Goal: Task Accomplishment & Management: Manage account settings

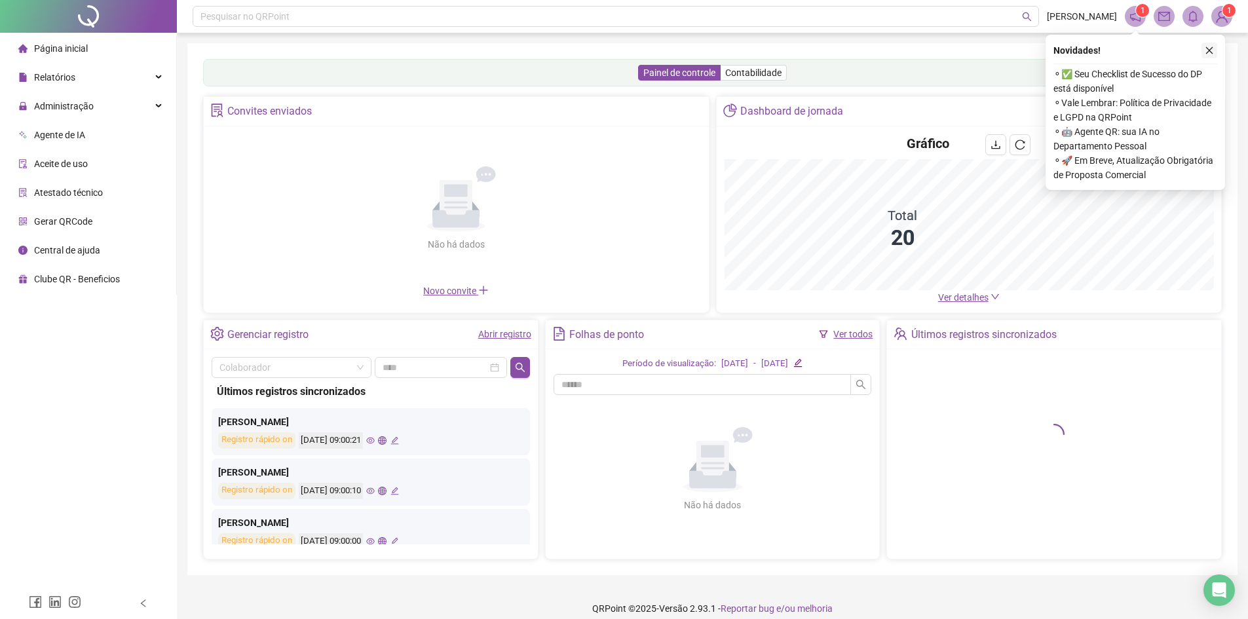
click at [1212, 53] on icon "close" at bounding box center [1209, 50] width 9 height 9
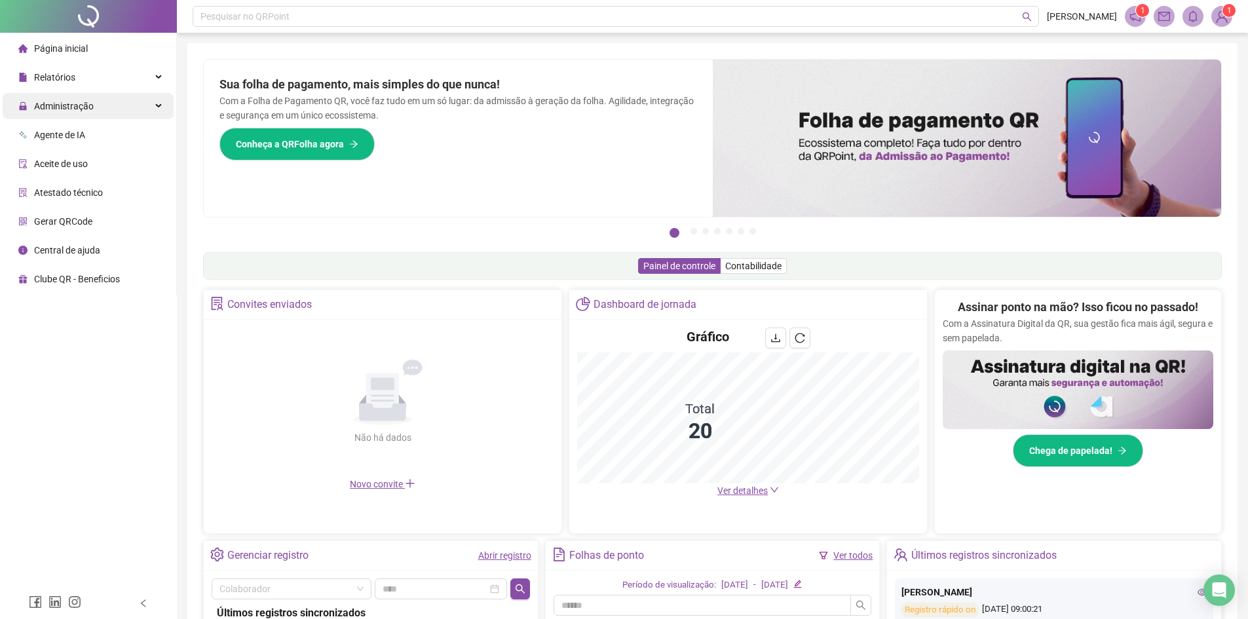
click at [79, 103] on span "Administração" at bounding box center [64, 106] width 60 height 10
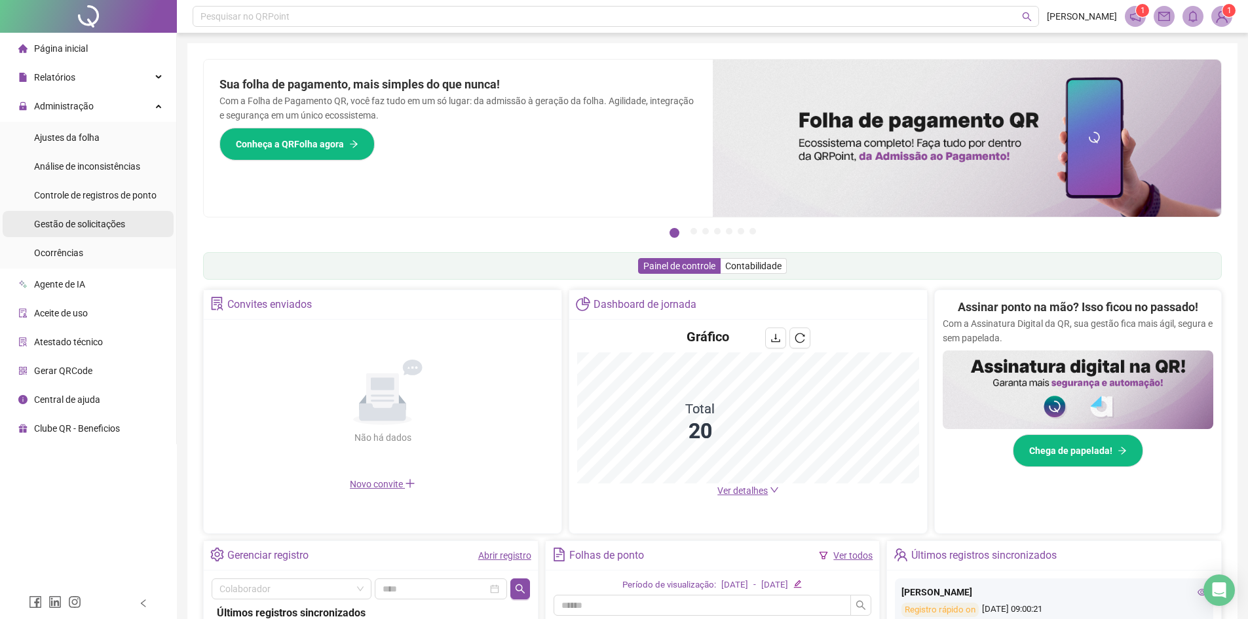
click at [92, 229] on span "Gestão de solicitações" at bounding box center [79, 224] width 91 height 10
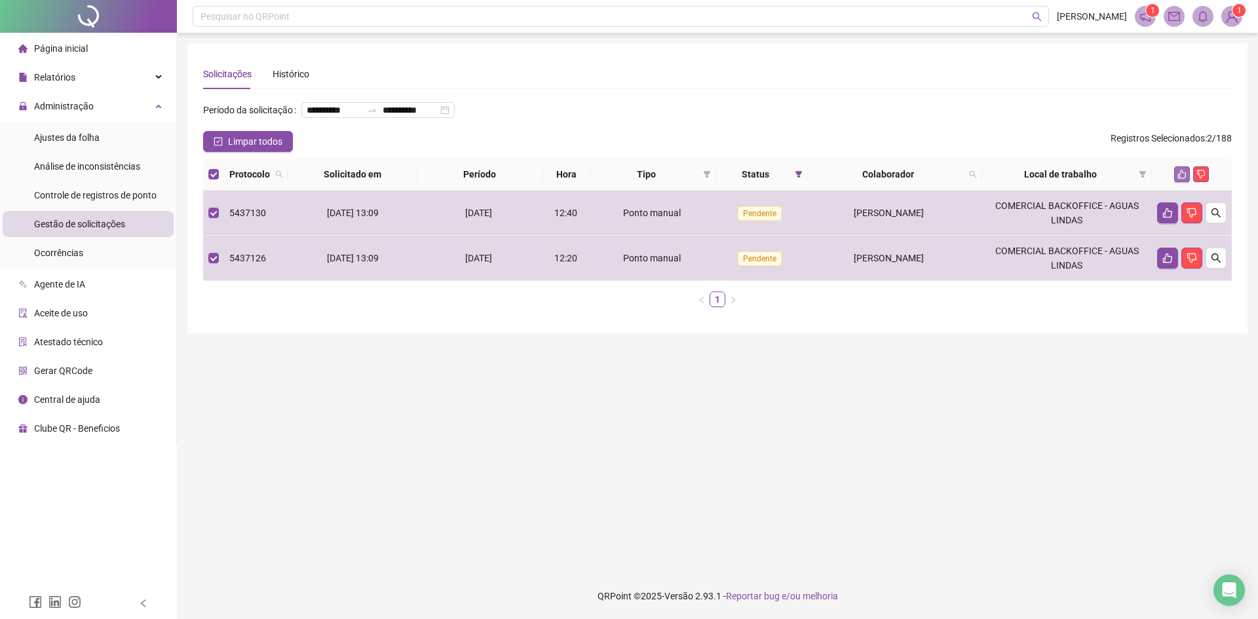
click at [1180, 179] on icon "like" at bounding box center [1182, 174] width 9 height 9
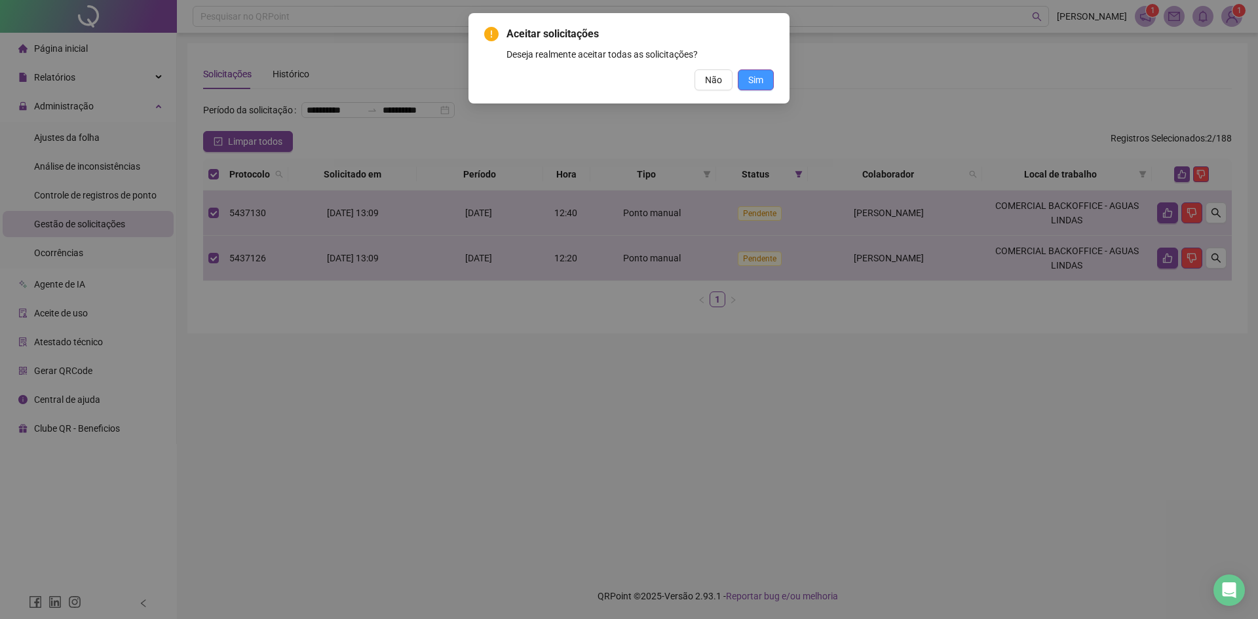
click at [764, 86] on button "Sim" at bounding box center [756, 79] width 36 height 21
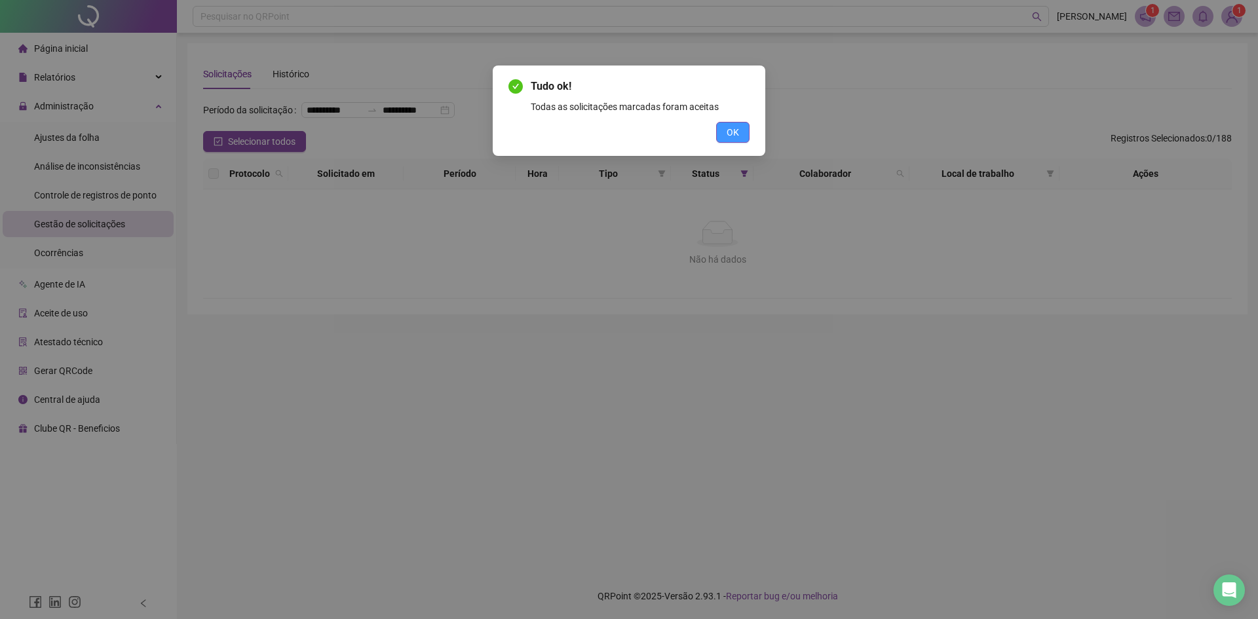
click at [737, 132] on span "OK" at bounding box center [732, 132] width 12 height 14
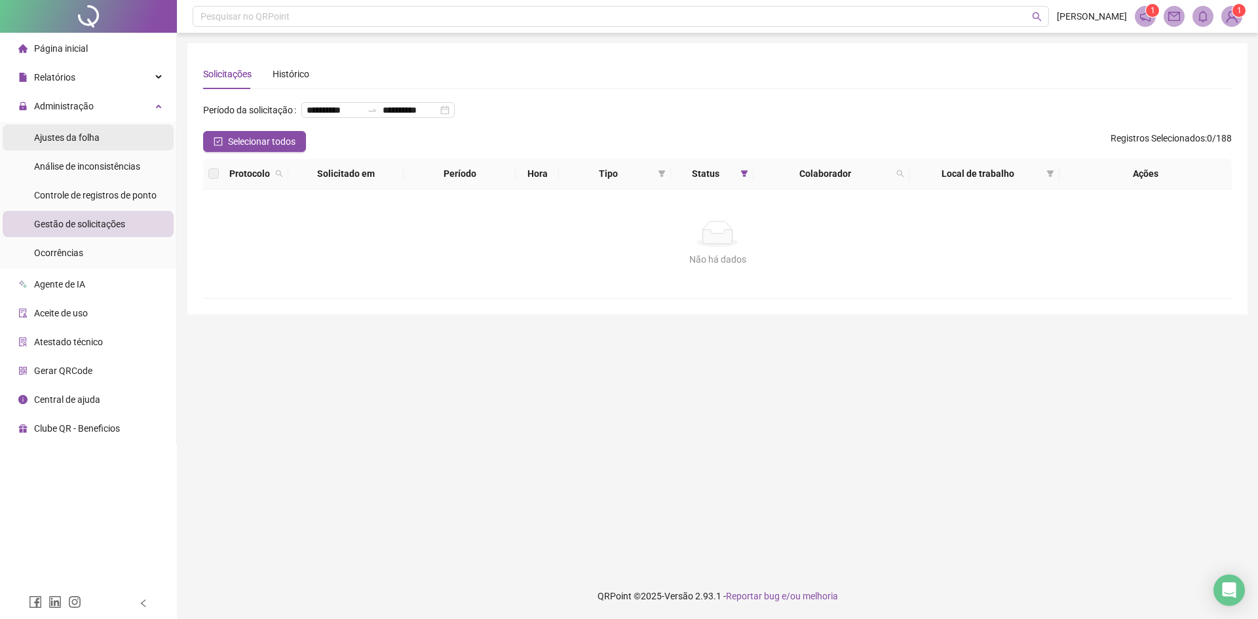
click at [71, 144] on div "Ajustes da folha" at bounding box center [66, 137] width 65 height 26
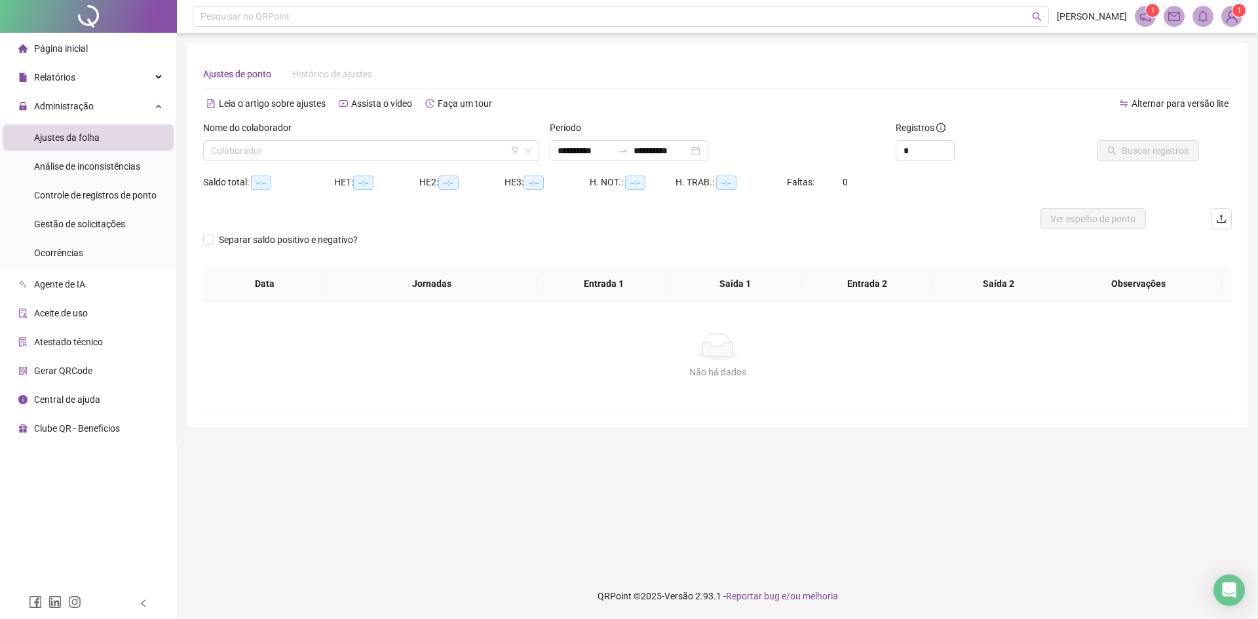
type input "**********"
click at [257, 159] on input "search" at bounding box center [365, 151] width 309 height 20
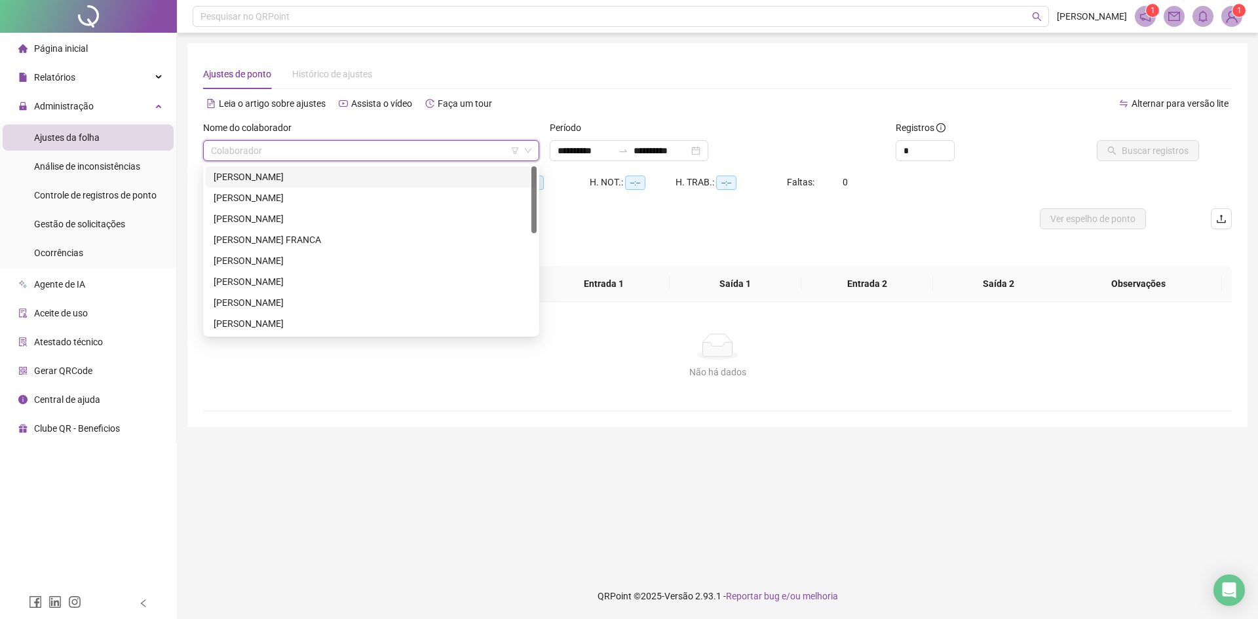
click at [597, 161] on div "**********" at bounding box center [717, 146] width 346 height 51
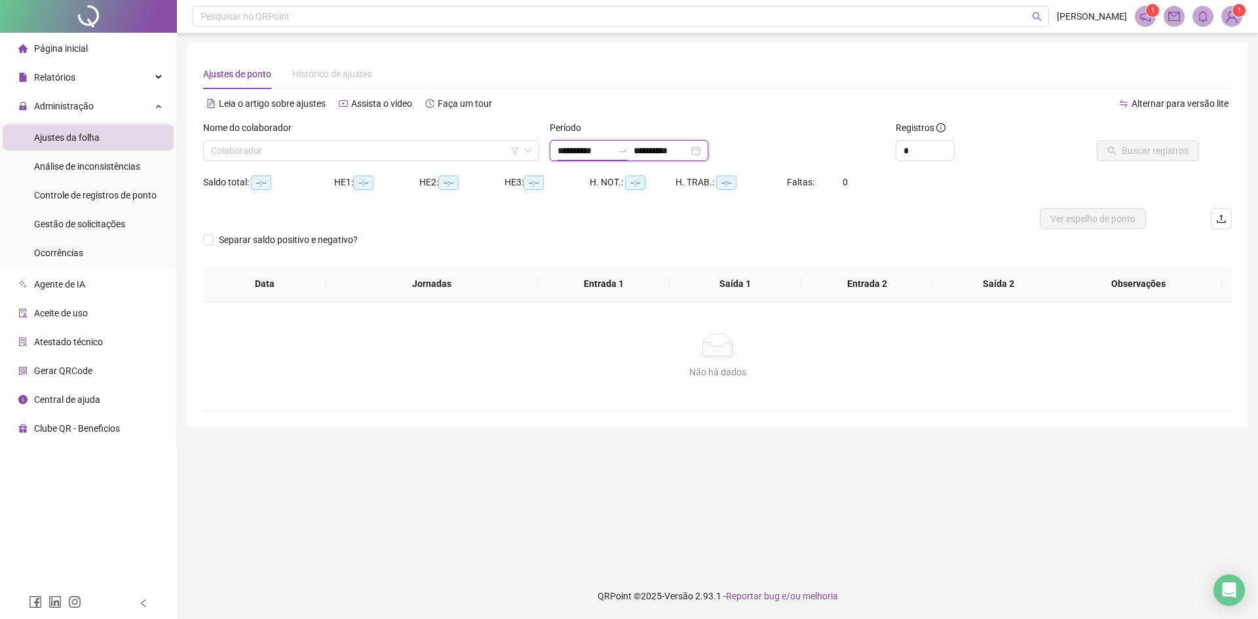
click at [601, 150] on input "**********" at bounding box center [584, 150] width 55 height 14
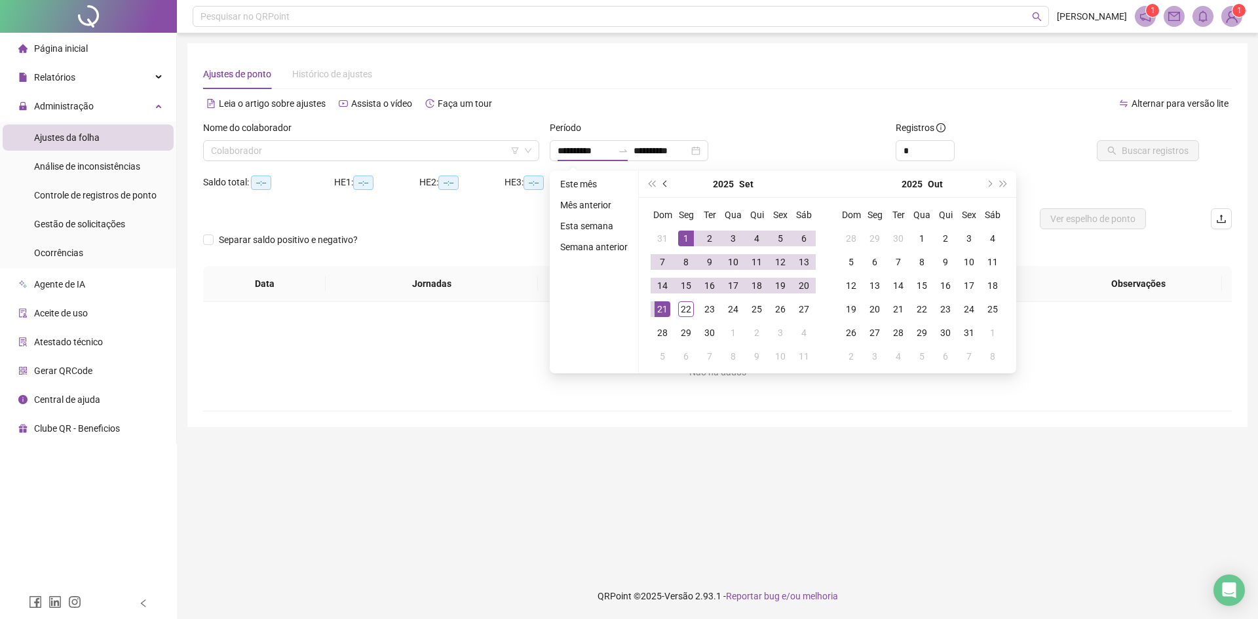
click at [661, 184] on button "prev-year" at bounding box center [665, 184] width 14 height 26
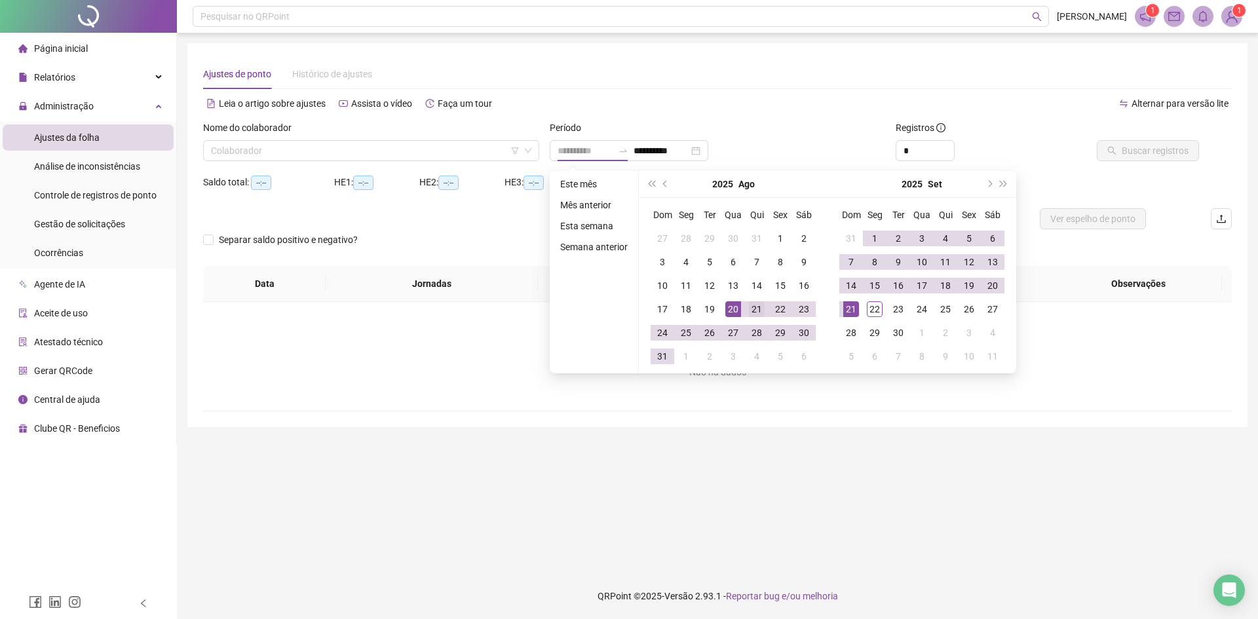
type input "**********"
click at [757, 310] on div "21" at bounding box center [757, 309] width 16 height 16
type input "**********"
click at [1000, 290] on td "20" at bounding box center [993, 286] width 24 height 24
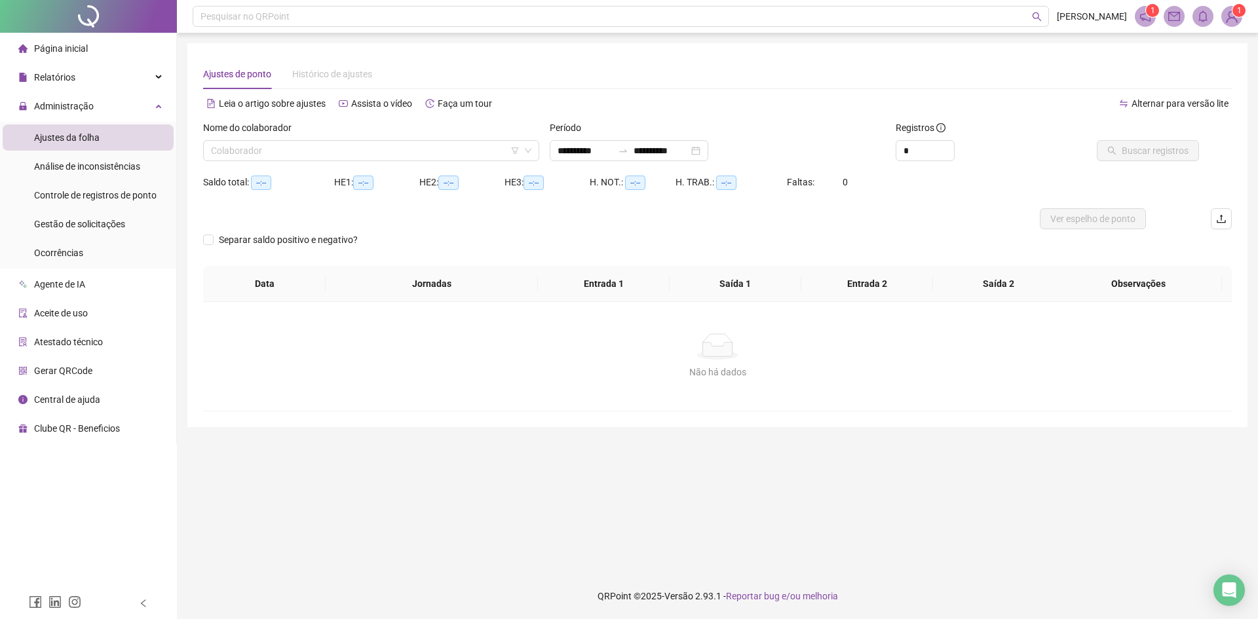
drag, startPoint x: 925, startPoint y: 126, endPoint x: 924, endPoint y: 140, distance: 13.2
click at [924, 136] on div "Registros" at bounding box center [976, 131] width 162 height 20
drag, startPoint x: 926, startPoint y: 152, endPoint x: 888, endPoint y: 160, distance: 38.8
click at [888, 160] on div "**********" at bounding box center [717, 146] width 1039 height 51
type input "**"
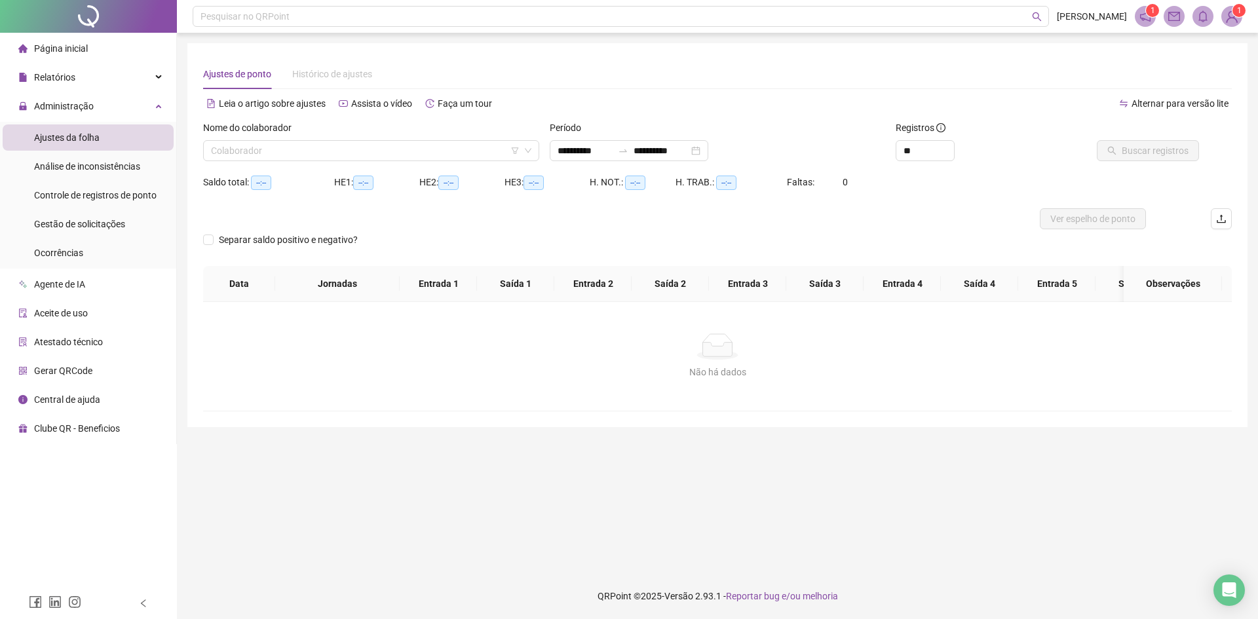
click at [435, 138] on div "Nome do colaborador" at bounding box center [371, 131] width 336 height 20
click at [425, 143] on input "search" at bounding box center [365, 151] width 309 height 20
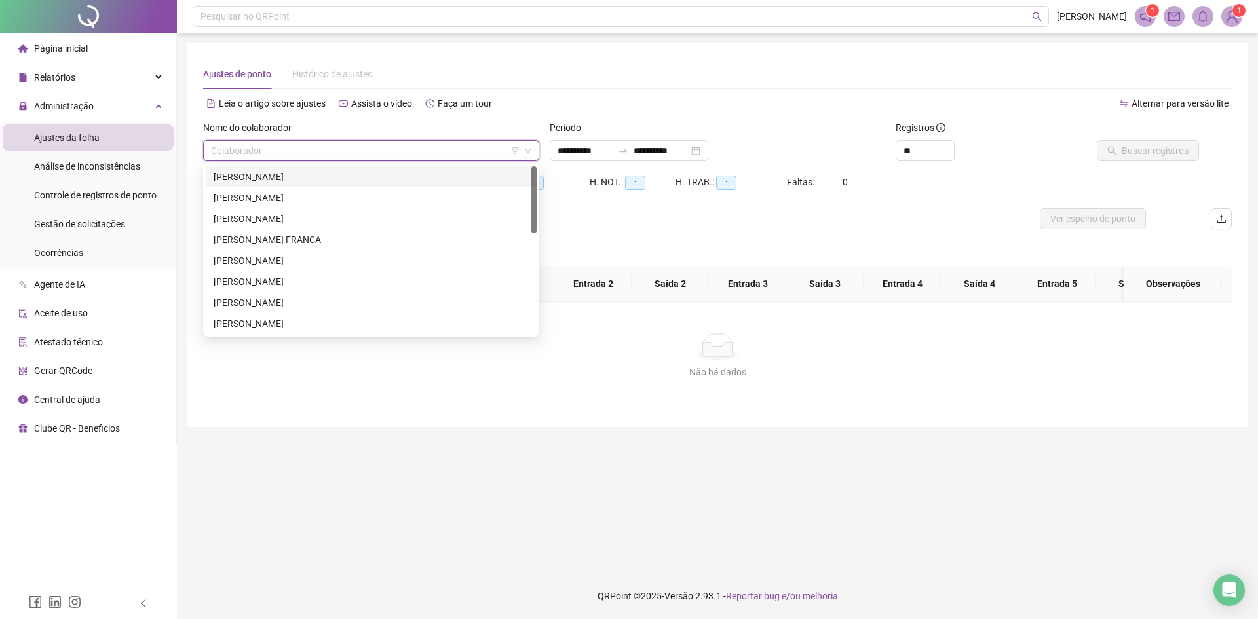
click at [292, 176] on div "[PERSON_NAME]" at bounding box center [371, 177] width 315 height 14
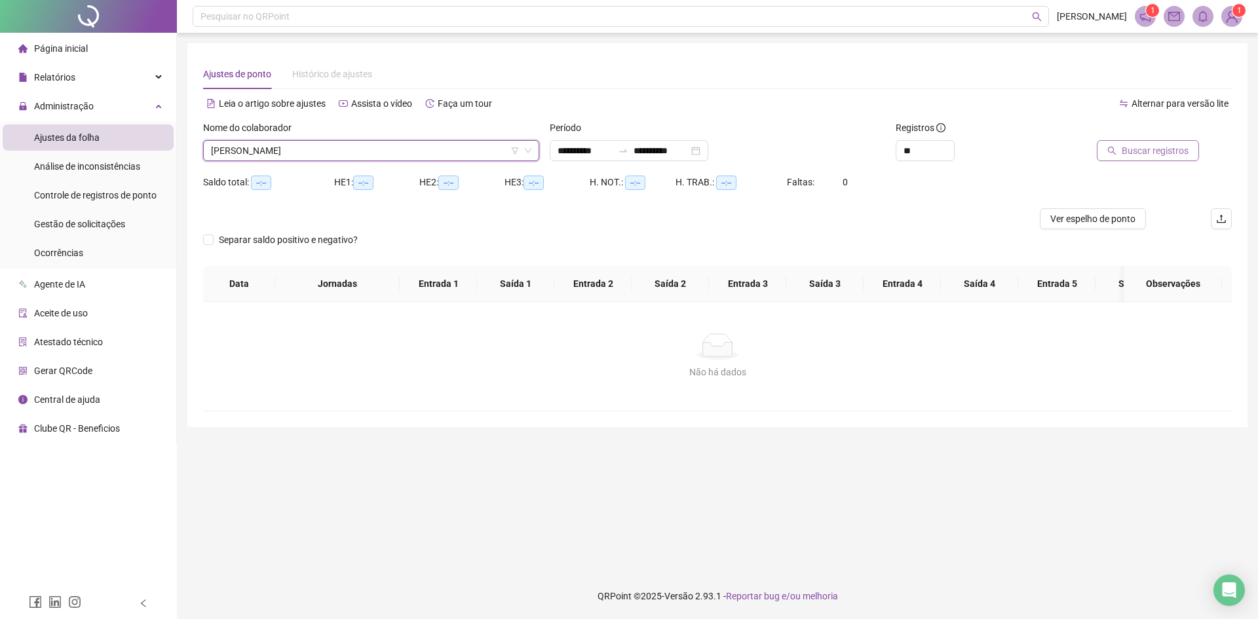
click at [1153, 149] on span "Buscar registros" at bounding box center [1154, 150] width 67 height 14
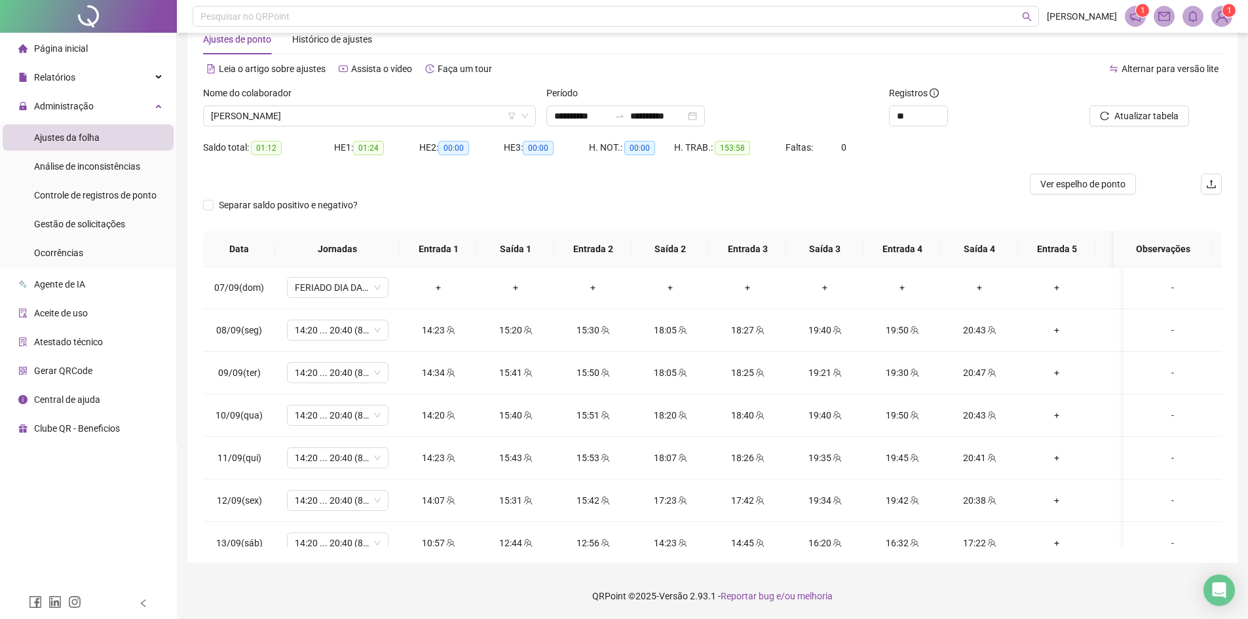
scroll to position [722, 0]
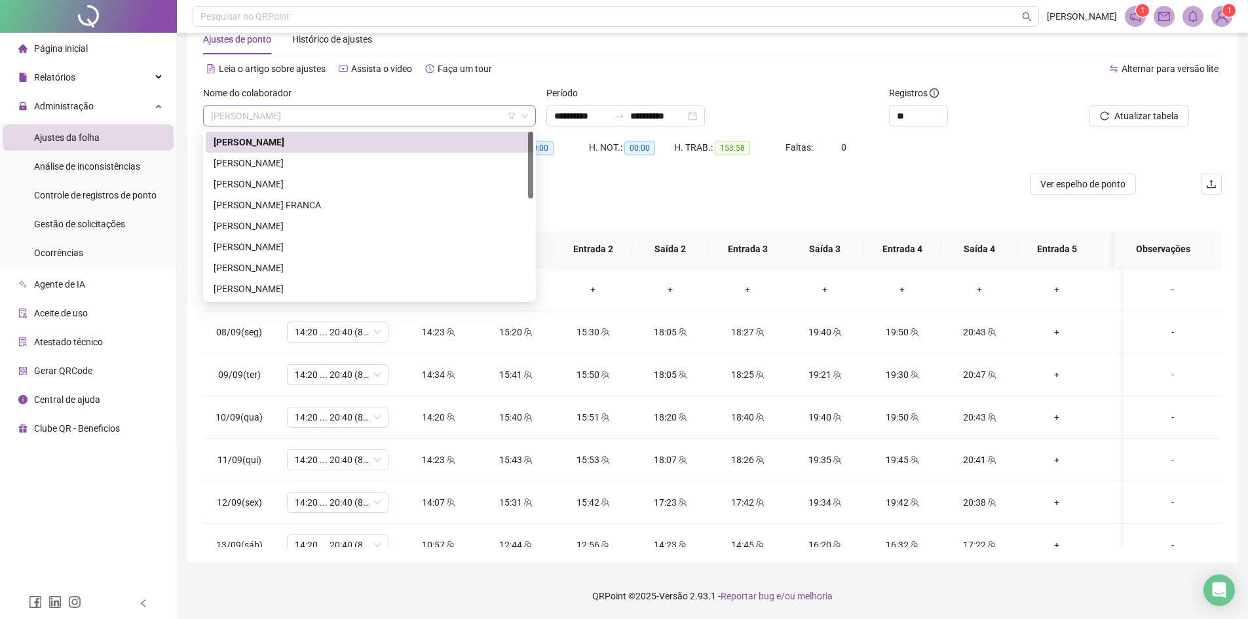
click at [261, 109] on span "[PERSON_NAME]" at bounding box center [369, 116] width 317 height 20
click at [286, 164] on div "[PERSON_NAME]" at bounding box center [370, 163] width 312 height 14
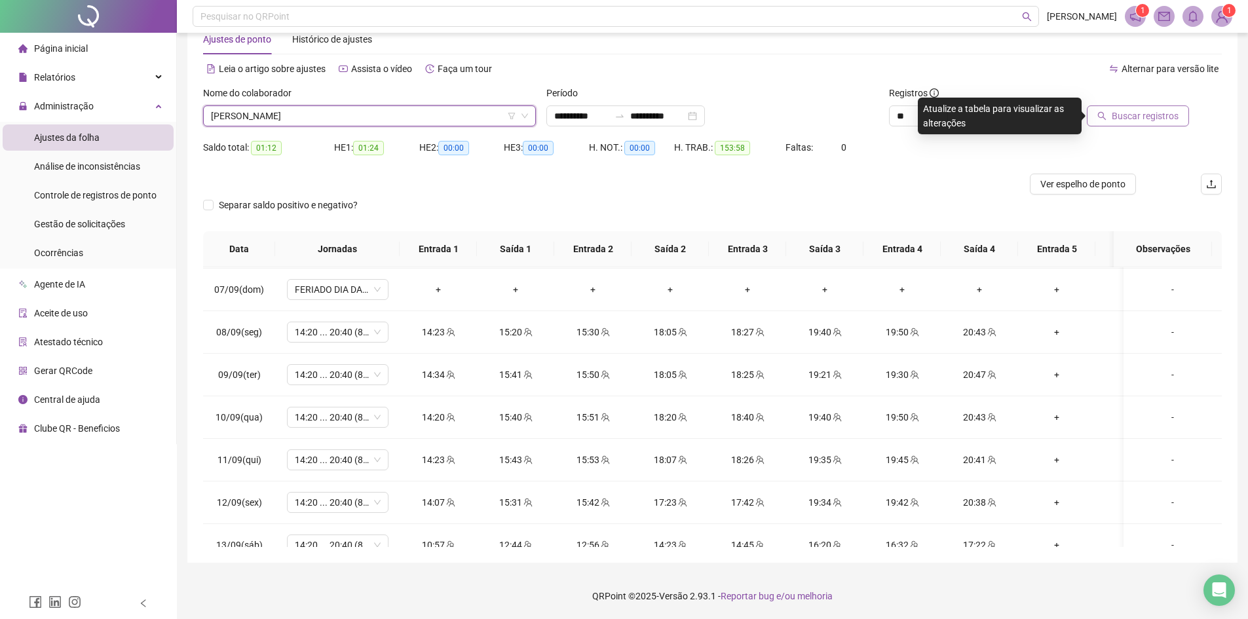
click at [1155, 113] on span "Buscar registros" at bounding box center [1145, 116] width 67 height 14
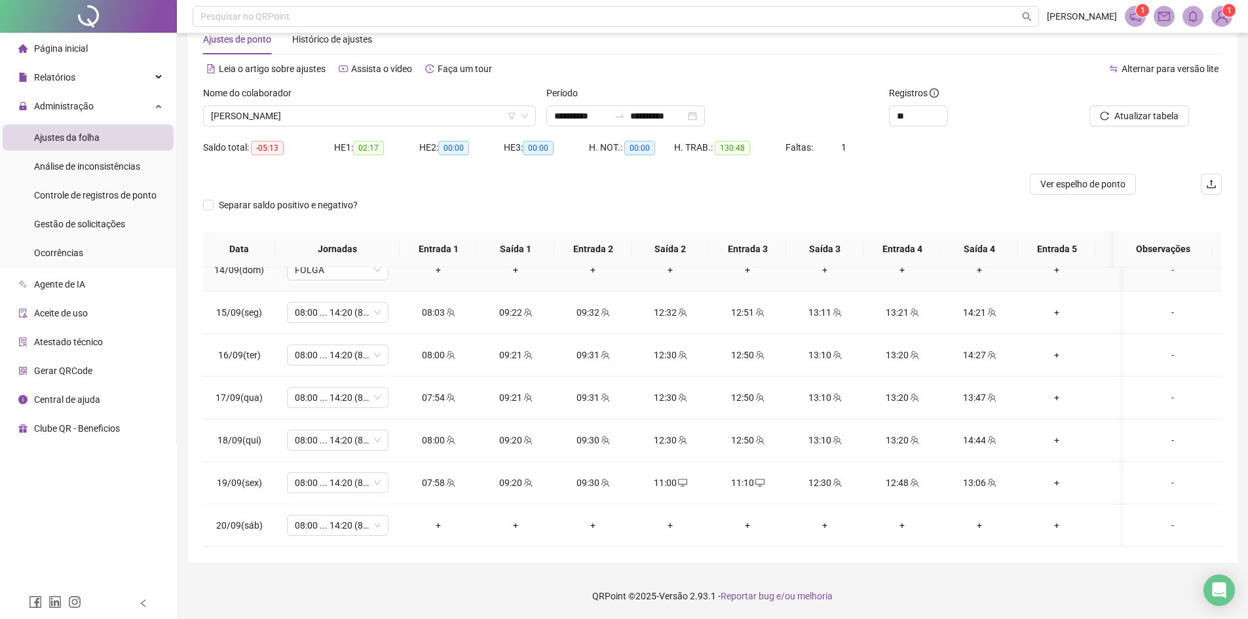
scroll to position [1050, 0]
click at [374, 515] on span "08:00 ... 14:20 (8 HORAS)" at bounding box center [338, 525] width 86 height 20
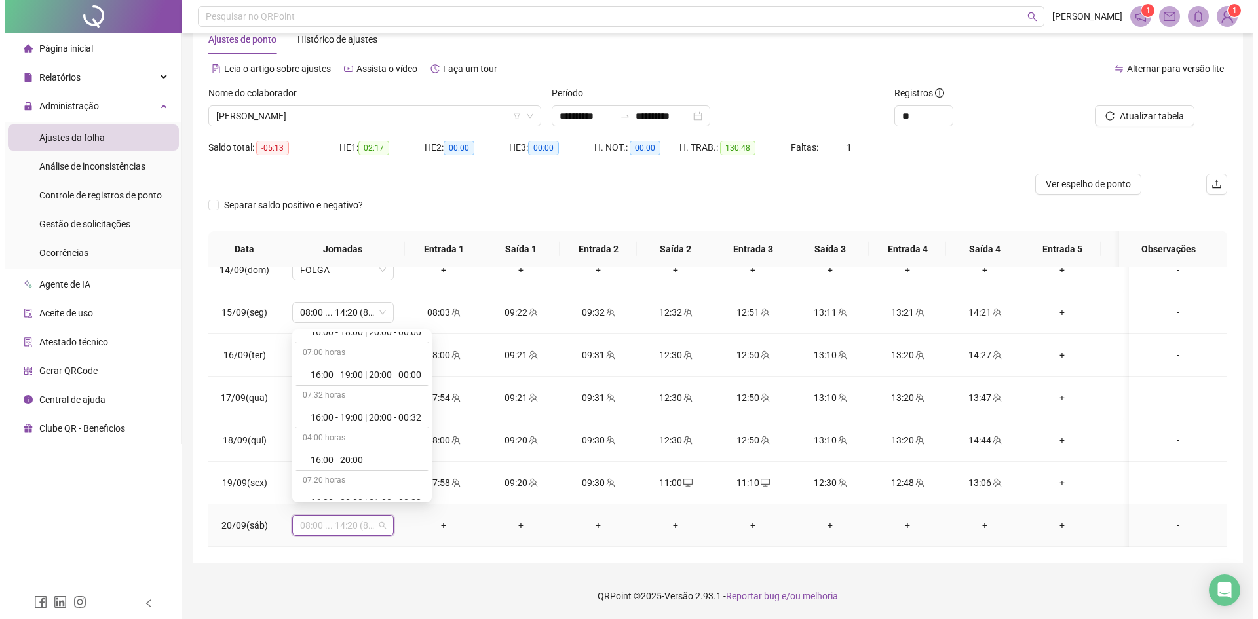
scroll to position [8347, 0]
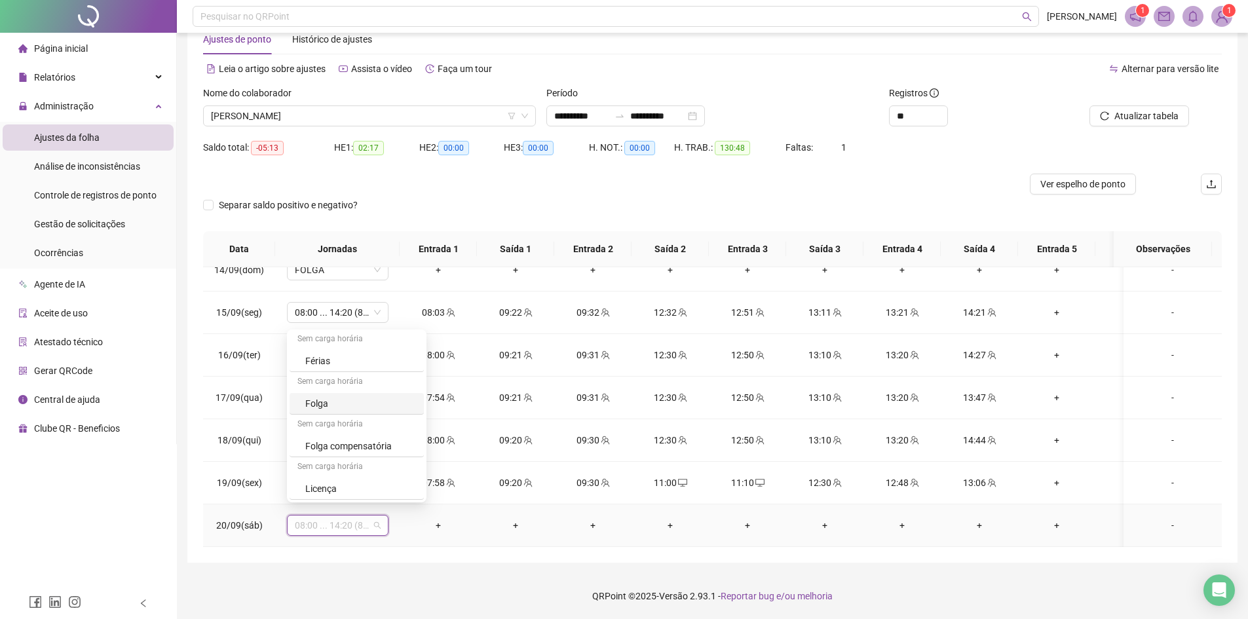
click at [358, 402] on div "Folga" at bounding box center [360, 403] width 111 height 14
click at [398, 476] on span "Sim" at bounding box center [399, 481] width 15 height 14
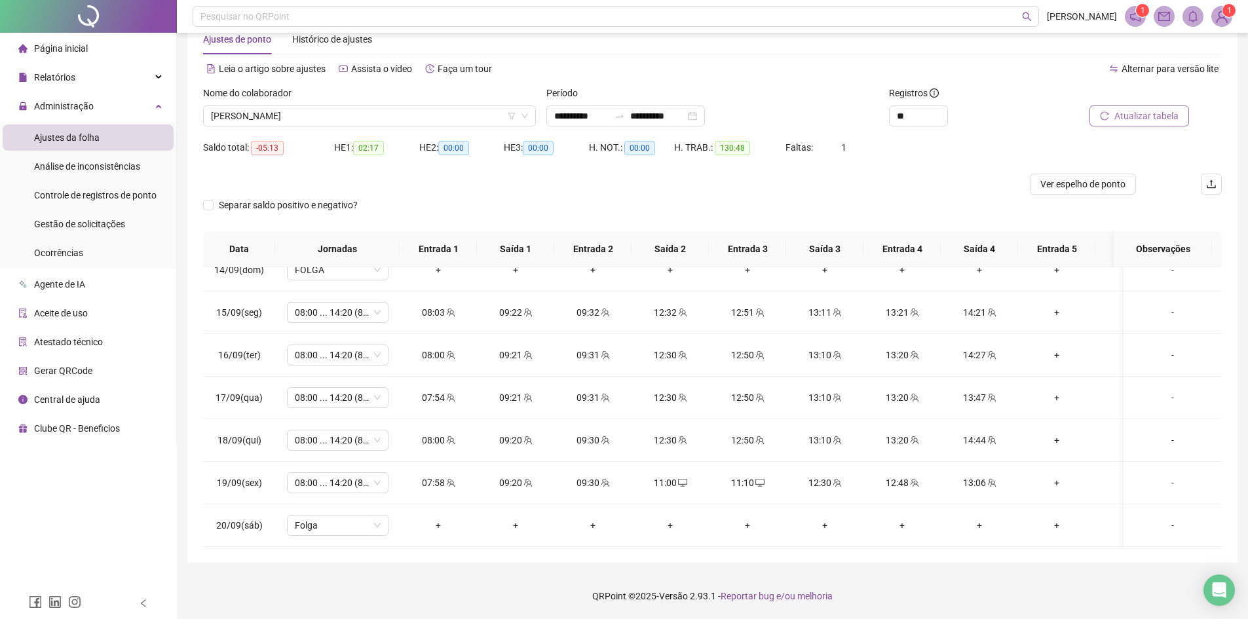
click at [1148, 119] on span "Atualizar tabela" at bounding box center [1146, 116] width 64 height 14
click at [321, 114] on span "[PERSON_NAME]" at bounding box center [369, 116] width 317 height 20
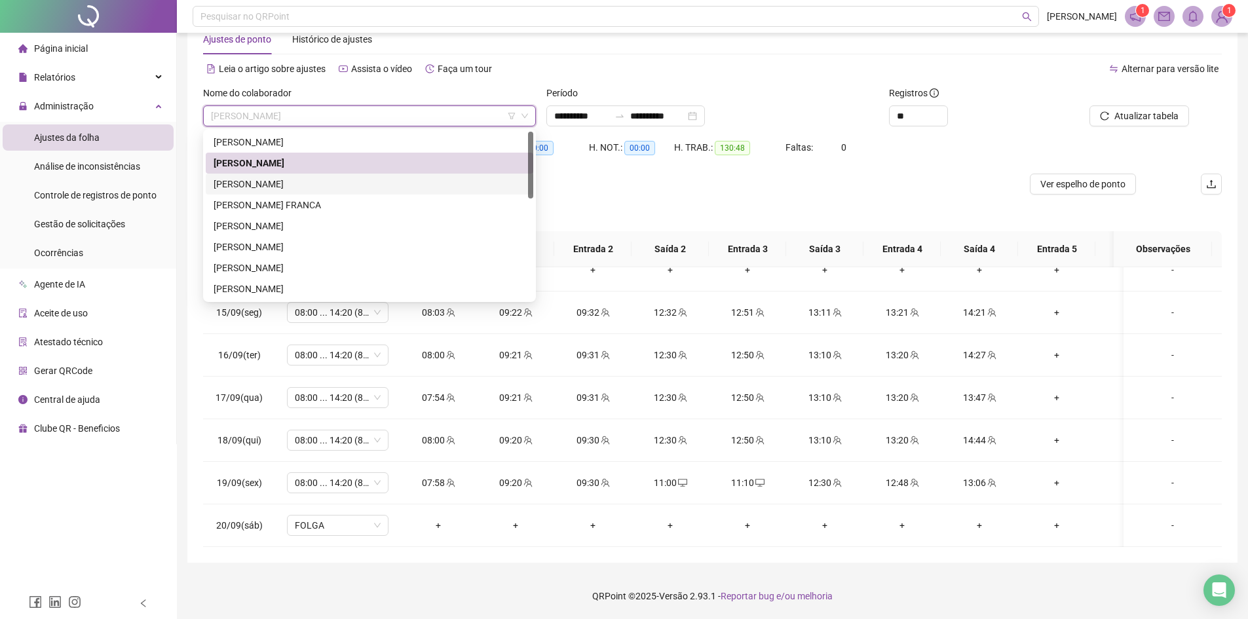
click at [280, 184] on div "[PERSON_NAME]" at bounding box center [370, 184] width 312 height 14
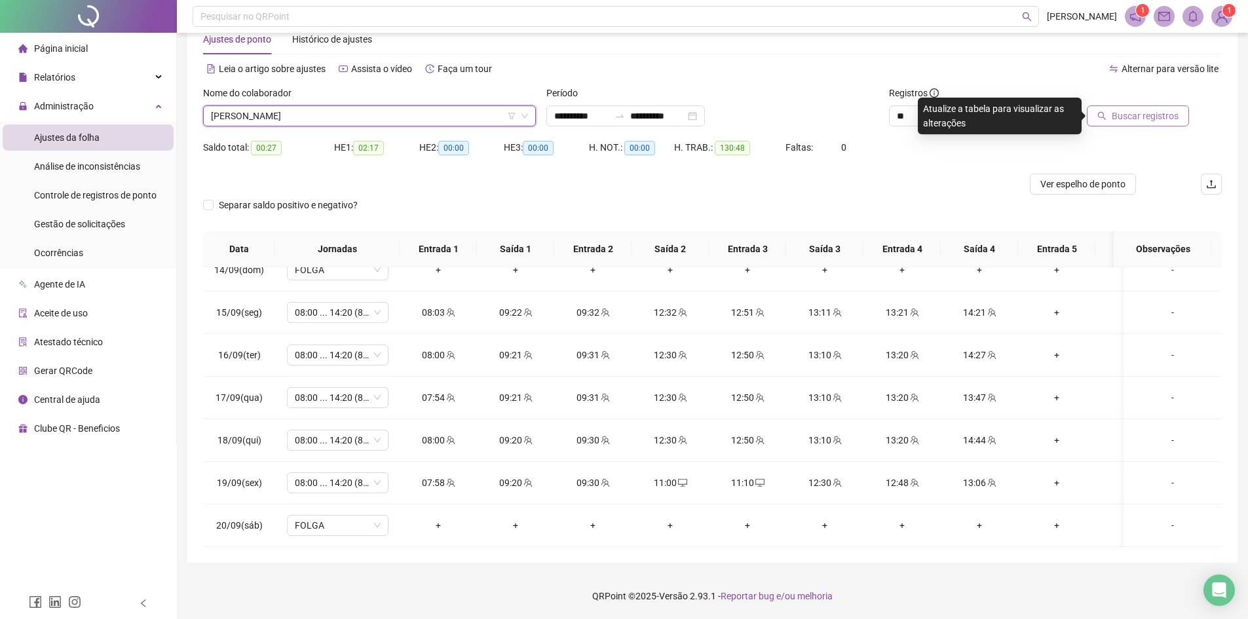
click at [1148, 115] on span "Buscar registros" at bounding box center [1145, 116] width 67 height 14
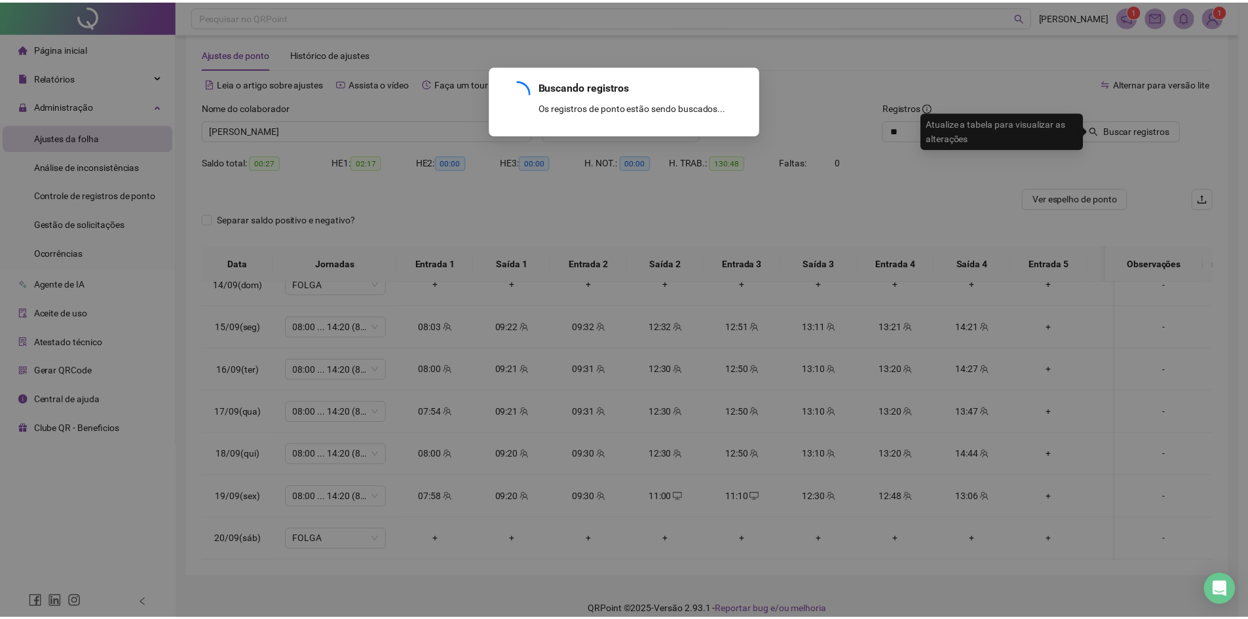
scroll to position [0, 0]
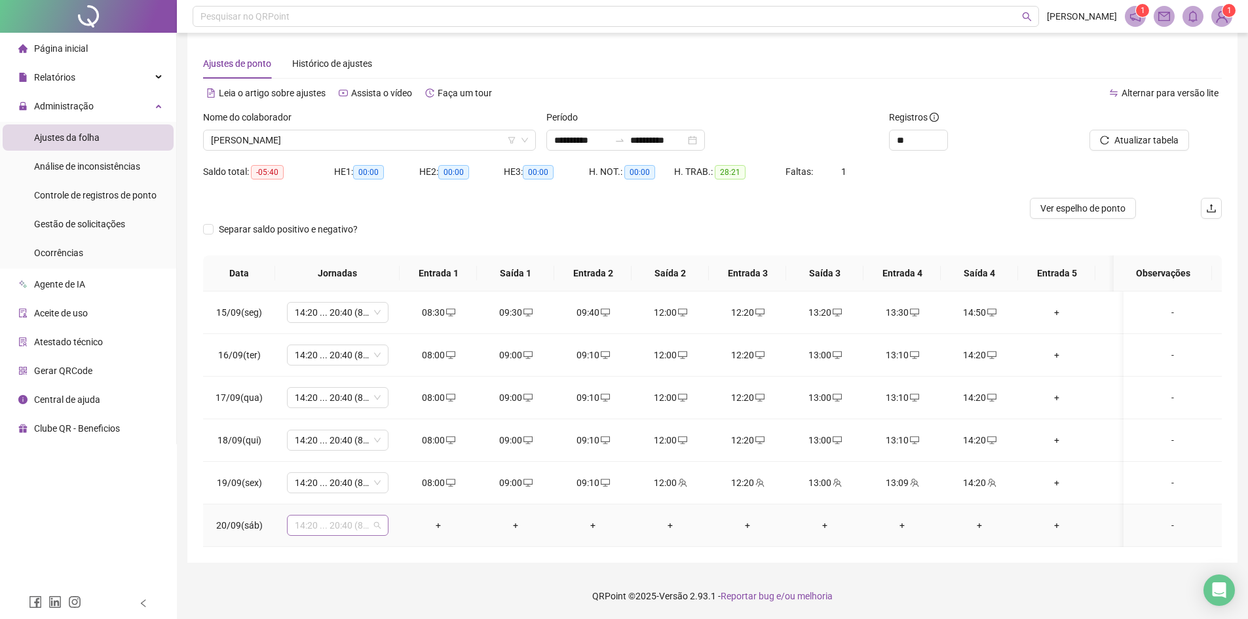
click at [375, 515] on span "14:20 ... 20:40 (8 HORAS)" at bounding box center [338, 525] width 86 height 20
click at [330, 406] on div "Folga" at bounding box center [360, 413] width 111 height 14
click at [397, 484] on span "Sim" at bounding box center [399, 491] width 15 height 14
click at [1140, 134] on span "Atualizar tabela" at bounding box center [1146, 140] width 64 height 14
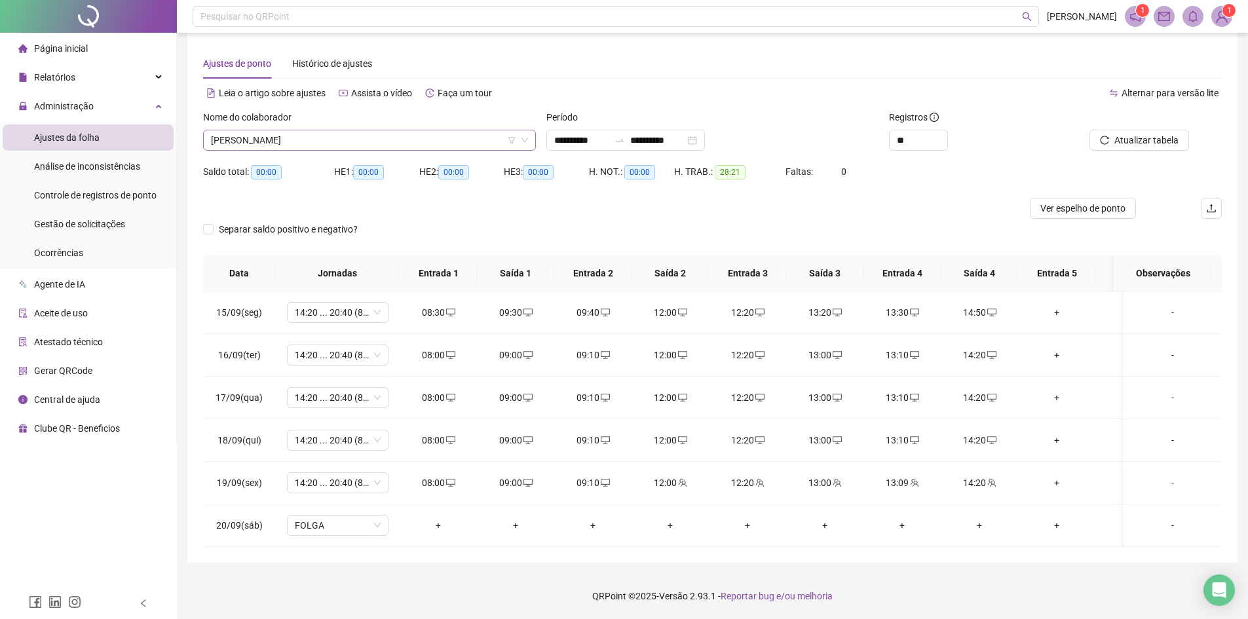
click at [309, 130] on span "[PERSON_NAME]" at bounding box center [369, 140] width 317 height 20
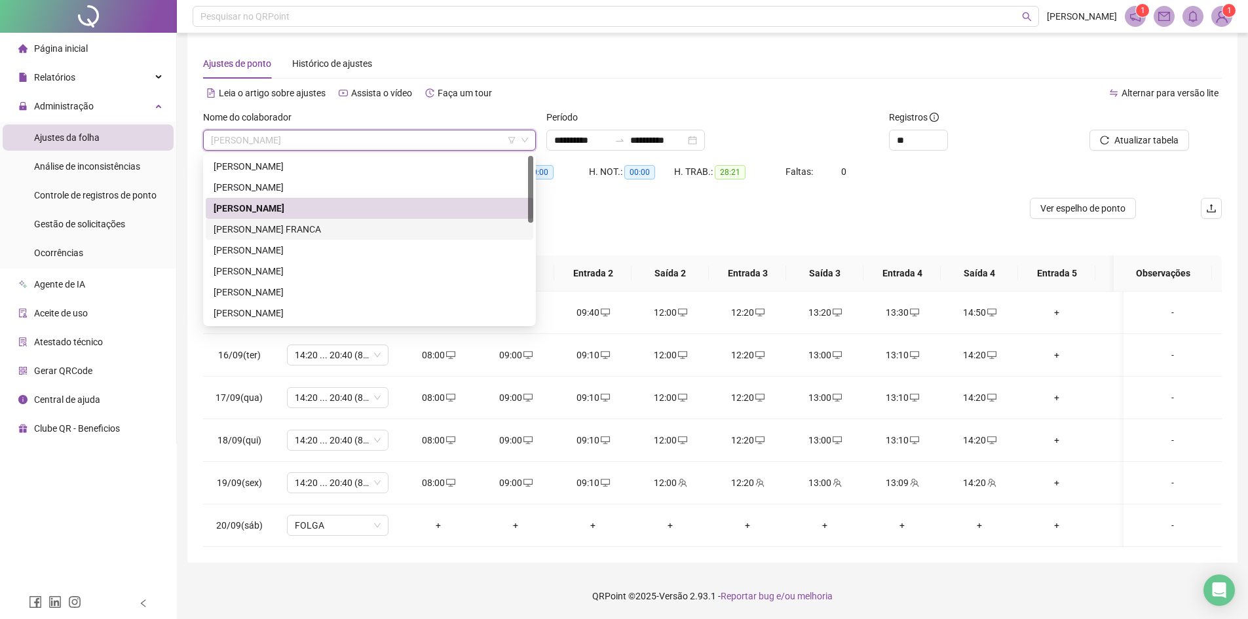
click at [272, 222] on div "[PERSON_NAME] FRANCA" at bounding box center [370, 229] width 312 height 14
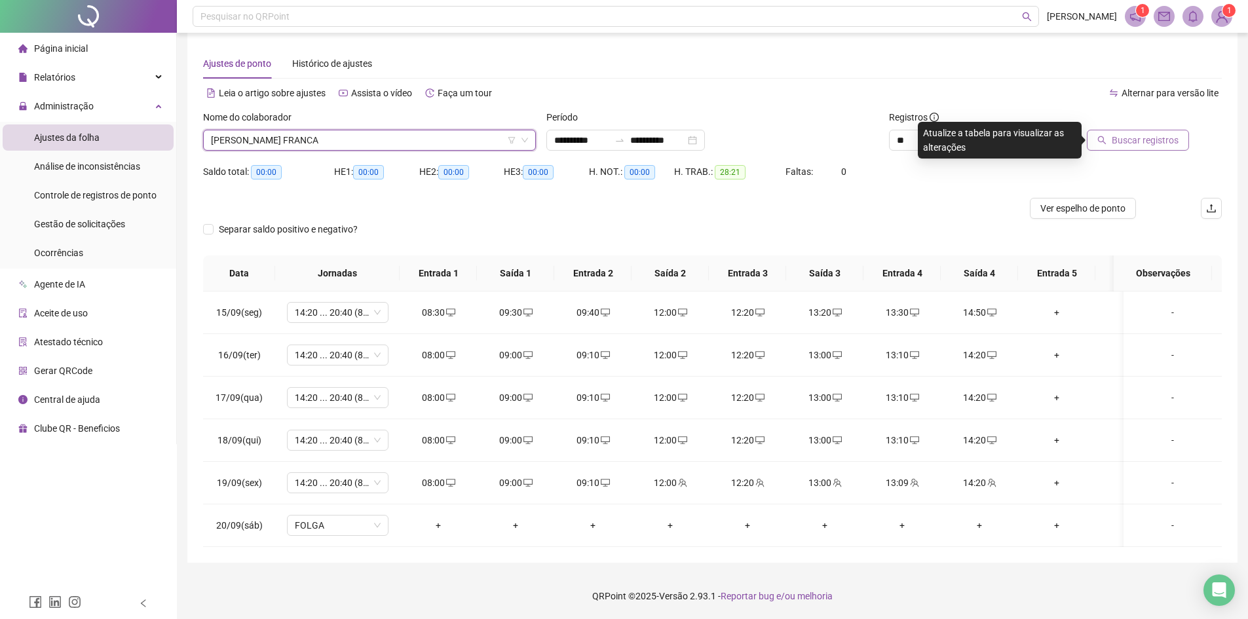
click at [1127, 134] on span "Buscar registros" at bounding box center [1145, 140] width 67 height 14
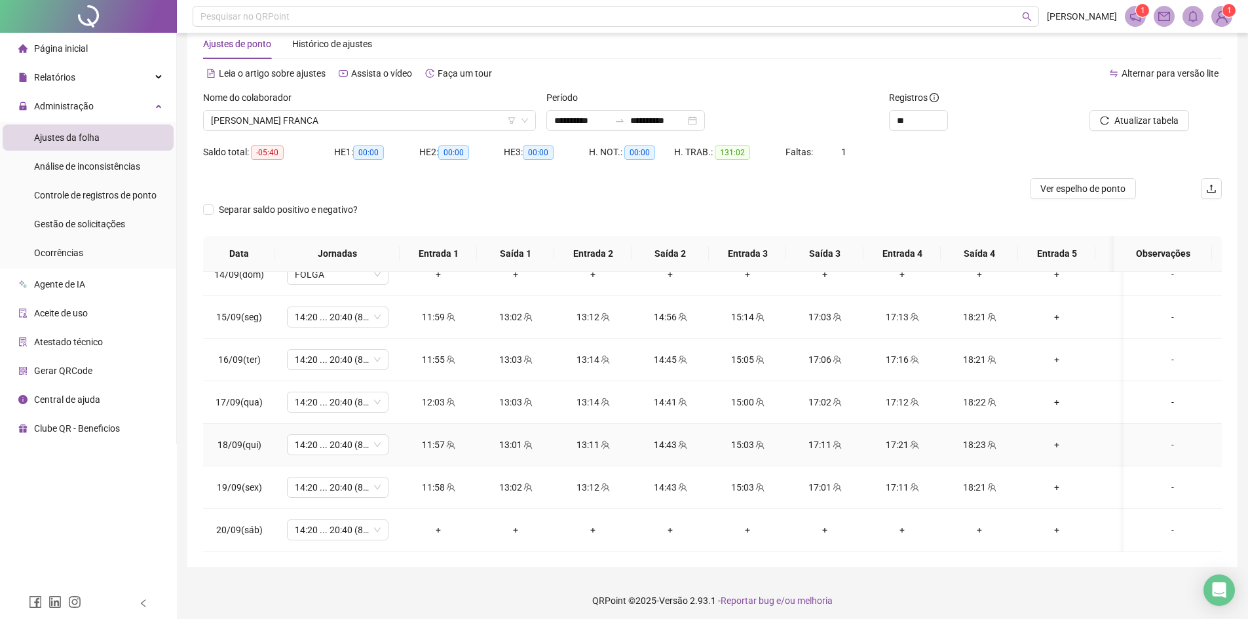
scroll to position [35, 0]
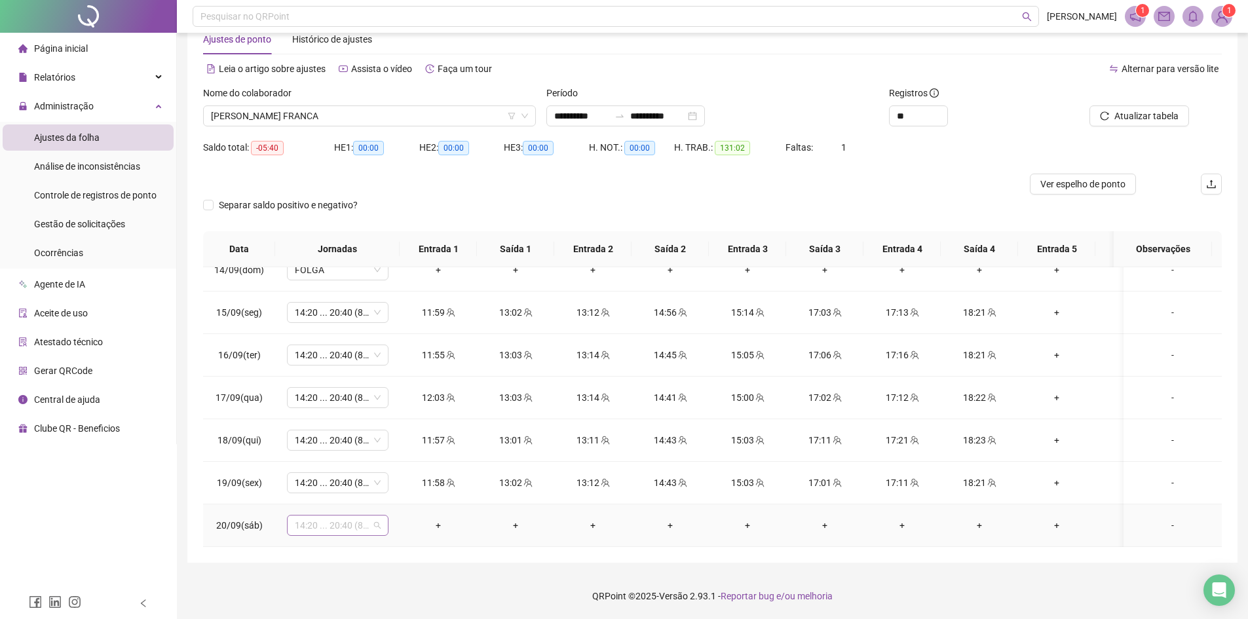
click at [379, 517] on span "14:20 ... 20:40 (8 HORAS)" at bounding box center [338, 525] width 86 height 20
click at [343, 396] on div "Folga" at bounding box center [357, 404] width 134 height 22
drag, startPoint x: 392, startPoint y: 482, endPoint x: 392, endPoint y: 490, distance: 7.9
click at [394, 482] on span "Sim" at bounding box center [399, 481] width 15 height 14
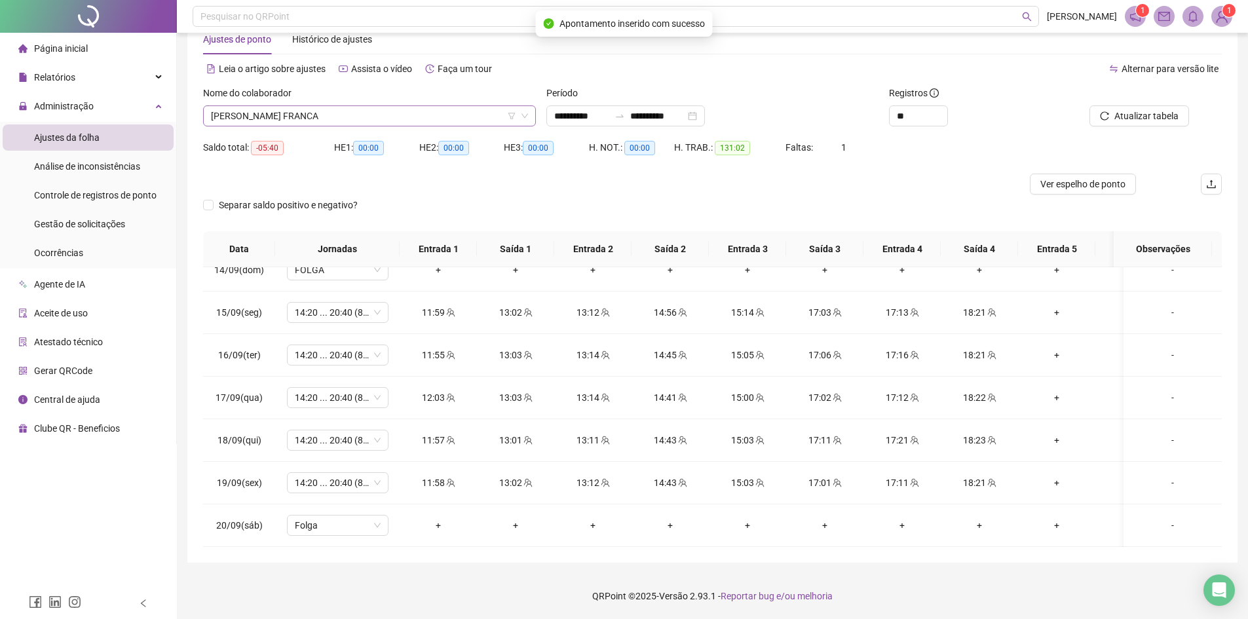
click at [360, 117] on span "[PERSON_NAME] FRANCA" at bounding box center [369, 116] width 317 height 20
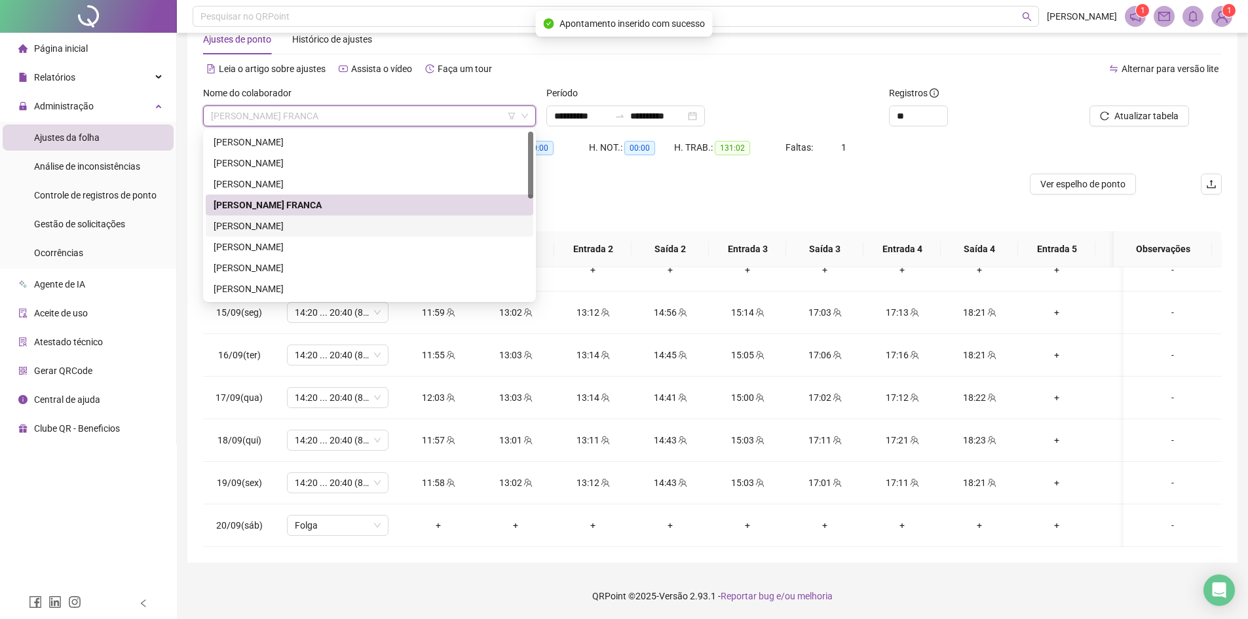
click at [278, 225] on div "[PERSON_NAME]" at bounding box center [370, 226] width 312 height 14
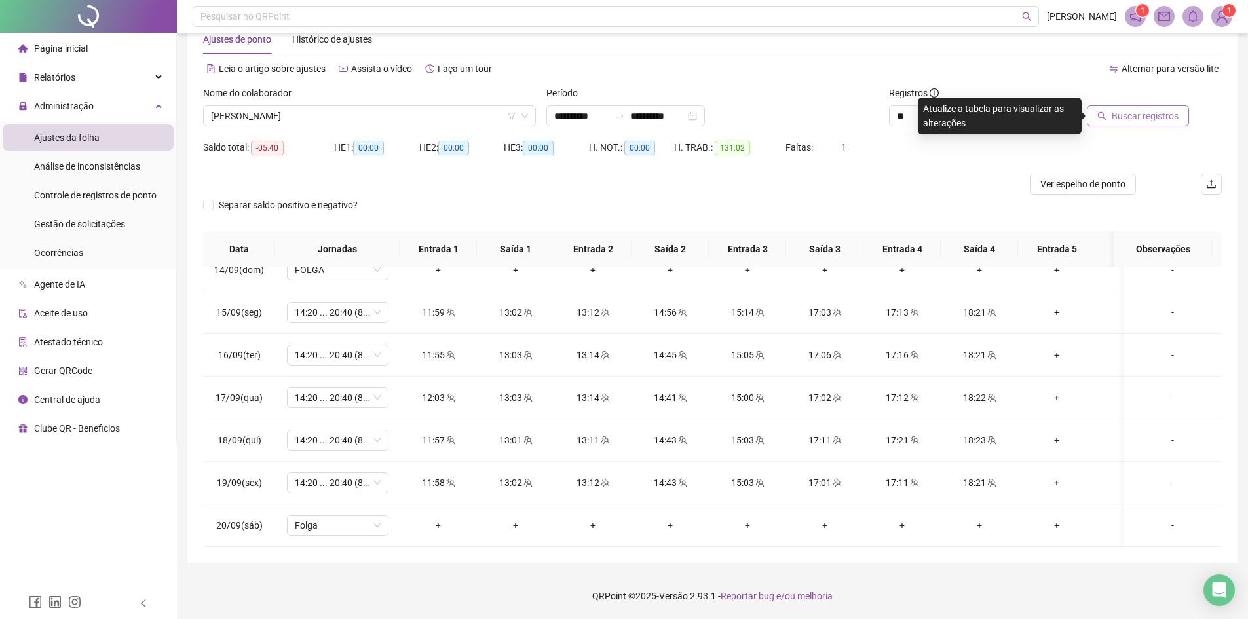
click at [1146, 119] on span "Buscar registros" at bounding box center [1145, 116] width 67 height 14
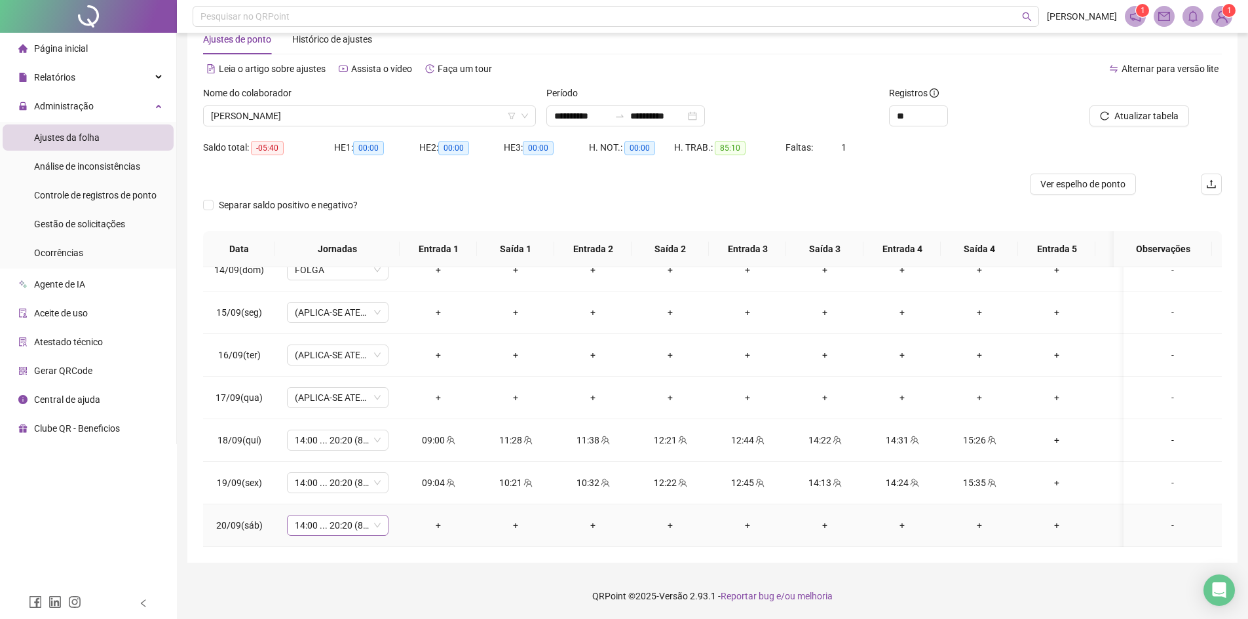
click at [379, 515] on span "14:00 ... 20:20 (8 HORAS)" at bounding box center [338, 525] width 86 height 20
click at [327, 401] on div "Folga" at bounding box center [360, 403] width 111 height 14
click at [398, 483] on span "Sim" at bounding box center [399, 481] width 15 height 14
click at [388, 117] on span "[PERSON_NAME]" at bounding box center [369, 116] width 317 height 20
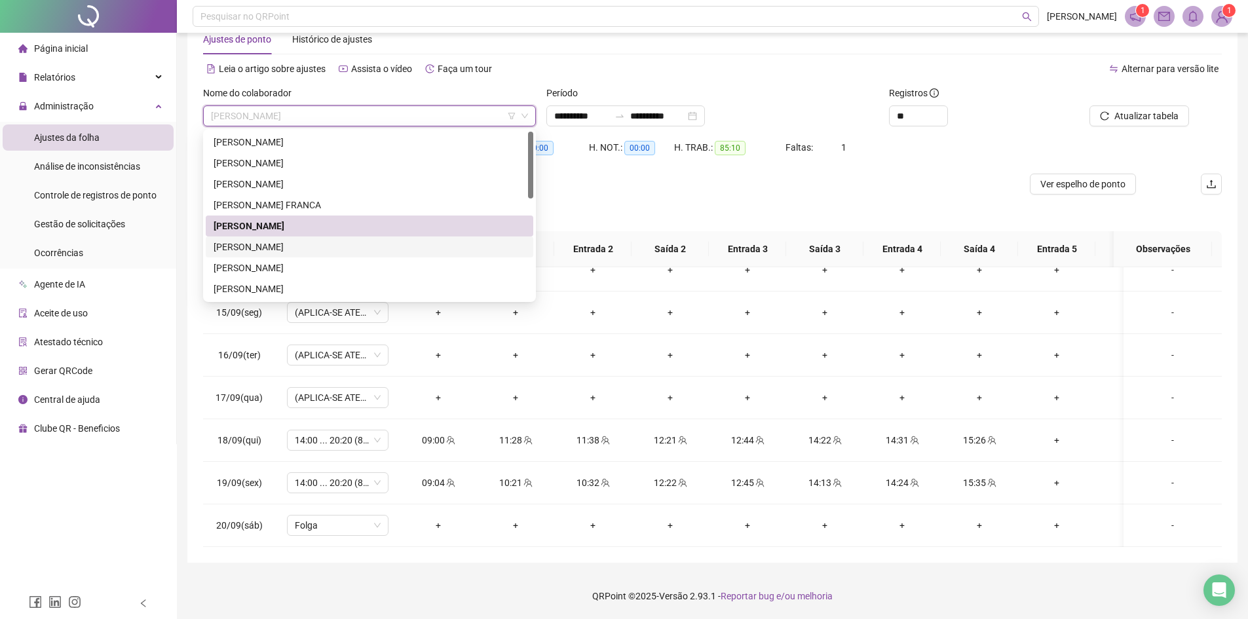
click at [263, 244] on div "[PERSON_NAME]" at bounding box center [370, 247] width 312 height 14
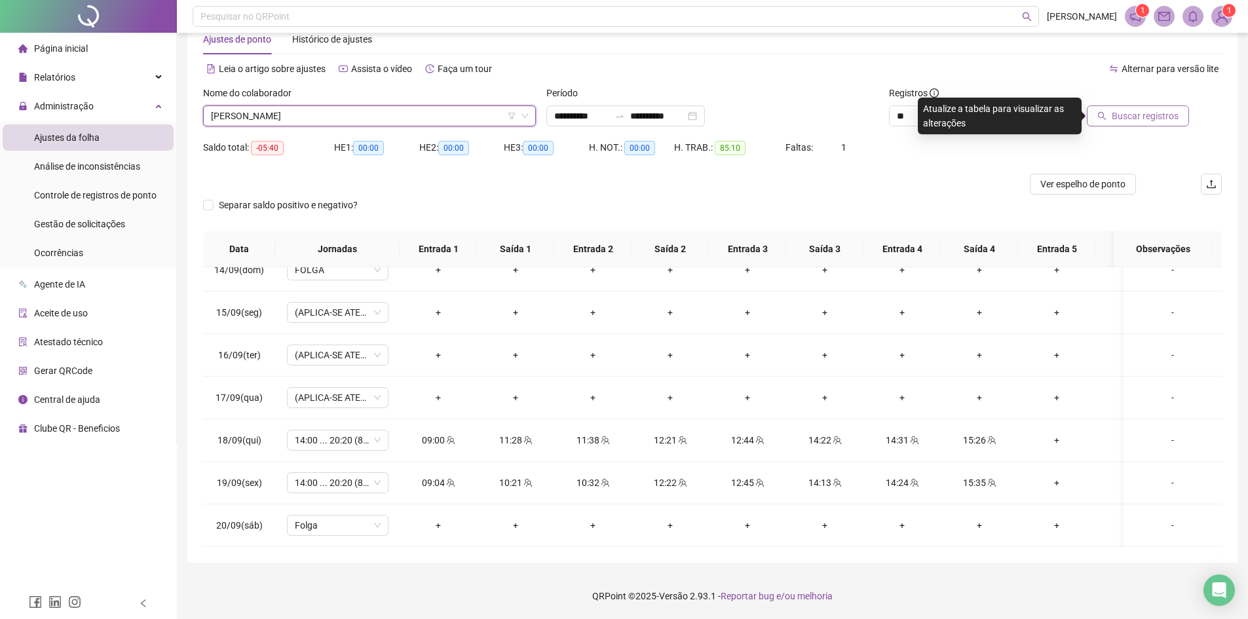
click at [1152, 121] on span "Buscar registros" at bounding box center [1145, 116] width 67 height 14
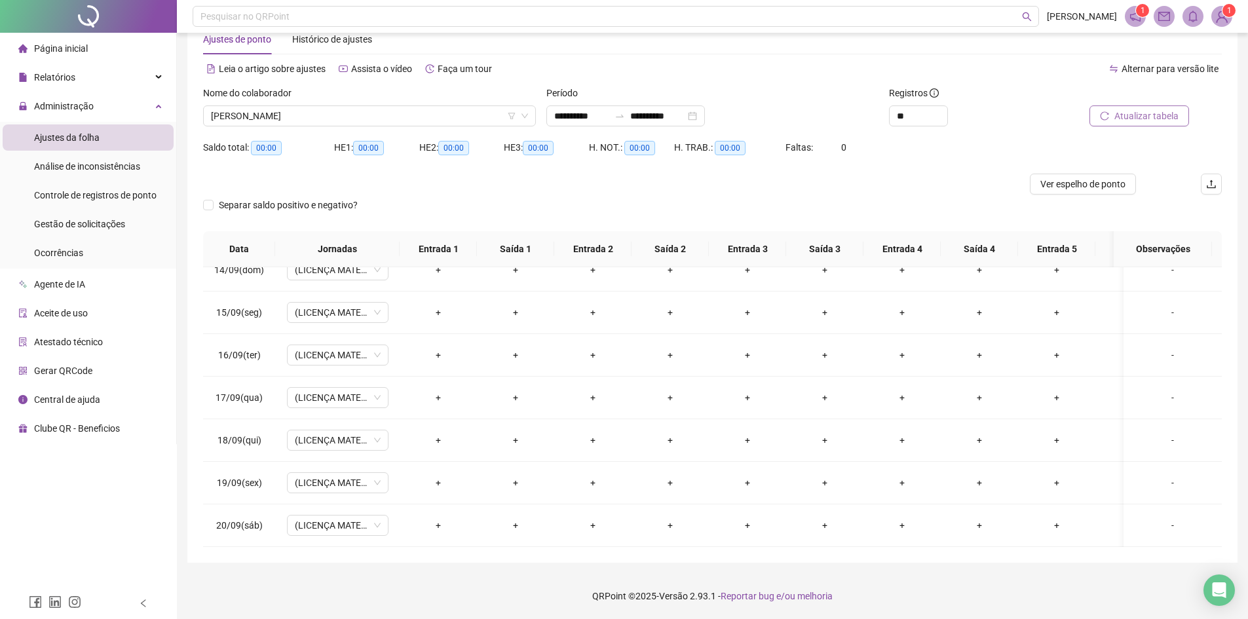
click at [350, 98] on div "Nome do colaborador" at bounding box center [369, 96] width 333 height 20
click at [349, 114] on span "[PERSON_NAME]" at bounding box center [369, 116] width 317 height 20
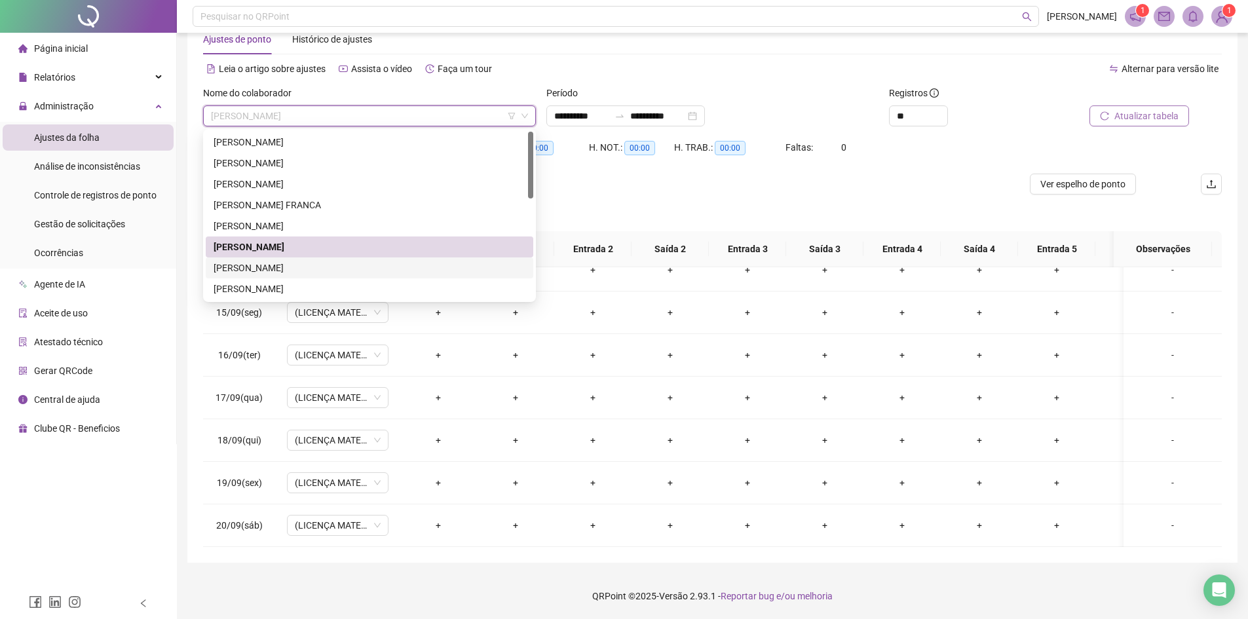
click at [261, 268] on div "[PERSON_NAME]" at bounding box center [370, 268] width 312 height 14
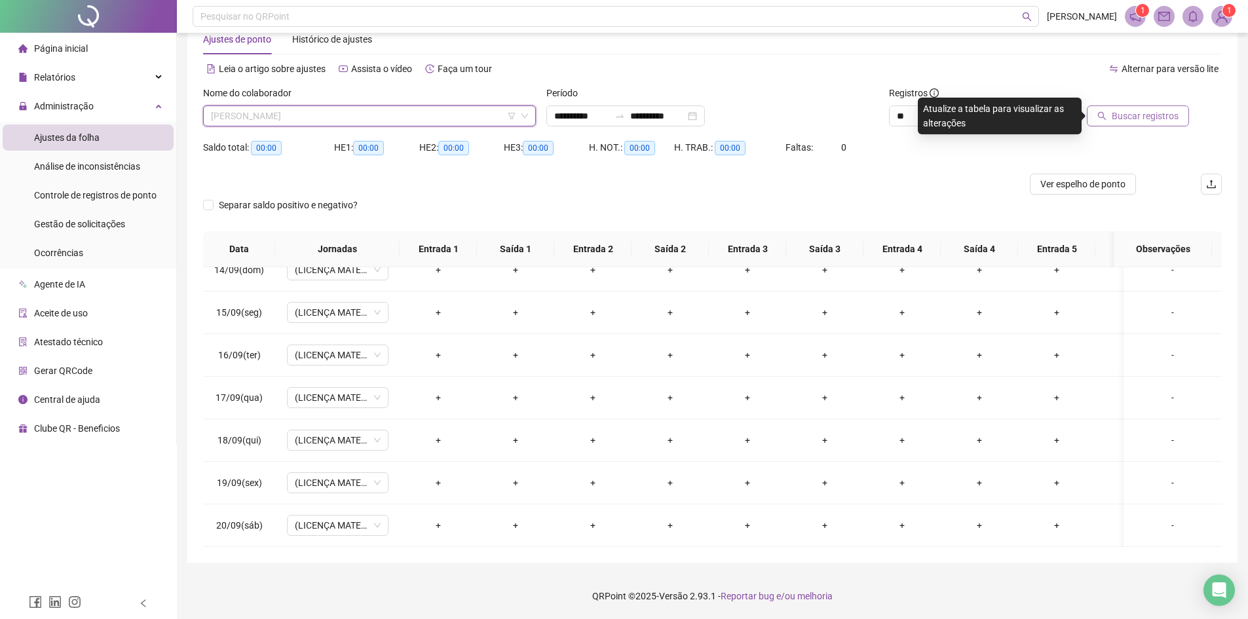
click at [295, 116] on span "[PERSON_NAME]" at bounding box center [369, 116] width 317 height 20
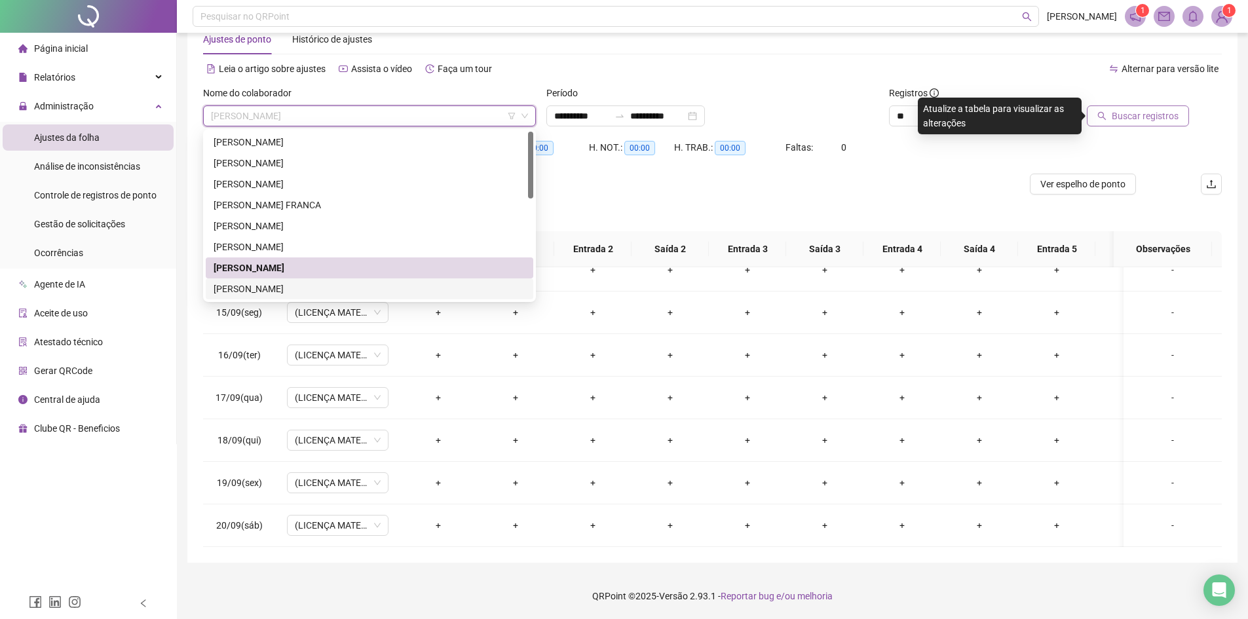
click at [266, 293] on div "[PERSON_NAME]" at bounding box center [370, 289] width 312 height 14
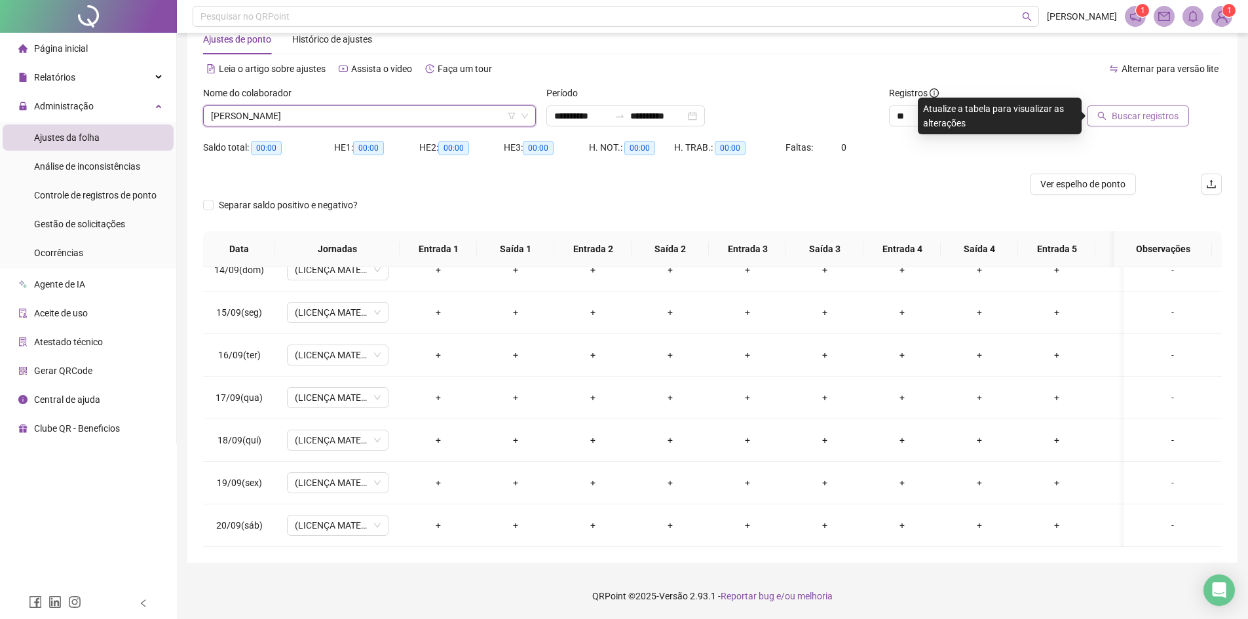
click at [1164, 110] on button "Buscar registros" at bounding box center [1138, 115] width 102 height 21
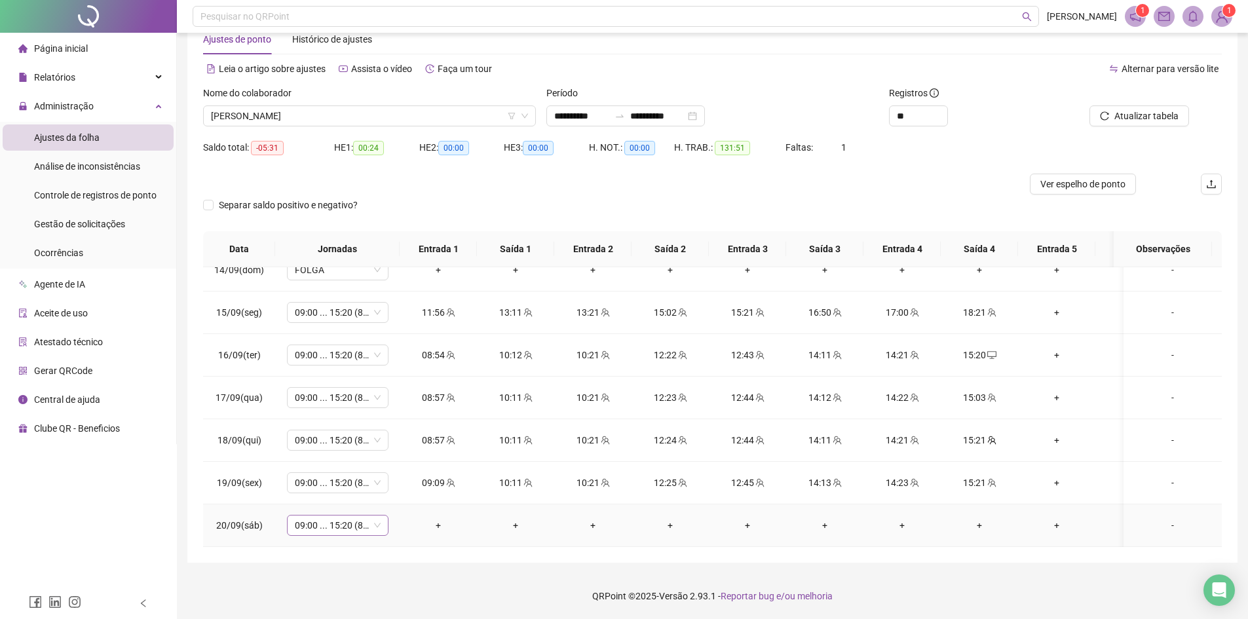
click at [378, 515] on span "09:00 ... 15:20 (8 HORAS)" at bounding box center [338, 525] width 86 height 20
click at [348, 406] on div "Folga" at bounding box center [360, 403] width 111 height 14
click at [403, 477] on span "Sim" at bounding box center [399, 481] width 15 height 14
click at [1147, 108] on button "Atualizar tabela" at bounding box center [1139, 115] width 100 height 21
click at [335, 116] on span "[PERSON_NAME]" at bounding box center [369, 116] width 317 height 20
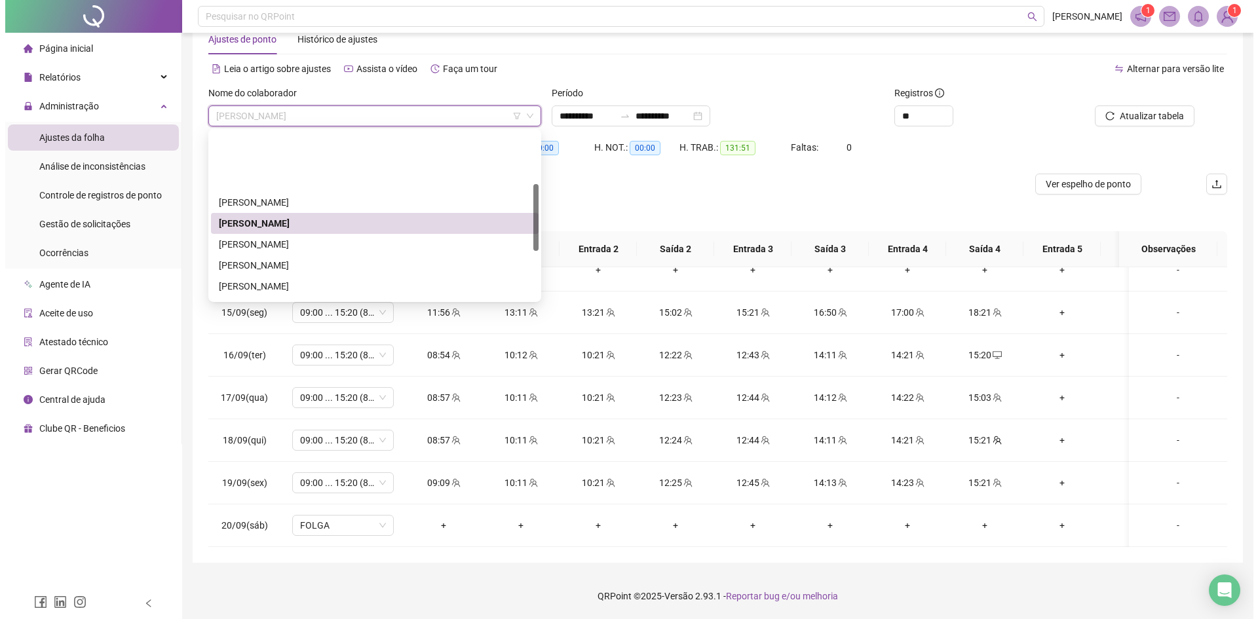
scroll to position [131, 0]
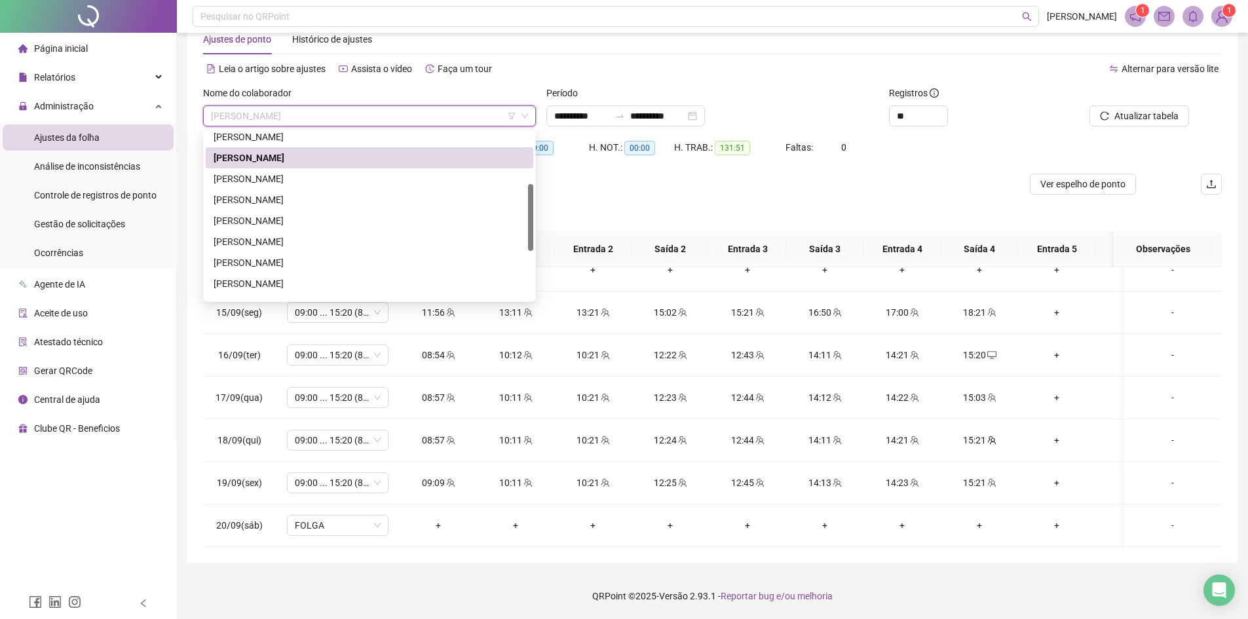
click at [276, 181] on div "[PERSON_NAME]" at bounding box center [370, 179] width 312 height 14
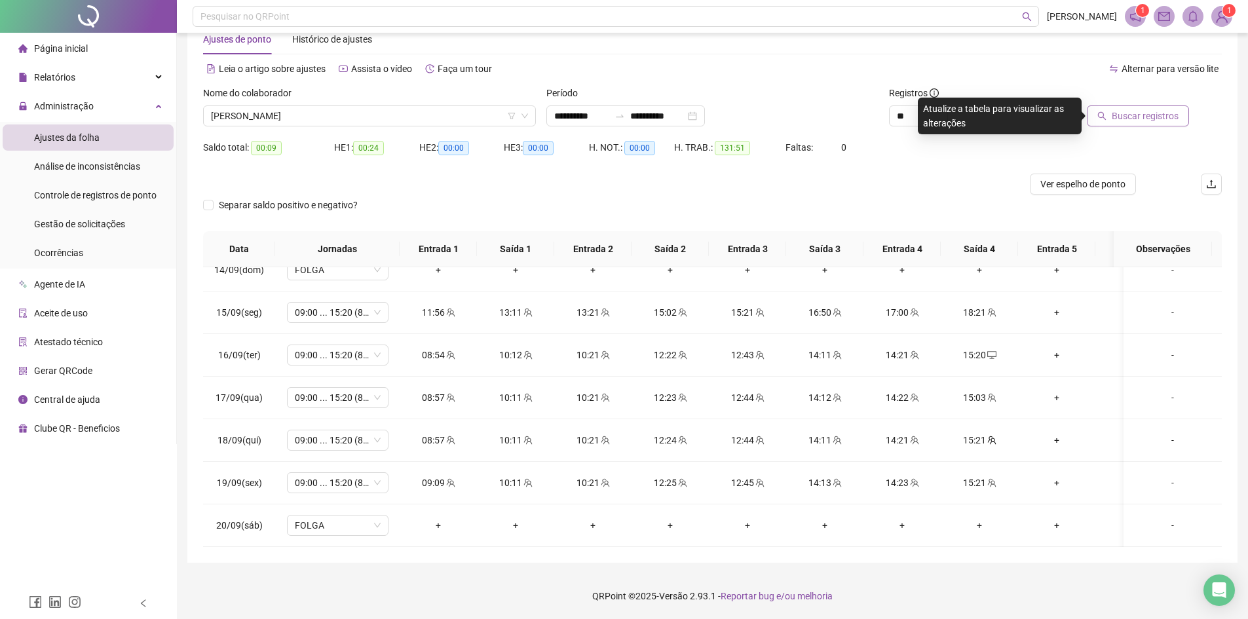
click at [1152, 115] on span "Buscar registros" at bounding box center [1145, 116] width 67 height 14
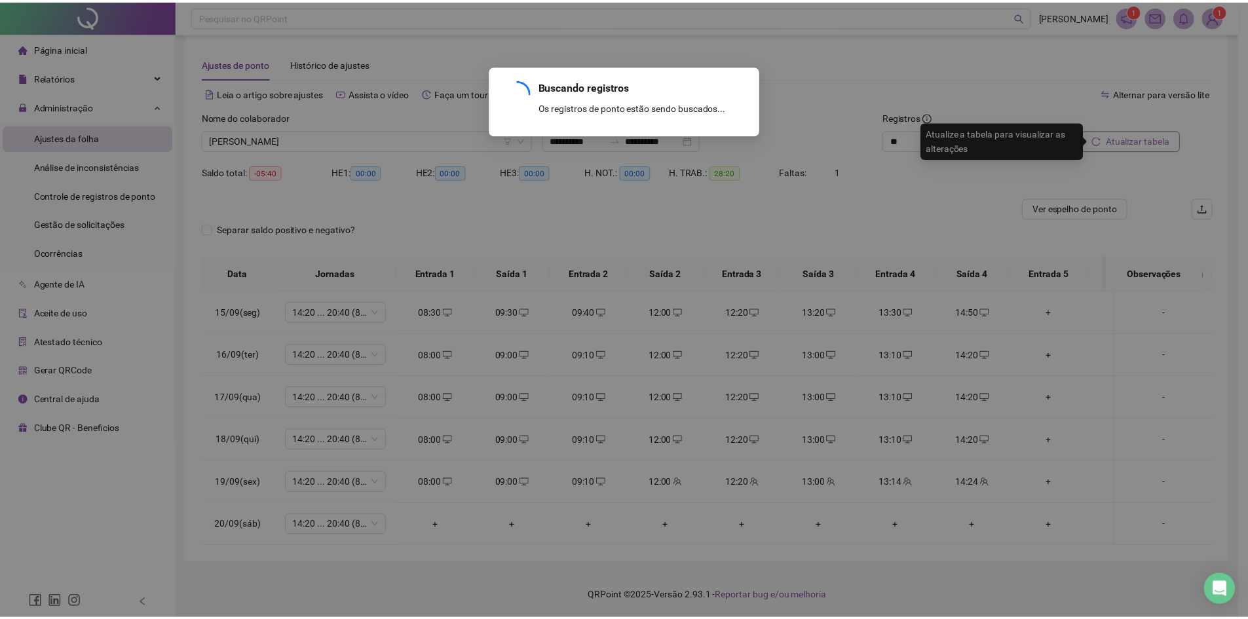
scroll to position [0, 0]
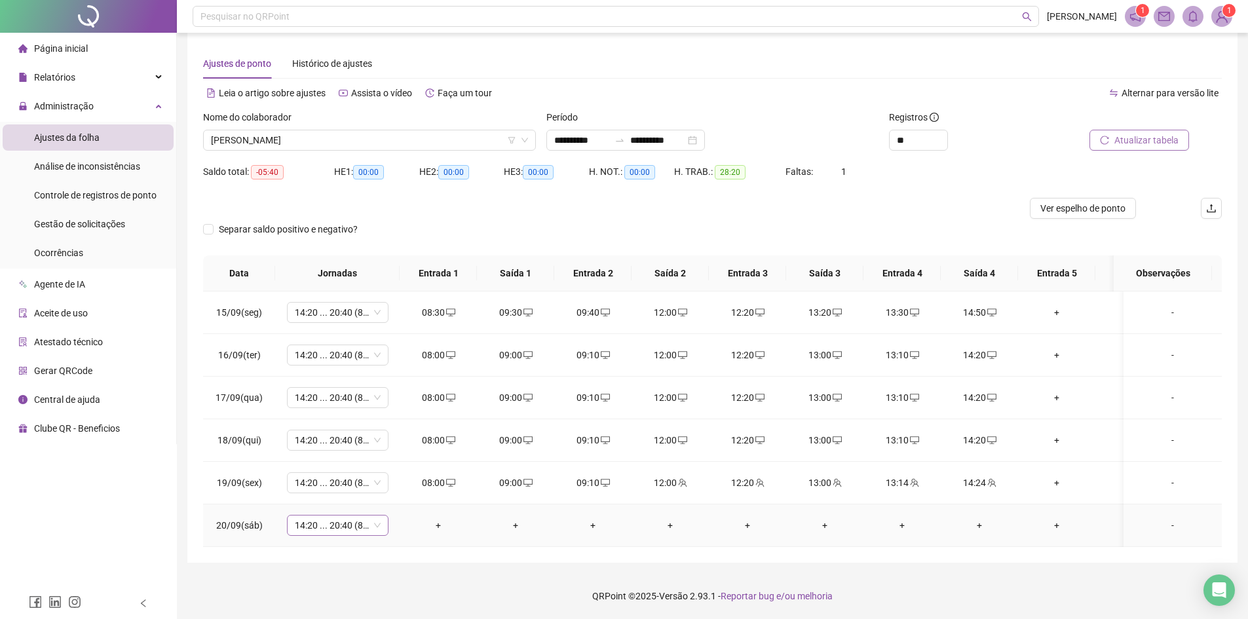
click at [374, 519] on span "14:20 ... 20:40 (8 HORAS)" at bounding box center [338, 525] width 86 height 20
click at [346, 406] on div "Folga" at bounding box center [360, 413] width 111 height 14
click at [403, 484] on span "Sim" at bounding box center [399, 491] width 15 height 14
click at [1129, 133] on span "Atualizar tabela" at bounding box center [1146, 140] width 64 height 14
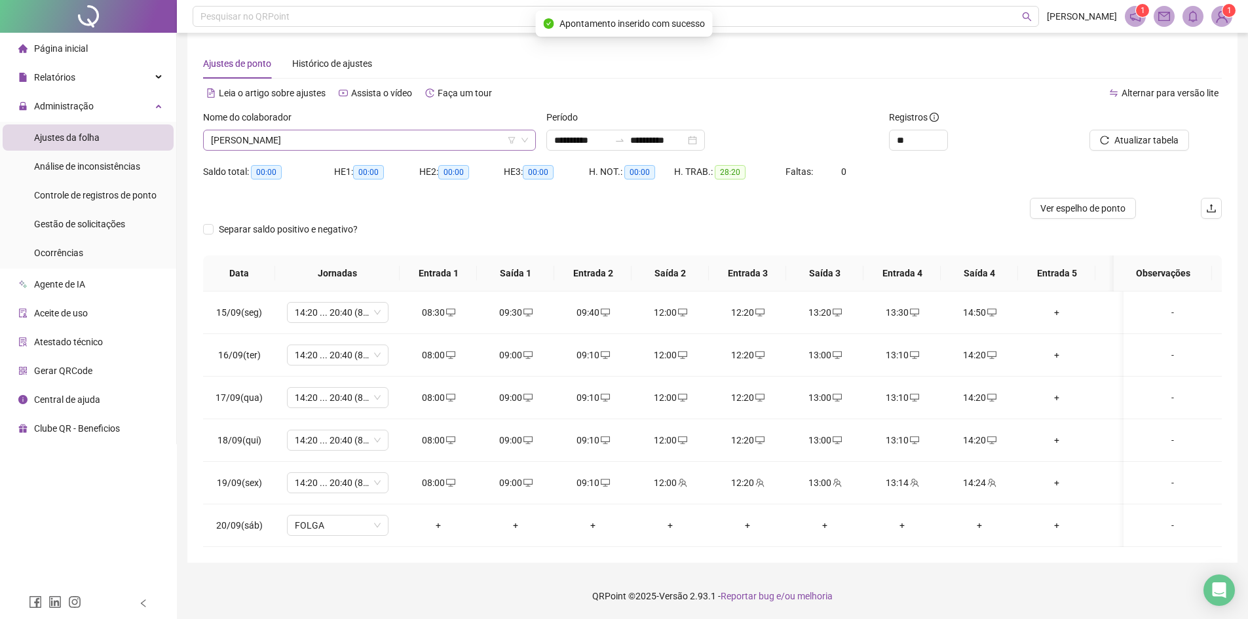
click at [404, 130] on span "[PERSON_NAME]" at bounding box center [369, 140] width 317 height 20
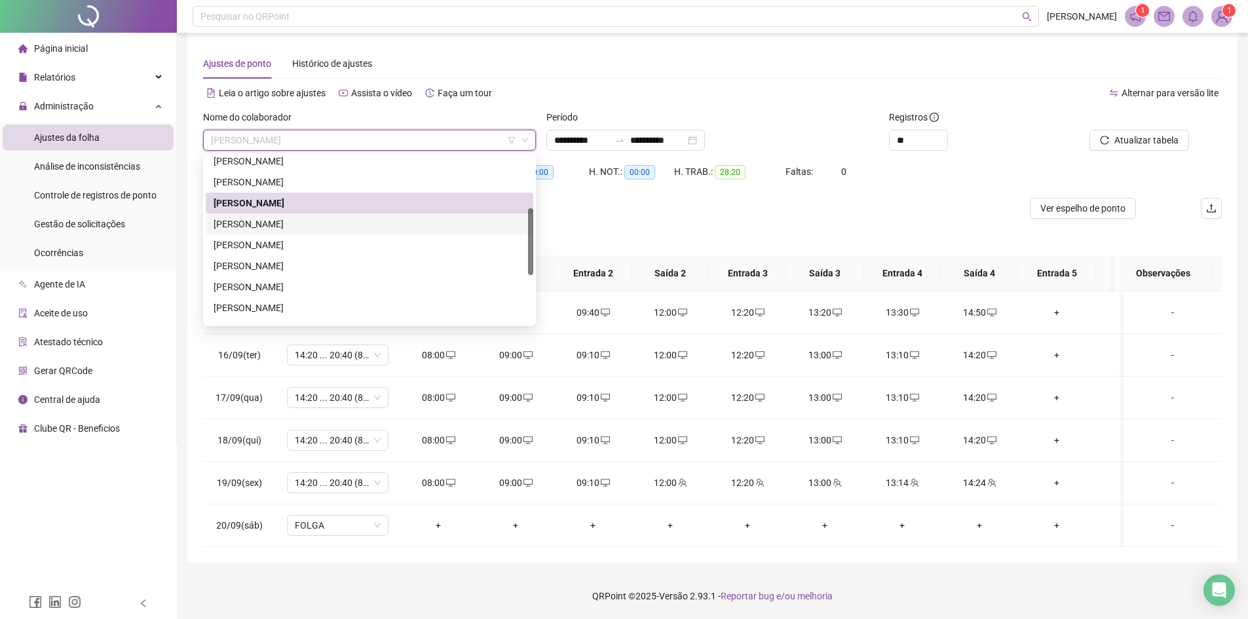
click at [311, 217] on div "[PERSON_NAME]" at bounding box center [370, 224] width 312 height 14
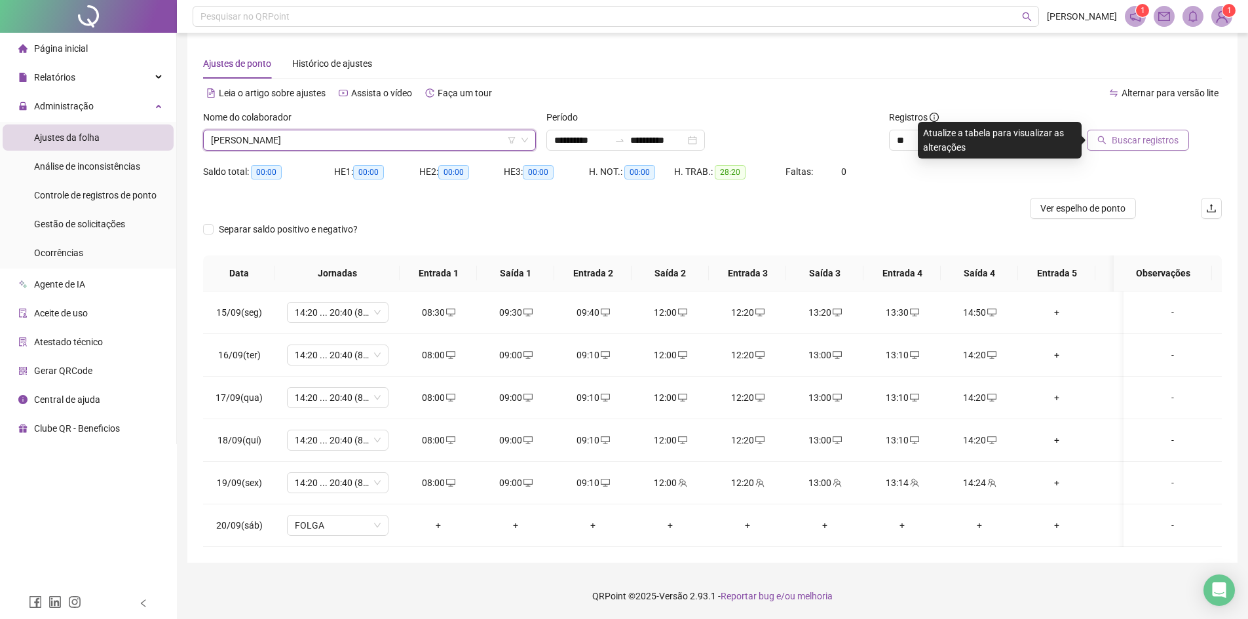
click at [1169, 133] on span "Buscar registros" at bounding box center [1145, 140] width 67 height 14
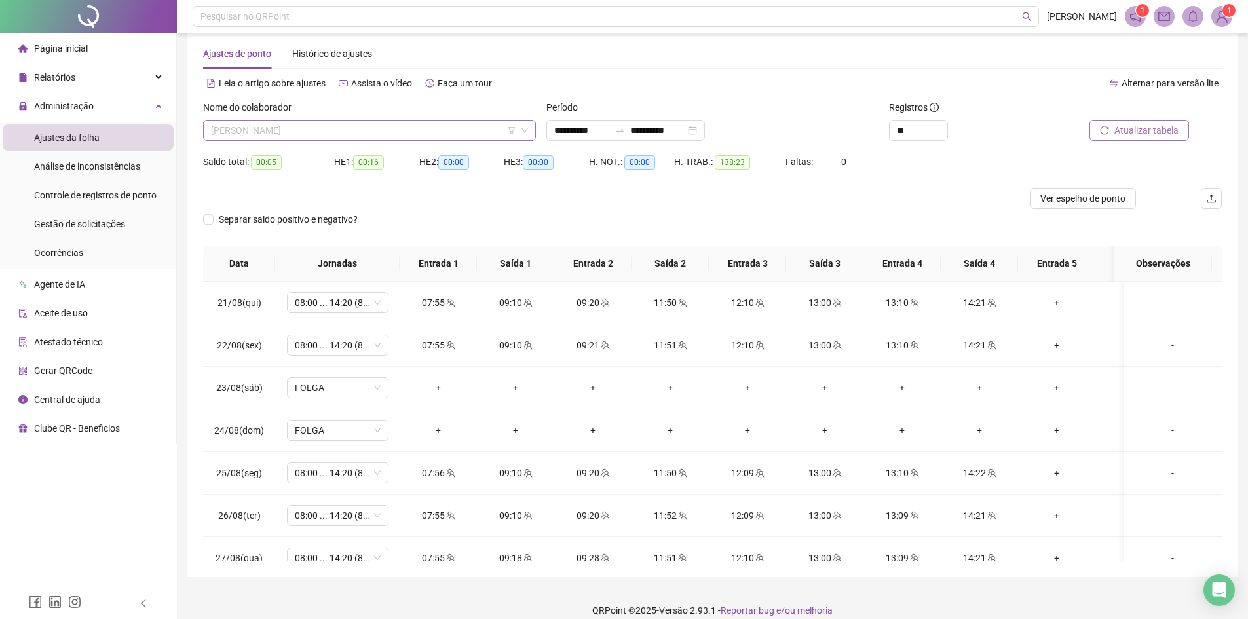
click at [361, 132] on span "[PERSON_NAME]" at bounding box center [369, 131] width 317 height 20
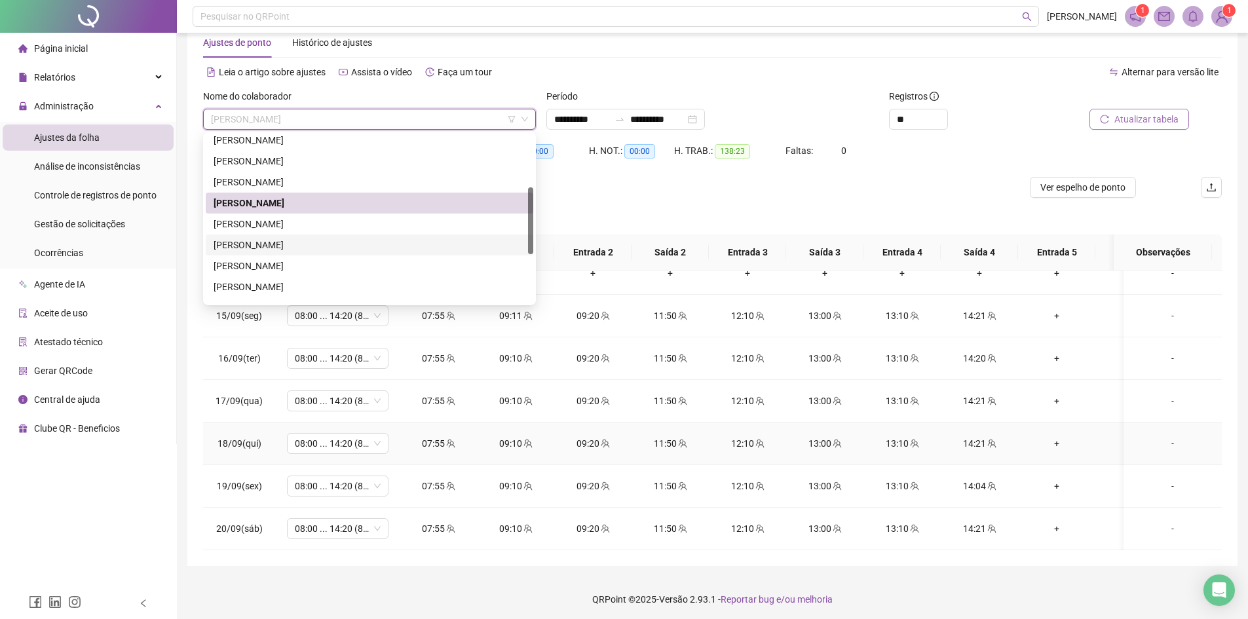
scroll to position [35, 0]
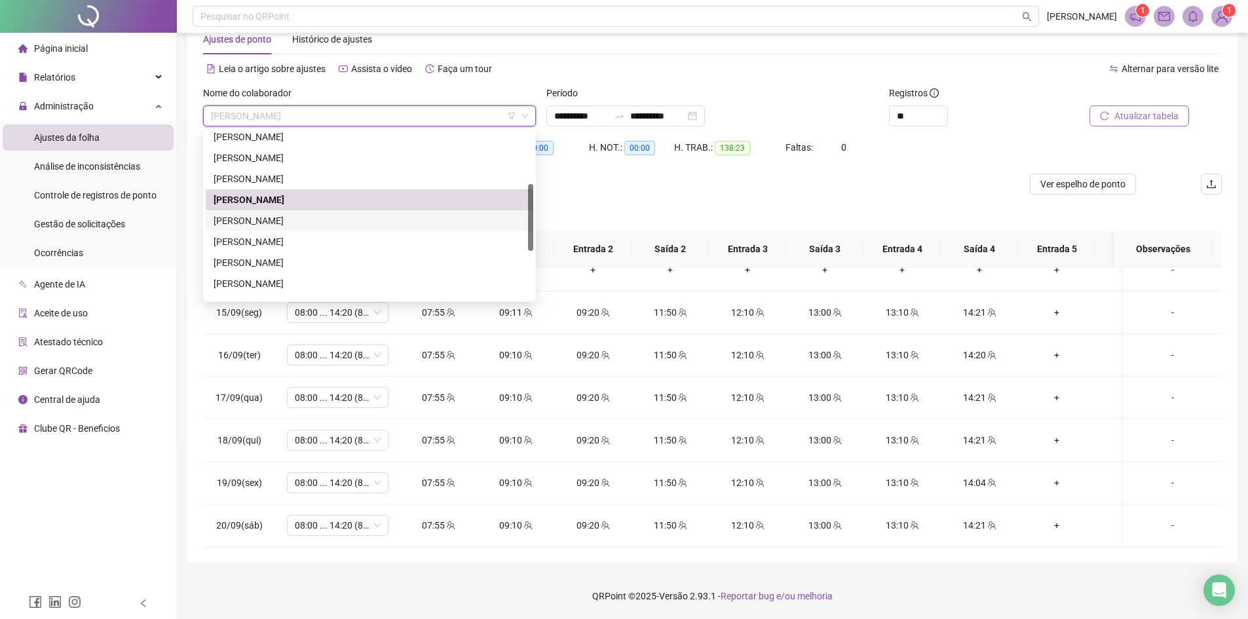
click at [283, 220] on div "[PERSON_NAME]" at bounding box center [370, 221] width 312 height 14
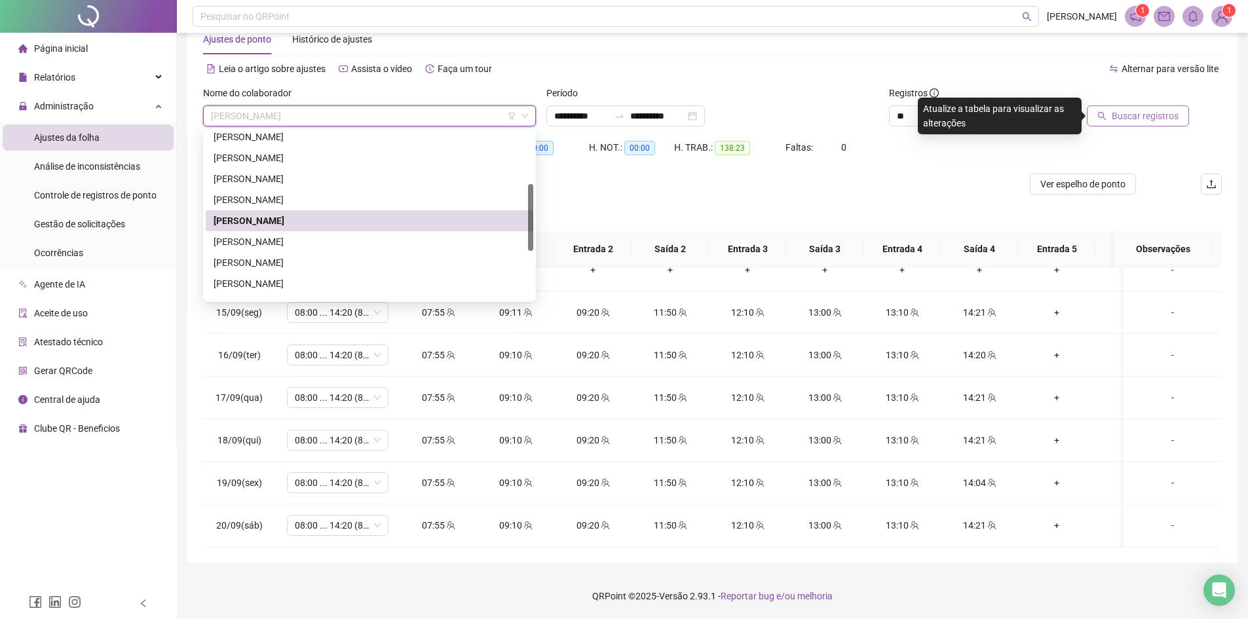
click at [301, 117] on span "[PERSON_NAME]" at bounding box center [369, 116] width 317 height 20
click at [265, 246] on div "[PERSON_NAME]" at bounding box center [370, 241] width 312 height 14
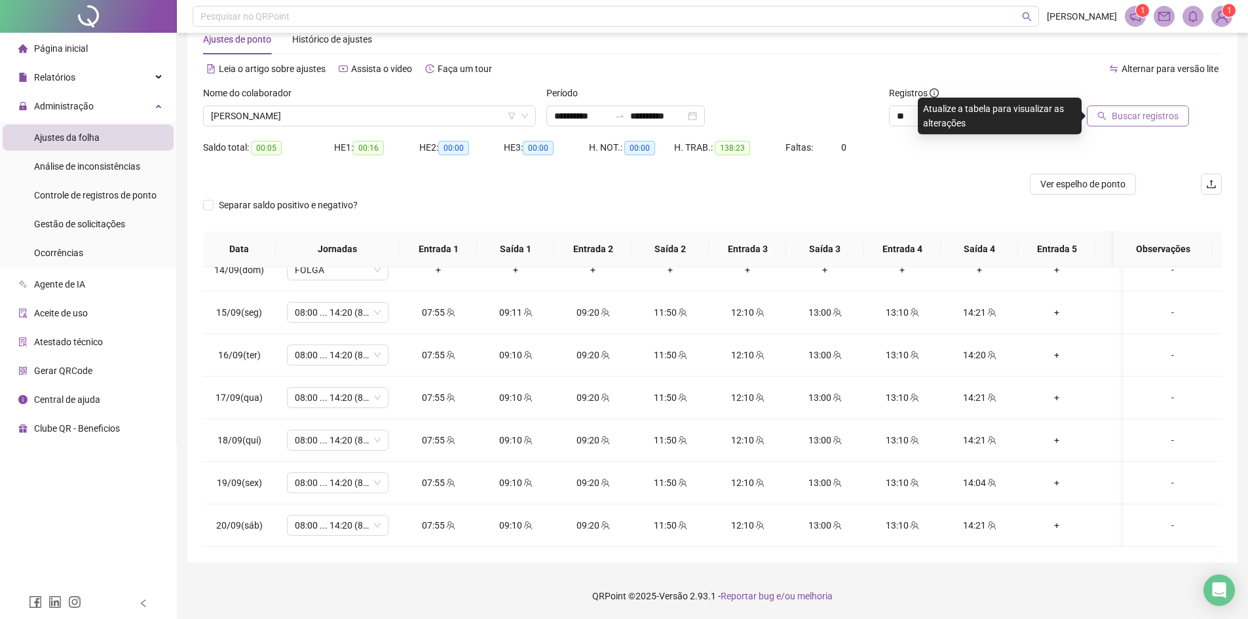
click at [1153, 119] on span "Buscar registros" at bounding box center [1145, 116] width 67 height 14
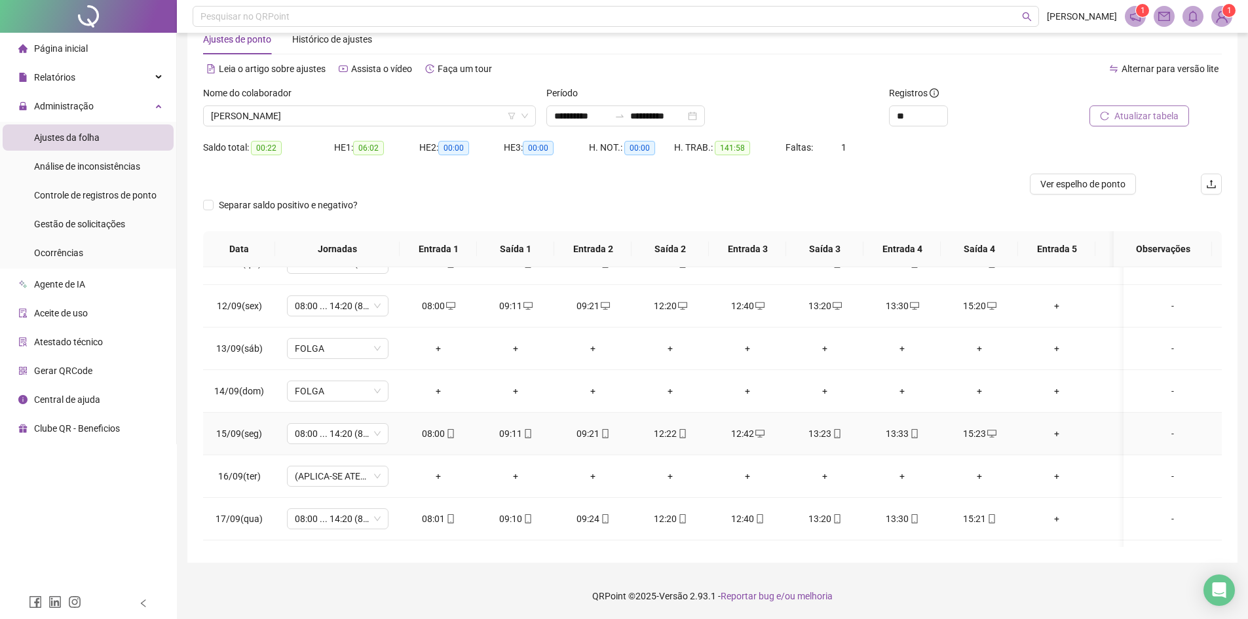
scroll to position [853, 0]
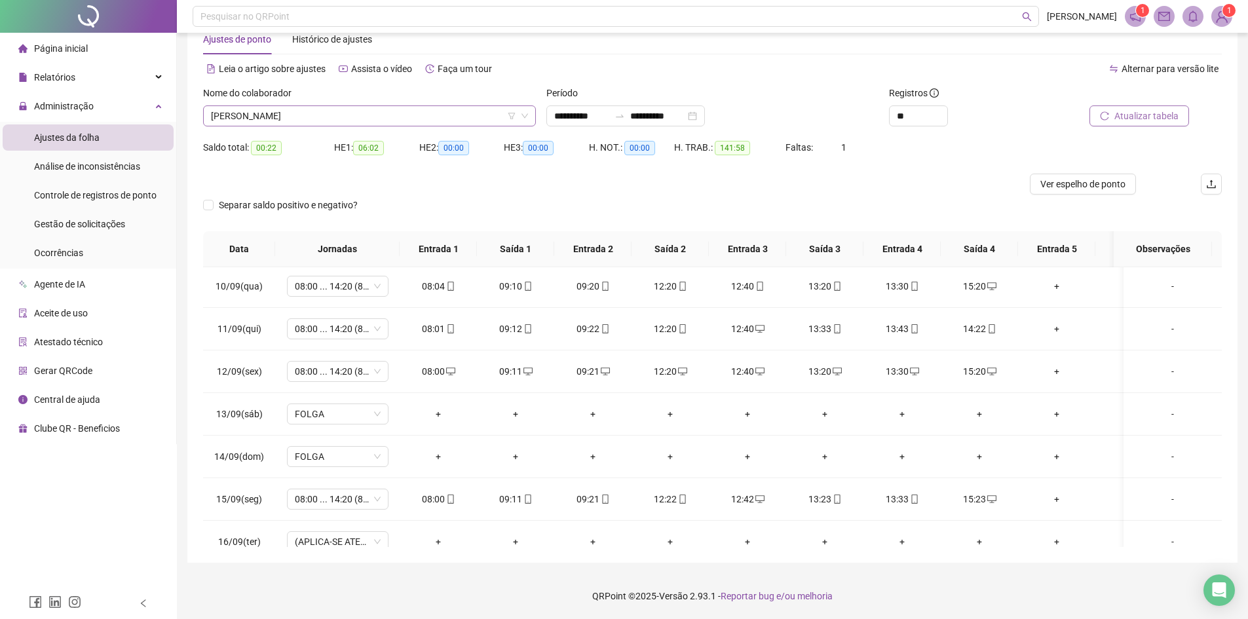
click at [325, 118] on span "[PERSON_NAME]" at bounding box center [369, 116] width 317 height 20
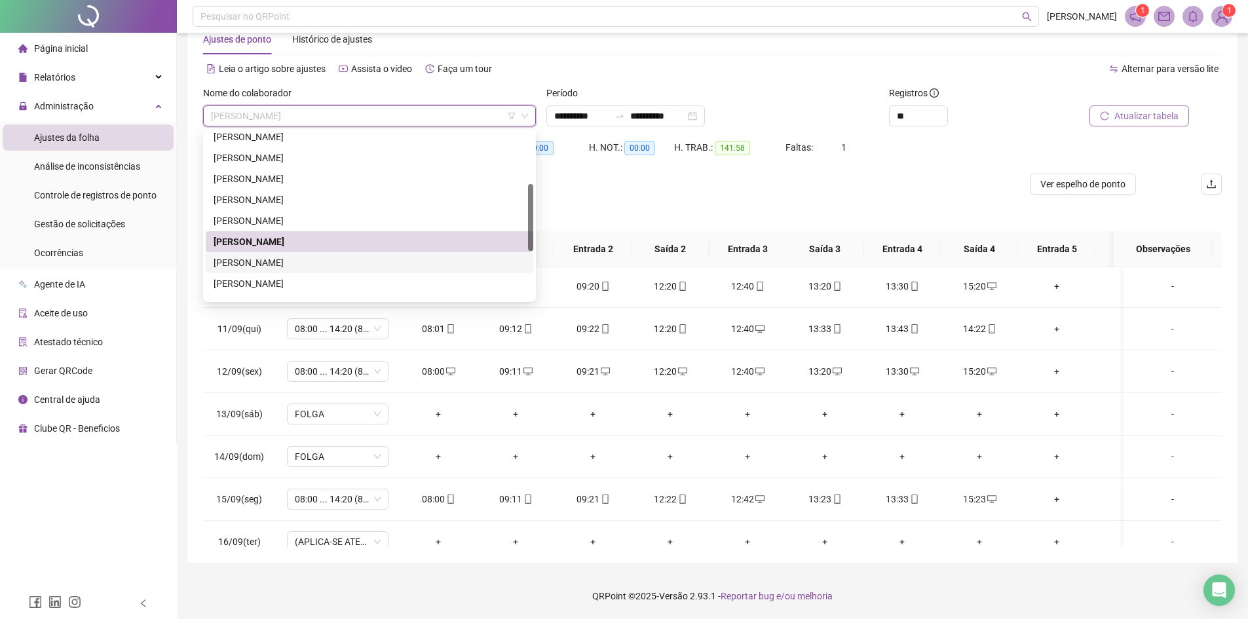
click at [284, 255] on div "[PERSON_NAME]" at bounding box center [369, 262] width 327 height 21
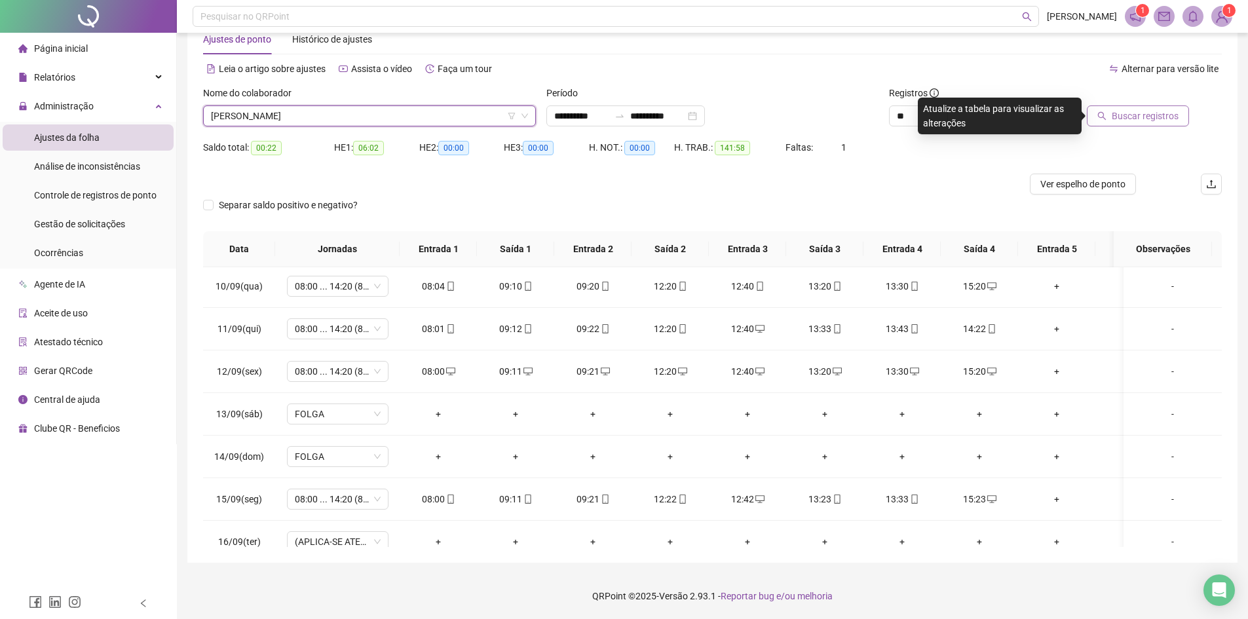
click at [1169, 119] on span "Buscar registros" at bounding box center [1145, 116] width 67 height 14
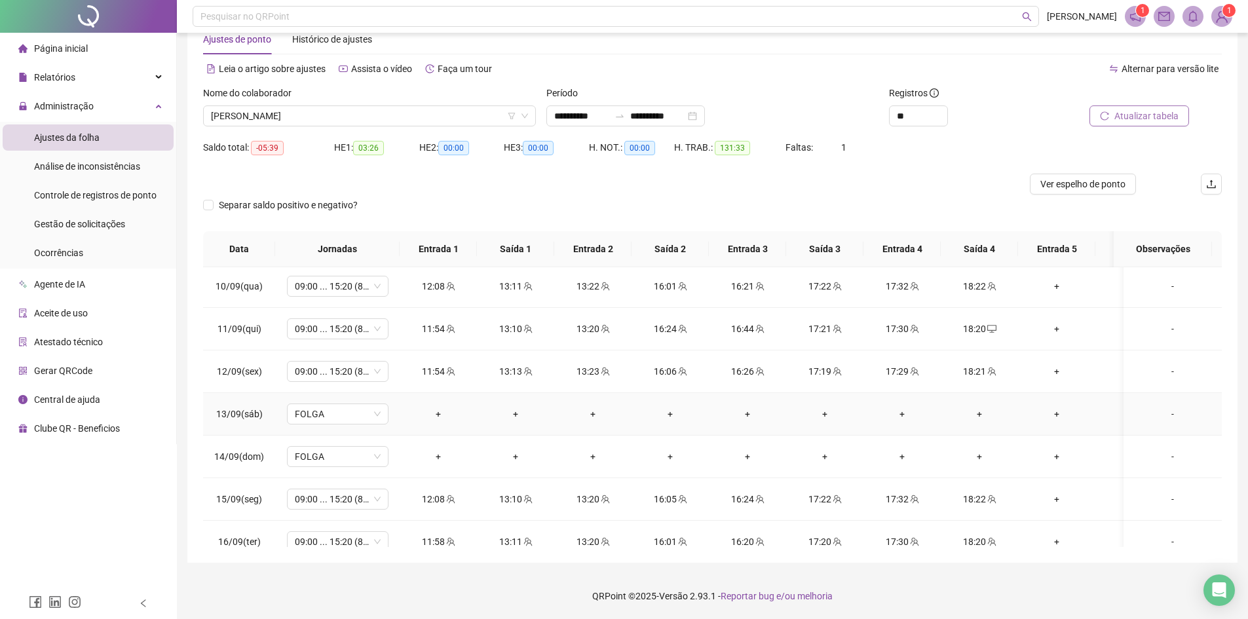
scroll to position [1050, 0]
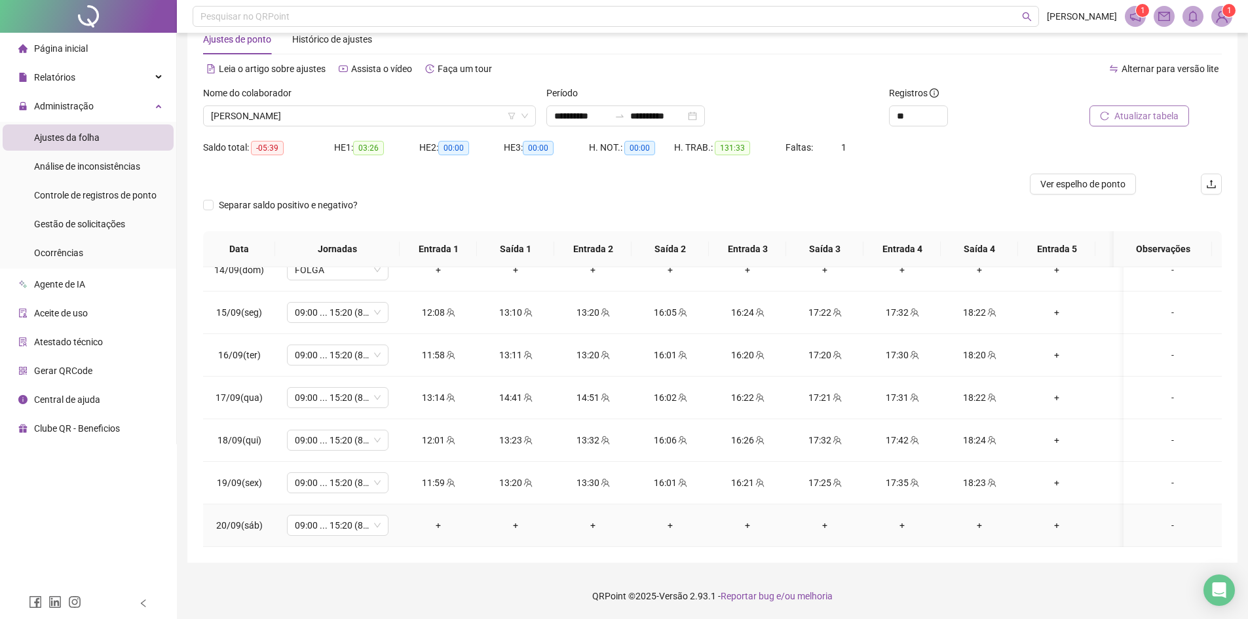
click at [376, 527] on td "09:00 ... 15:20 (8 HORAS)" at bounding box center [337, 525] width 124 height 43
click at [377, 518] on span "09:00 ... 15:20 (8 HORAS)" at bounding box center [338, 525] width 86 height 20
click at [331, 386] on div "Sem carga horária" at bounding box center [357, 382] width 134 height 21
click at [334, 401] on div "Folga" at bounding box center [360, 403] width 111 height 14
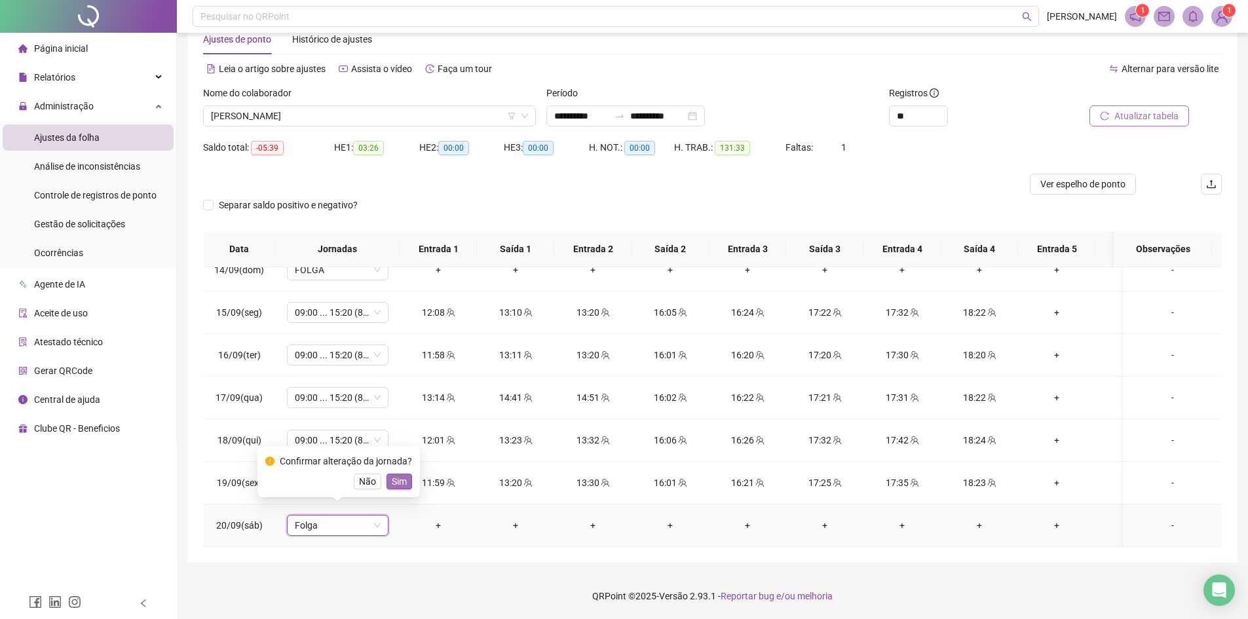
click at [397, 484] on span "Sim" at bounding box center [399, 481] width 15 height 14
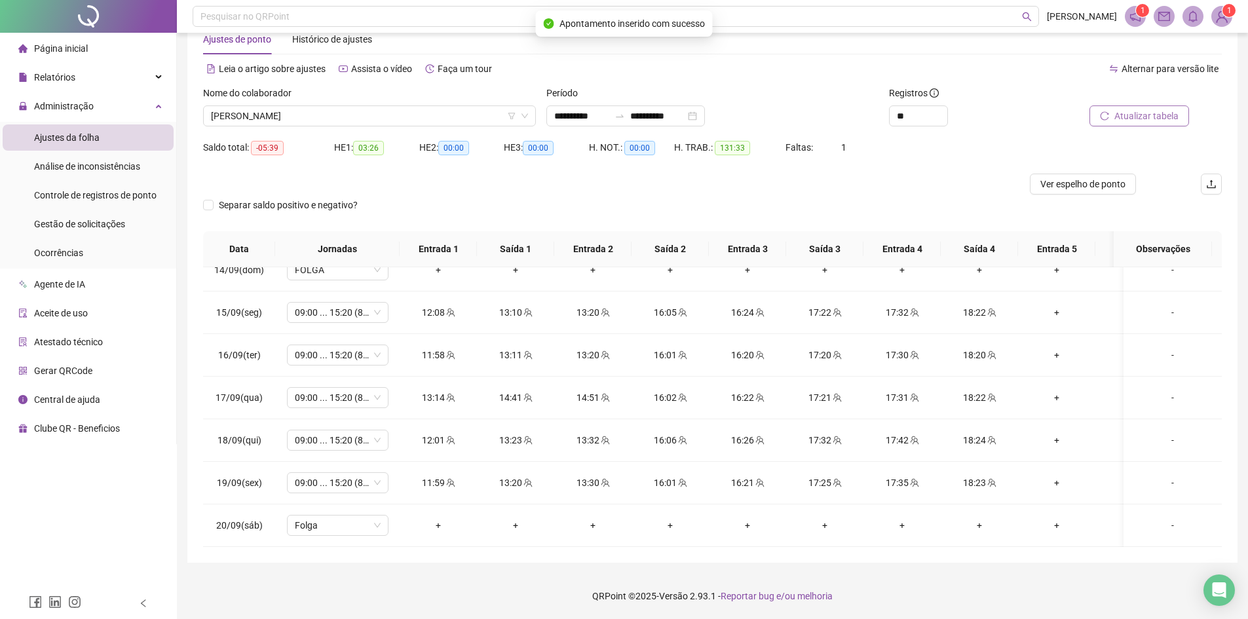
click at [1143, 115] on span "Atualizar tabela" at bounding box center [1146, 116] width 64 height 14
click at [316, 110] on span "[PERSON_NAME]" at bounding box center [369, 116] width 317 height 20
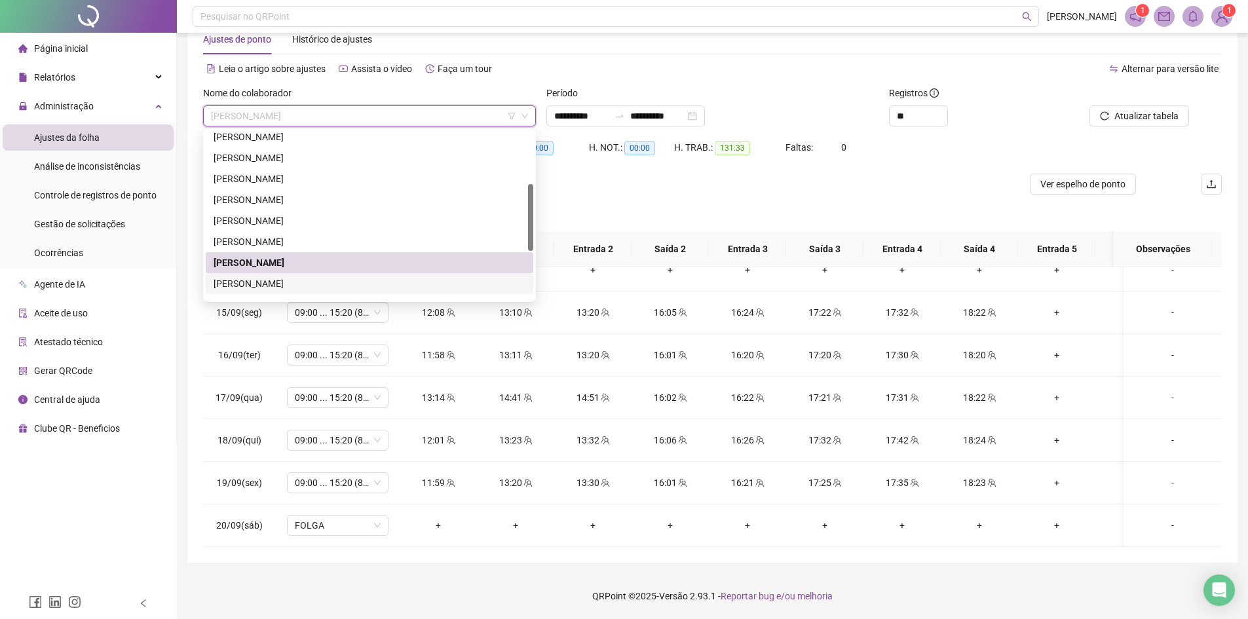
click at [291, 280] on div "[PERSON_NAME]" at bounding box center [370, 283] width 312 height 14
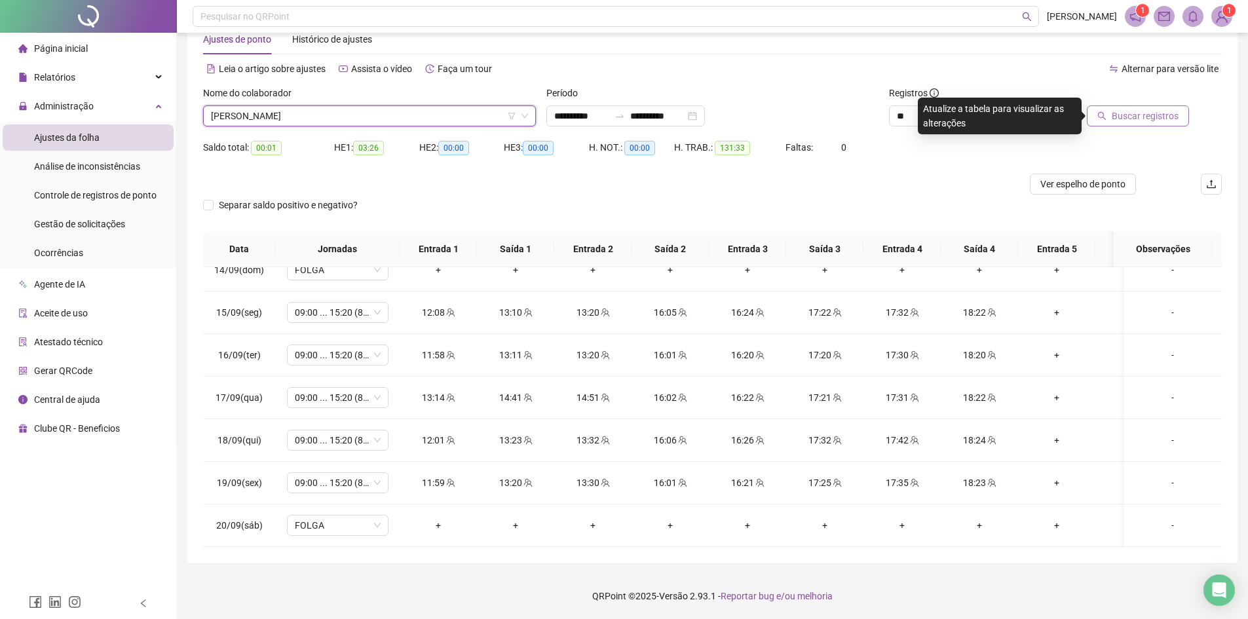
click at [1146, 111] on span "Buscar registros" at bounding box center [1145, 116] width 67 height 14
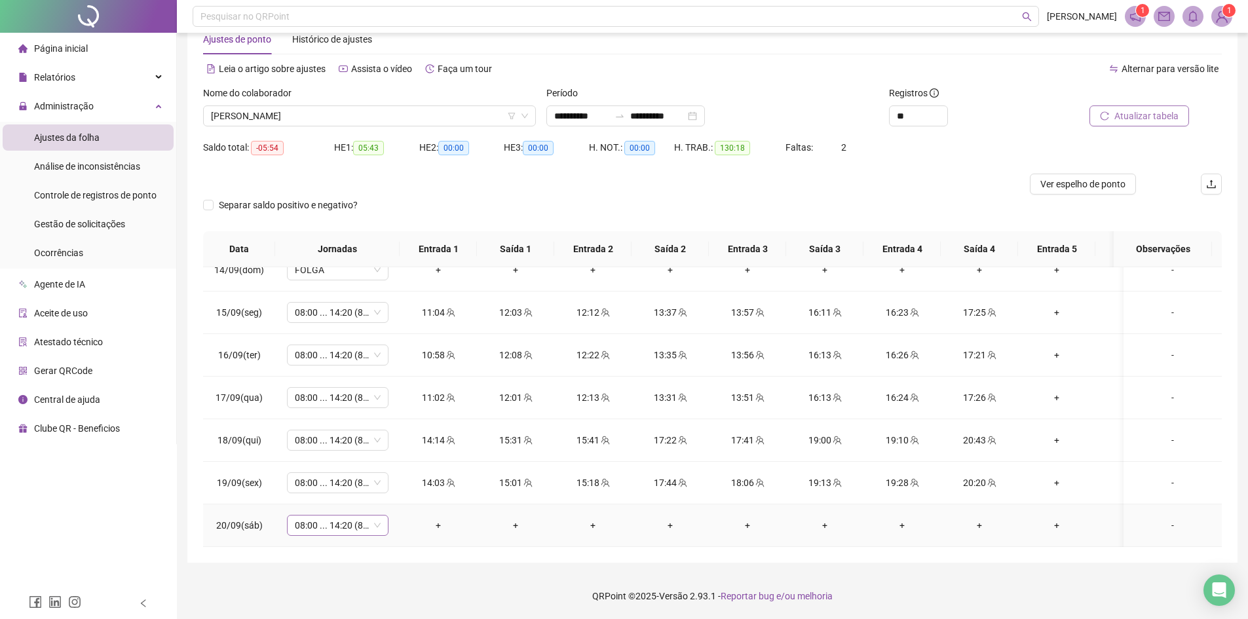
click at [376, 517] on span "08:00 ... 14:20 (8 HORAS)" at bounding box center [338, 525] width 86 height 20
click at [342, 405] on div "Folga" at bounding box center [360, 403] width 111 height 14
click at [402, 483] on span "Sim" at bounding box center [399, 481] width 15 height 14
click at [1137, 115] on span "Atualizar tabela" at bounding box center [1146, 116] width 64 height 14
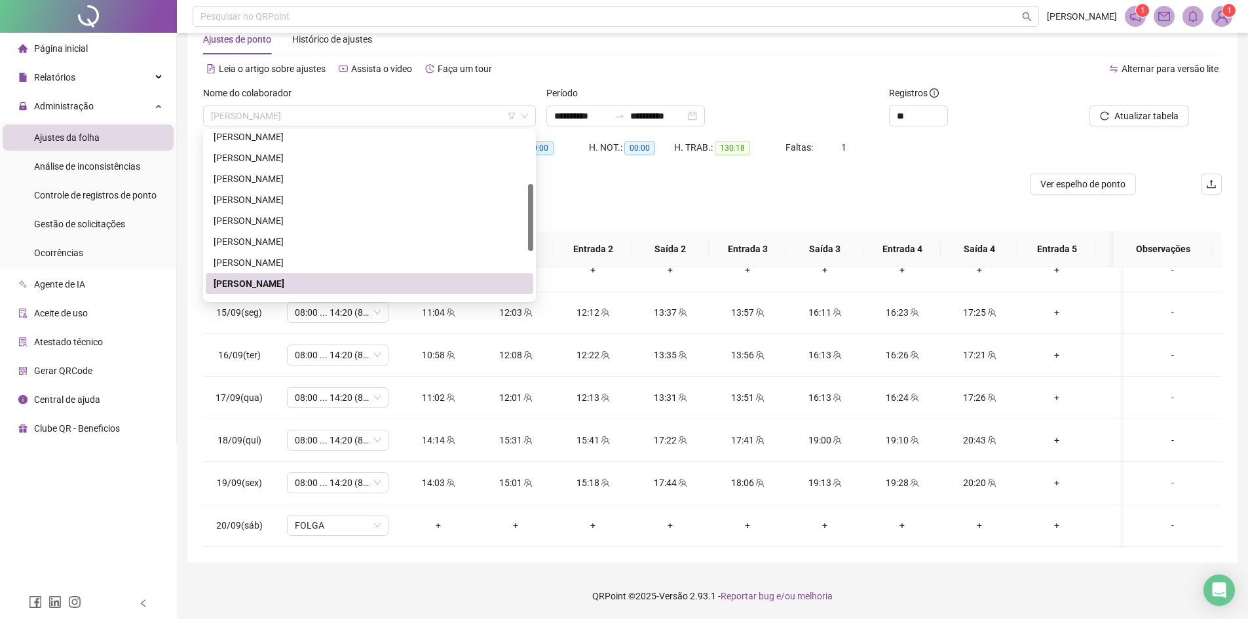
click at [328, 105] on div "Nome do colaborador [PERSON_NAME]" at bounding box center [369, 106] width 333 height 41
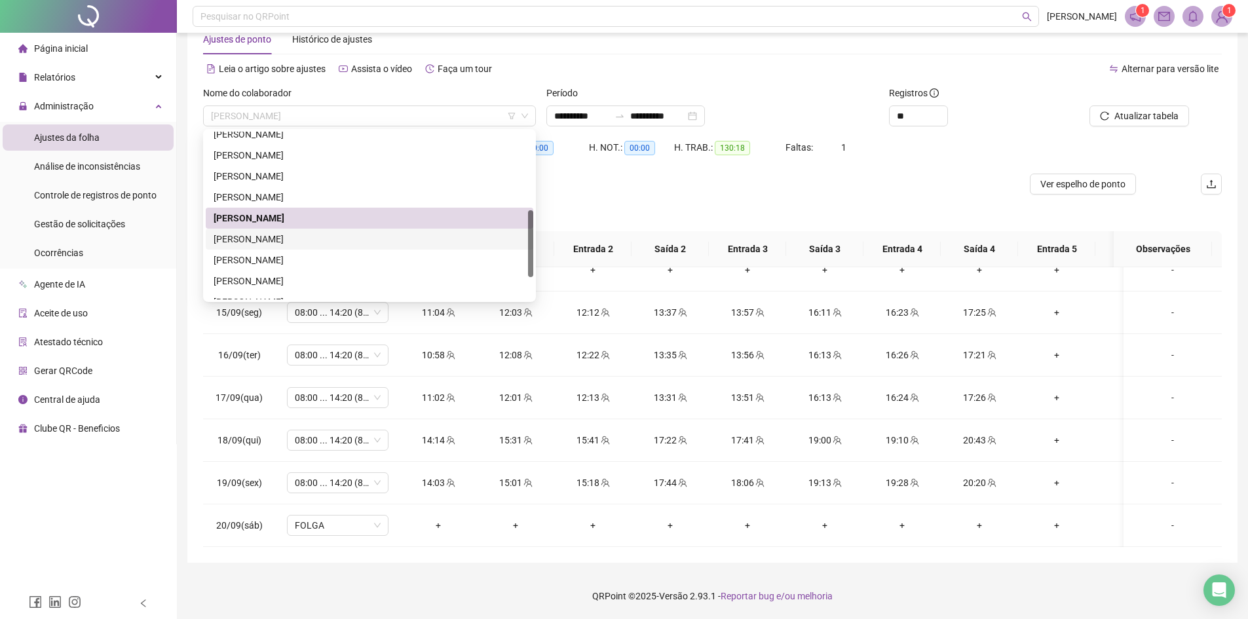
click at [288, 240] on div "[PERSON_NAME]" at bounding box center [370, 239] width 312 height 14
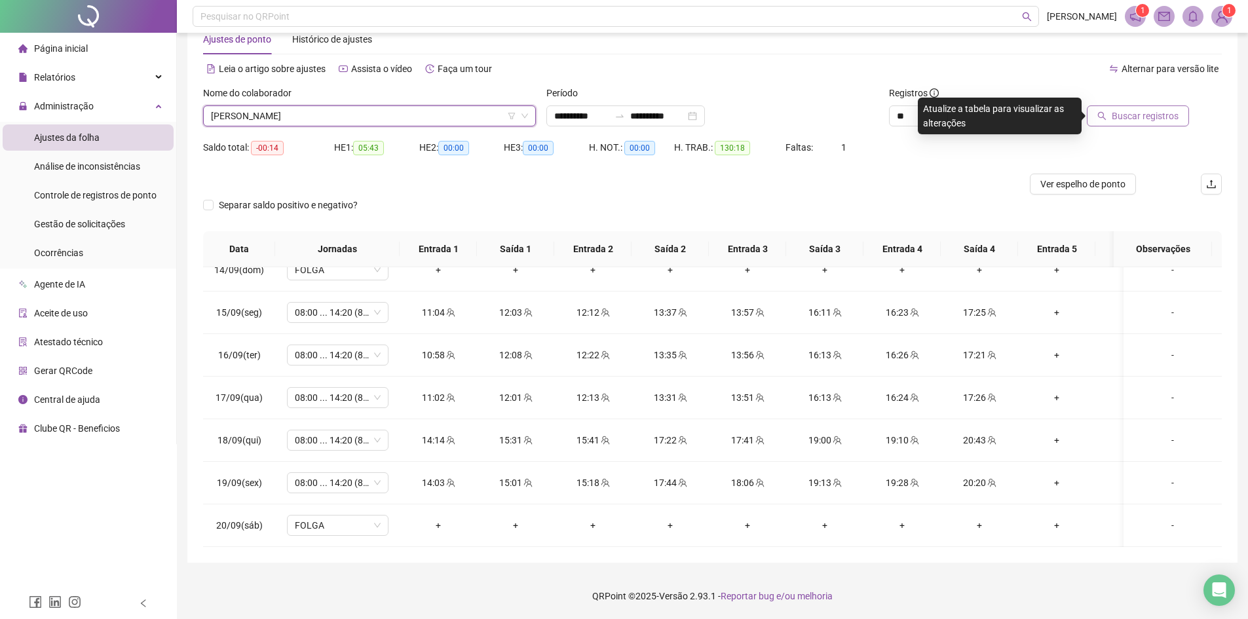
click at [1167, 116] on span "Buscar registros" at bounding box center [1145, 116] width 67 height 14
click at [253, 106] on span "[PERSON_NAME]" at bounding box center [369, 116] width 317 height 20
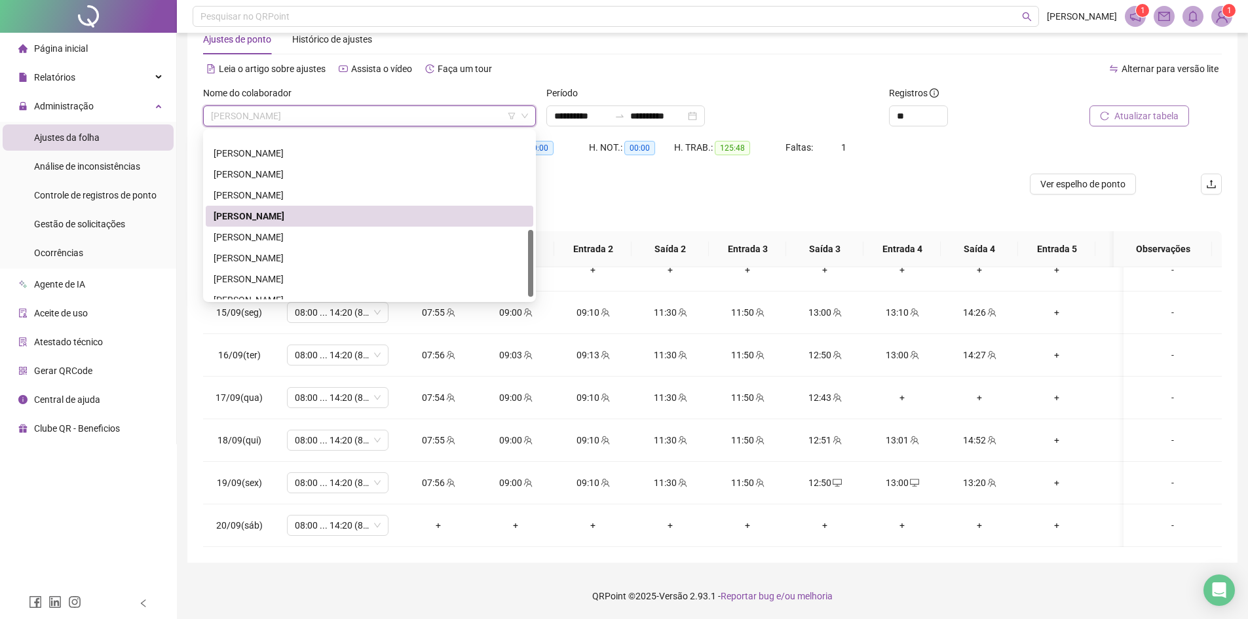
scroll to position [252, 0]
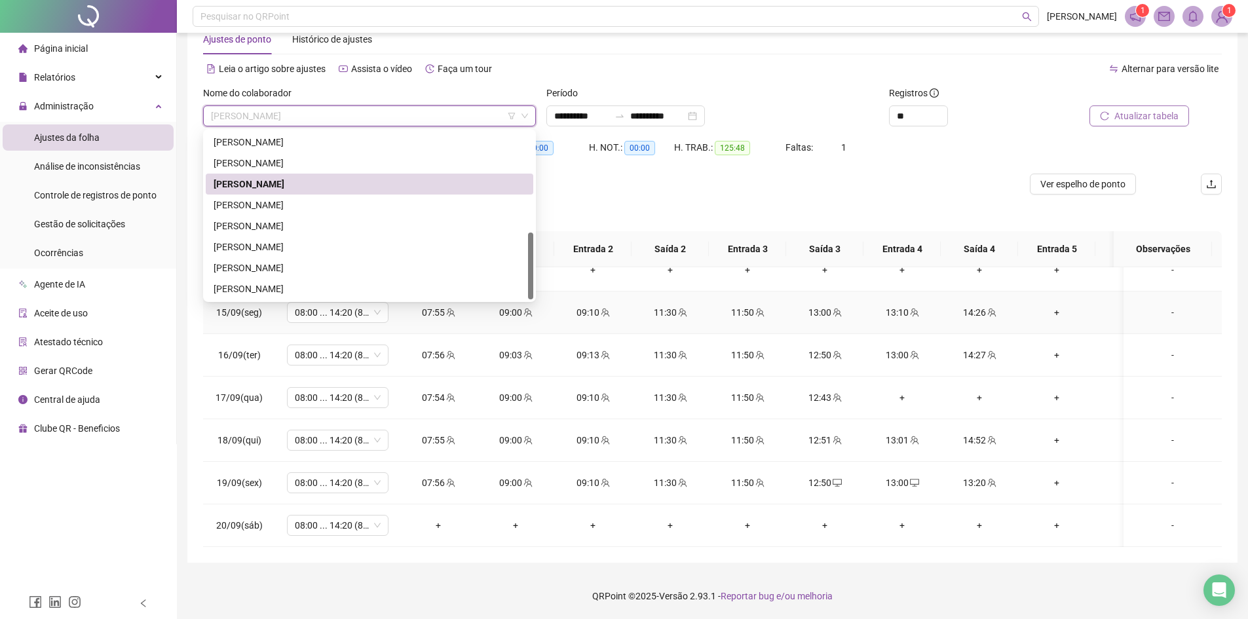
drag, startPoint x: 531, startPoint y: 246, endPoint x: 529, endPoint y: 309, distance: 62.3
click at [529, 309] on body "**********" at bounding box center [624, 274] width 1248 height 619
click at [364, 517] on span "08:00 ... 14:20 (8 HORAS)" at bounding box center [338, 525] width 86 height 20
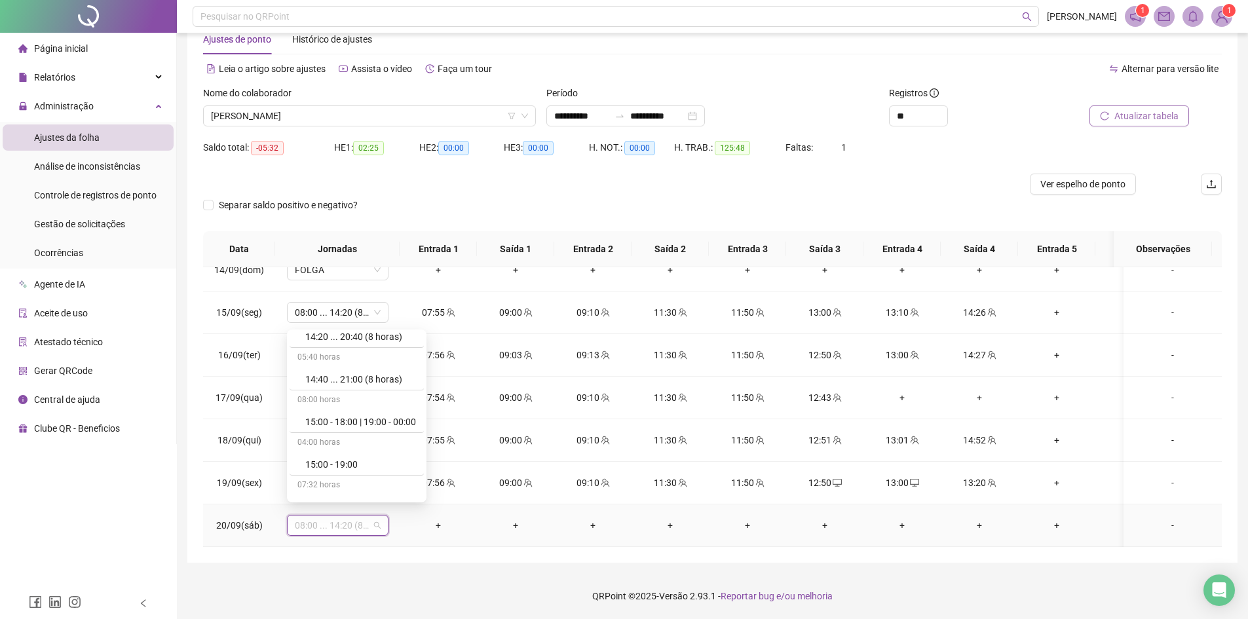
scroll to position [8347, 0]
click at [334, 394] on div "Folga" at bounding box center [357, 404] width 134 height 22
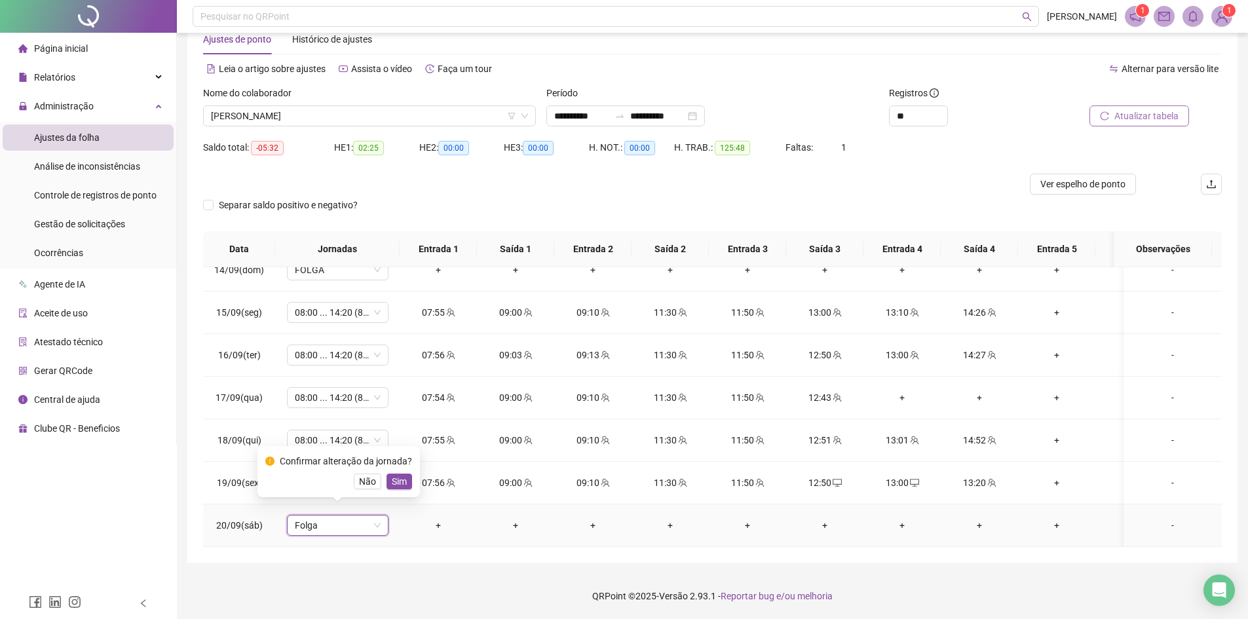
click at [404, 485] on button "Sim" at bounding box center [399, 482] width 26 height 16
click at [1130, 118] on span "Atualizar tabela" at bounding box center [1146, 116] width 64 height 14
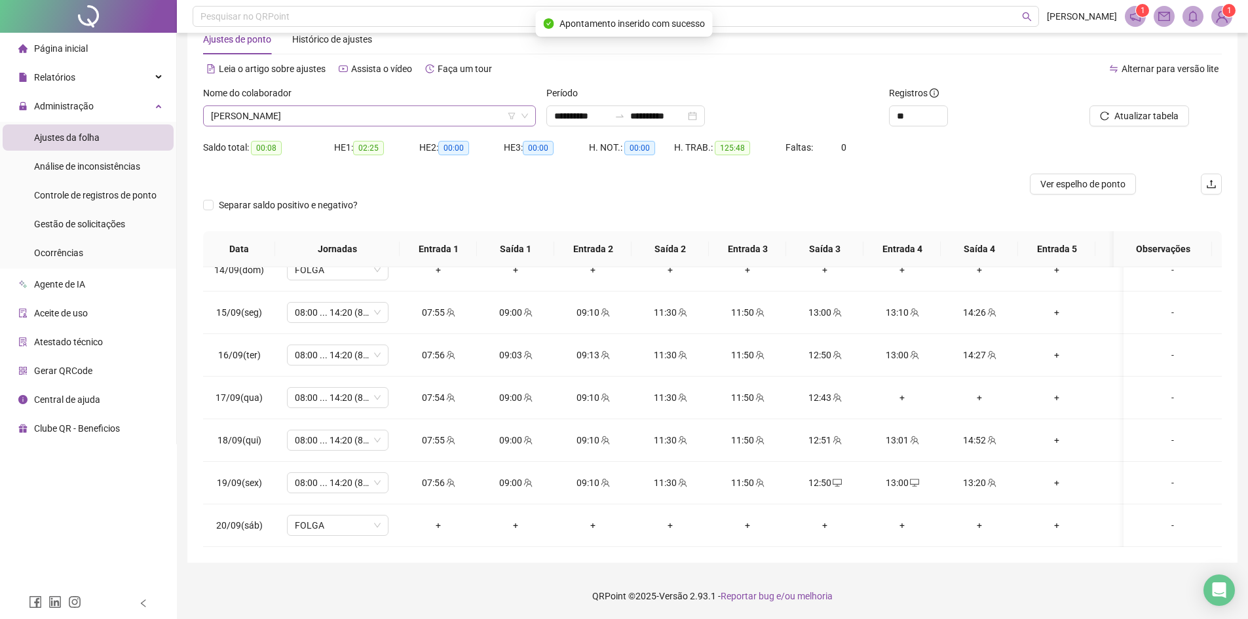
click at [339, 118] on span "[PERSON_NAME]" at bounding box center [369, 116] width 317 height 20
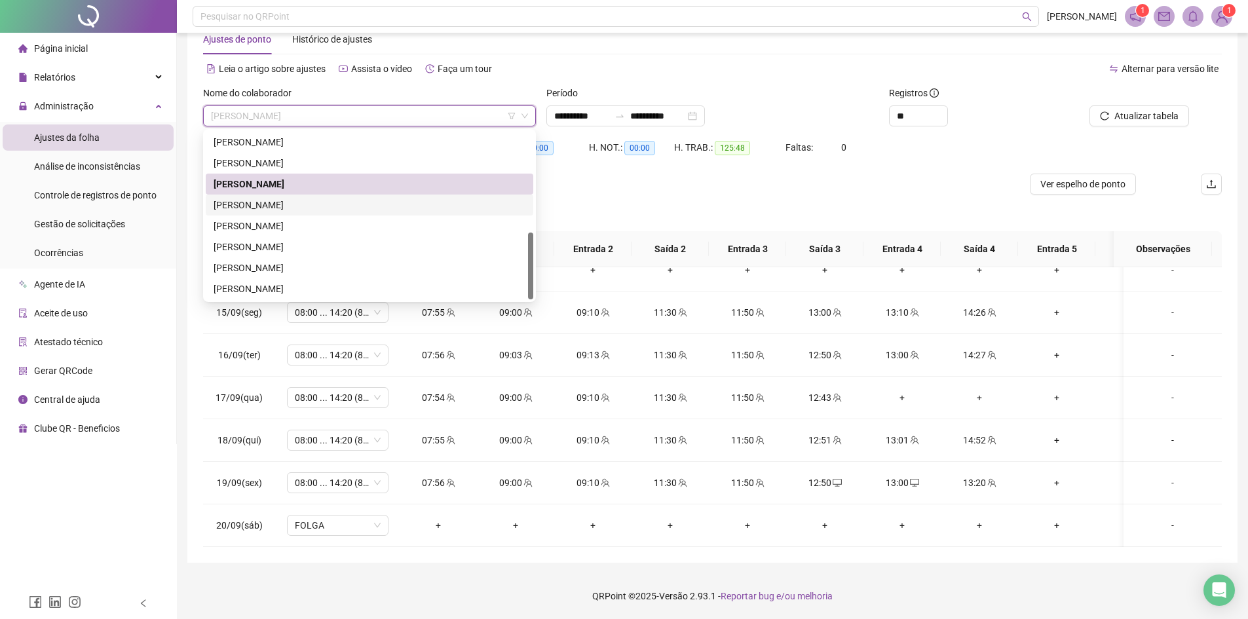
drag, startPoint x: 317, startPoint y: 206, endPoint x: 325, endPoint y: 206, distance: 7.9
click at [317, 206] on div "[PERSON_NAME]" at bounding box center [370, 205] width 312 height 14
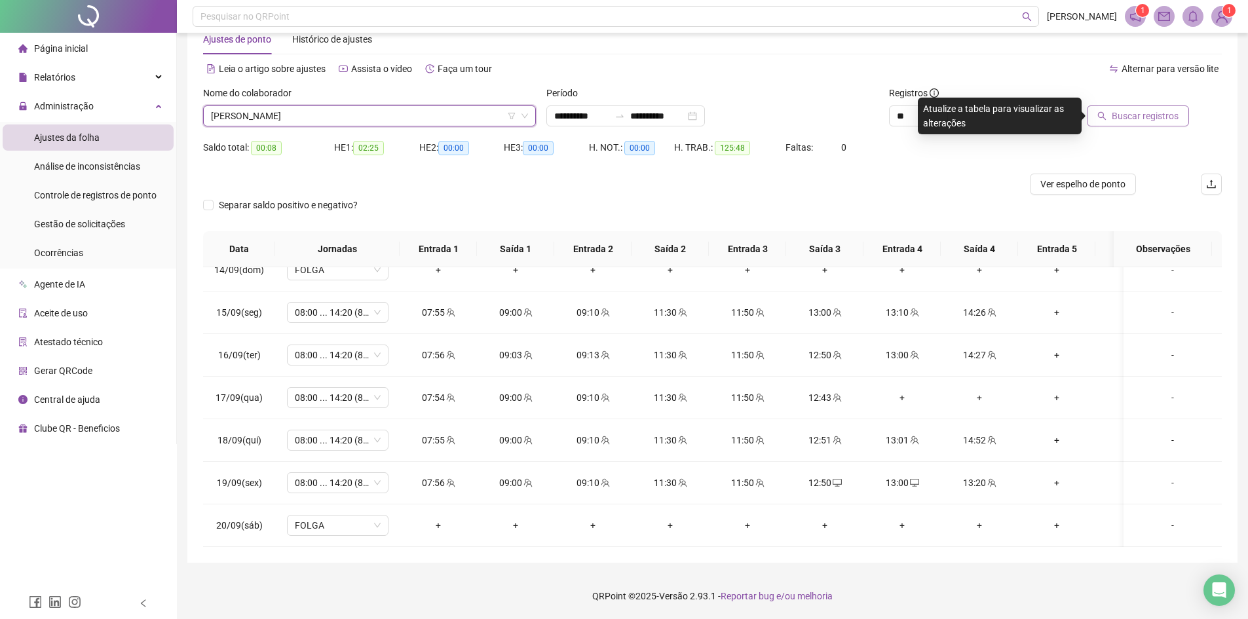
click at [1135, 122] on span "Buscar registros" at bounding box center [1145, 116] width 67 height 14
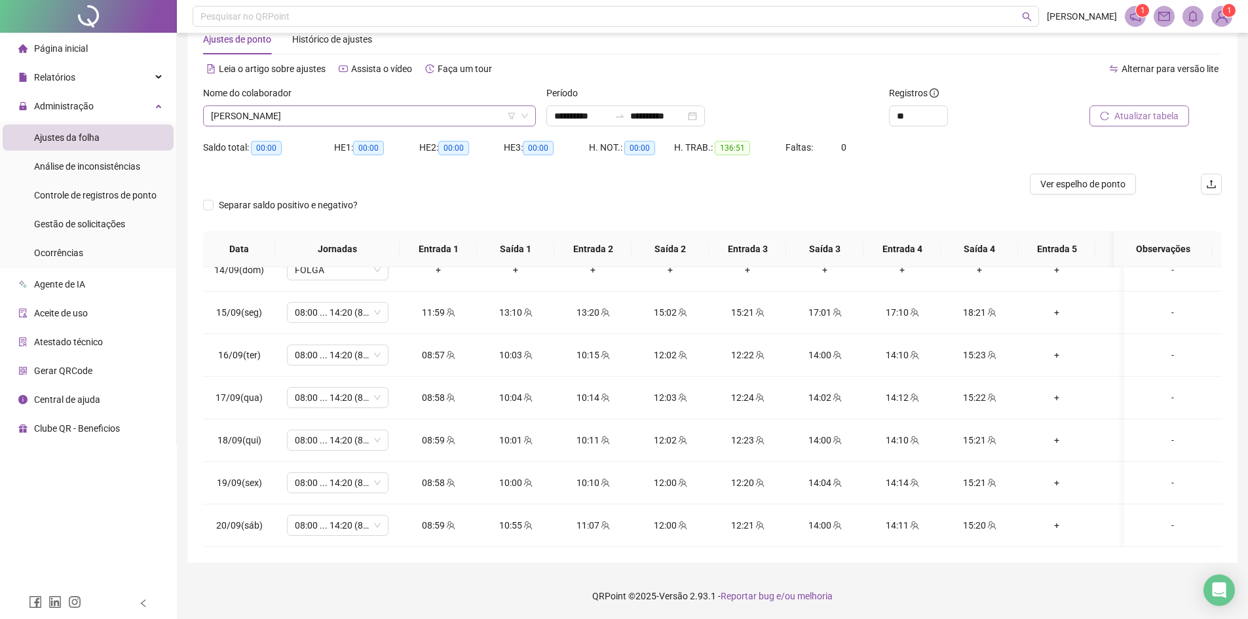
click at [301, 106] on div "[PERSON_NAME]" at bounding box center [369, 115] width 333 height 21
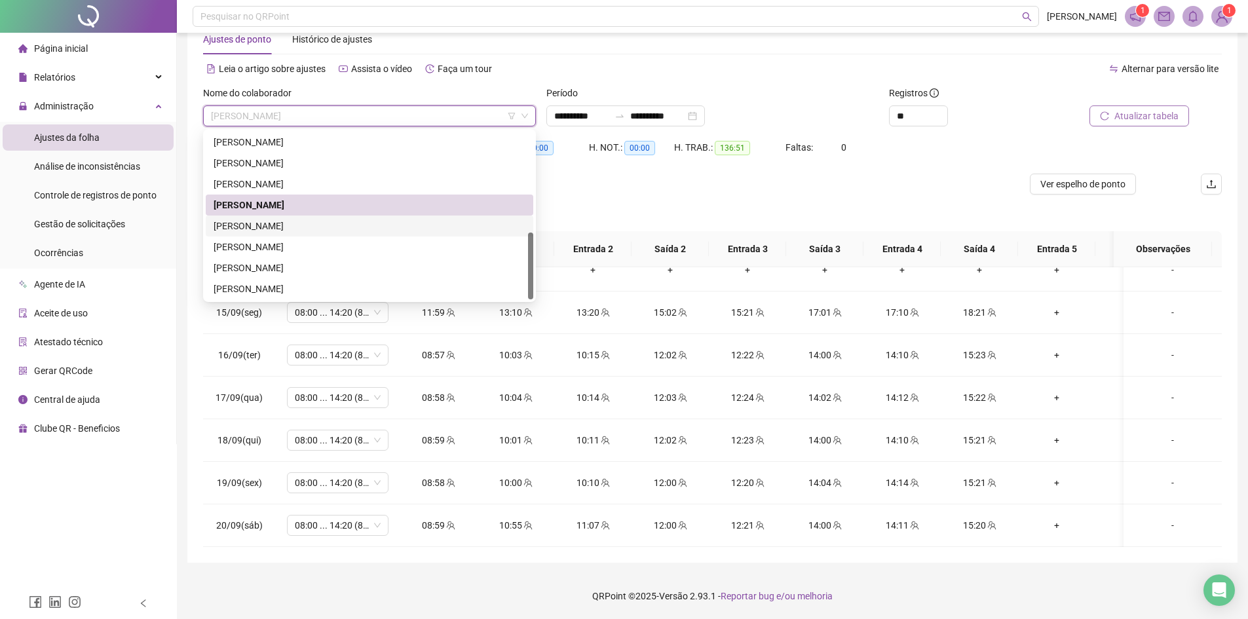
click at [263, 226] on div "[PERSON_NAME]" at bounding box center [370, 226] width 312 height 14
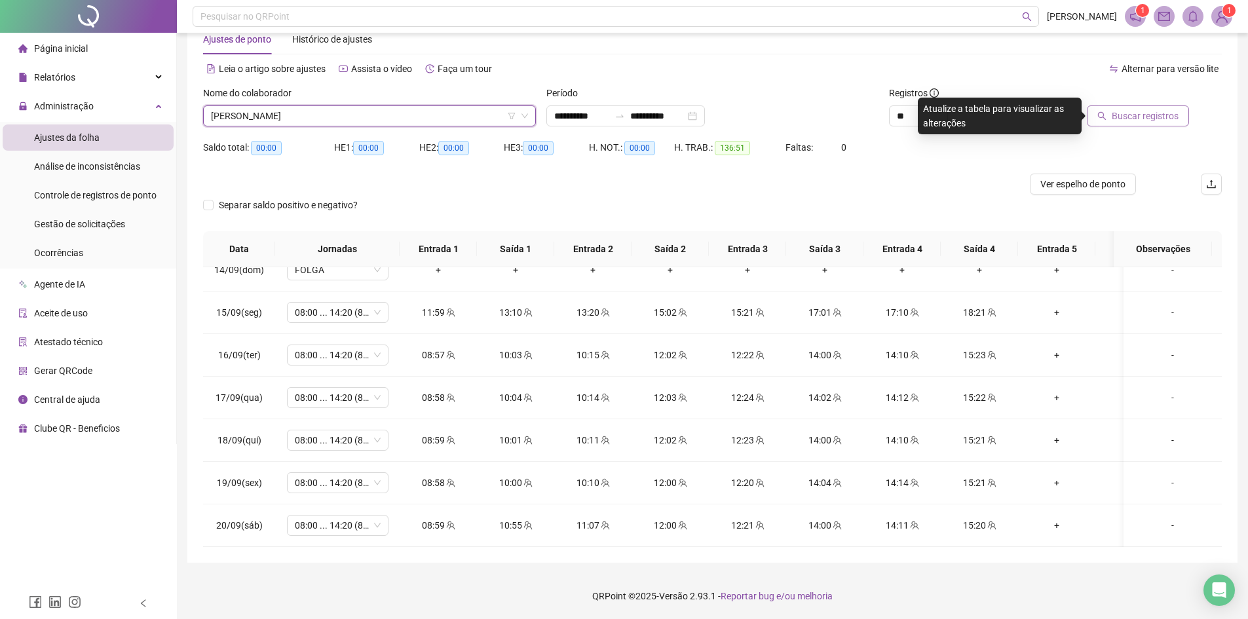
click at [1148, 113] on span "Buscar registros" at bounding box center [1145, 116] width 67 height 14
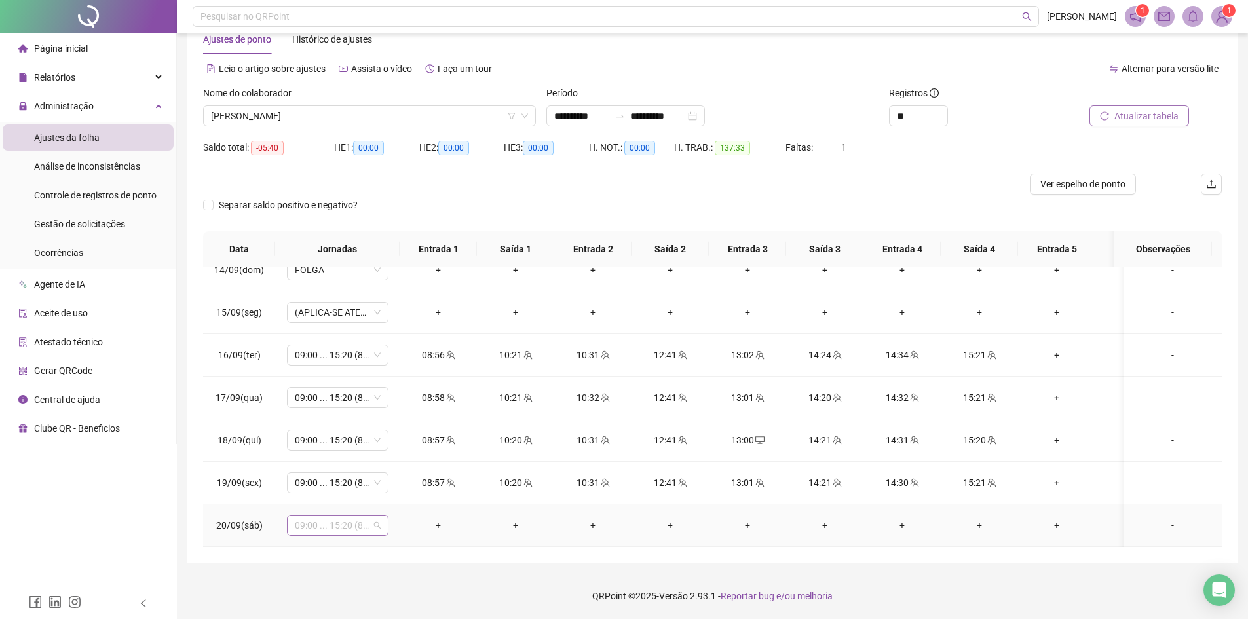
click at [381, 518] on div "09:00 ... 15:20 (8 HORAS)" at bounding box center [338, 525] width 102 height 21
click at [331, 403] on div "Folga" at bounding box center [360, 403] width 111 height 14
click at [402, 486] on span "Sim" at bounding box center [399, 481] width 15 height 14
click at [1142, 119] on span "Atualizar tabela" at bounding box center [1146, 116] width 64 height 14
click at [392, 109] on span "[PERSON_NAME]" at bounding box center [369, 116] width 317 height 20
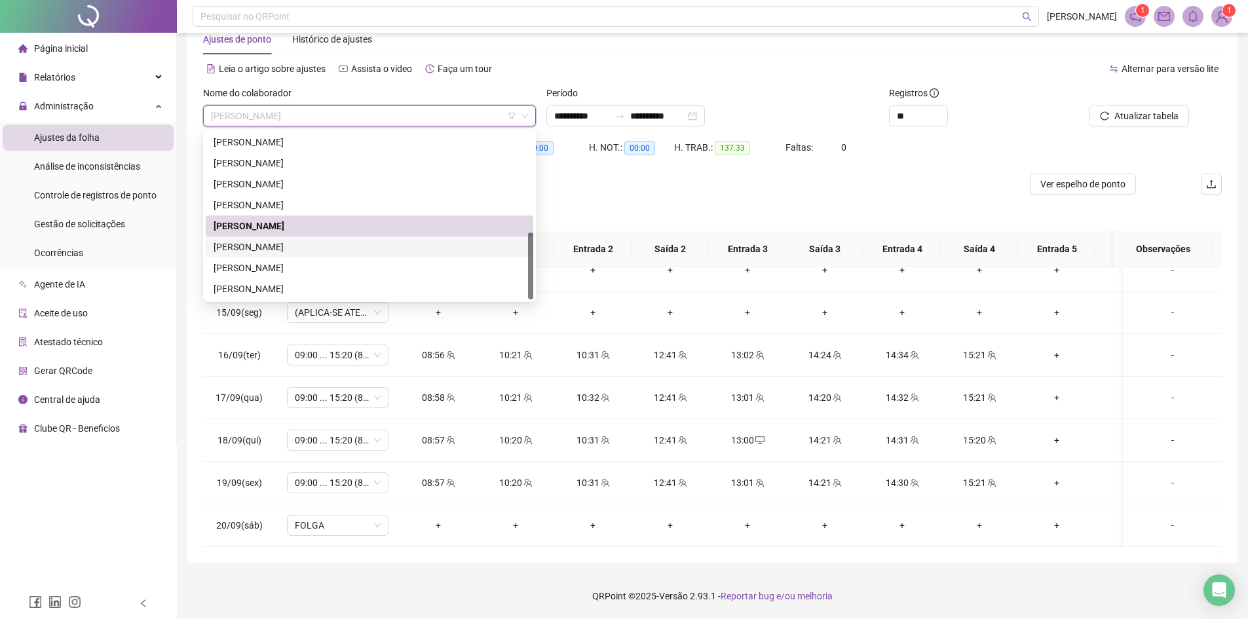
click at [279, 251] on div "[PERSON_NAME]" at bounding box center [370, 247] width 312 height 14
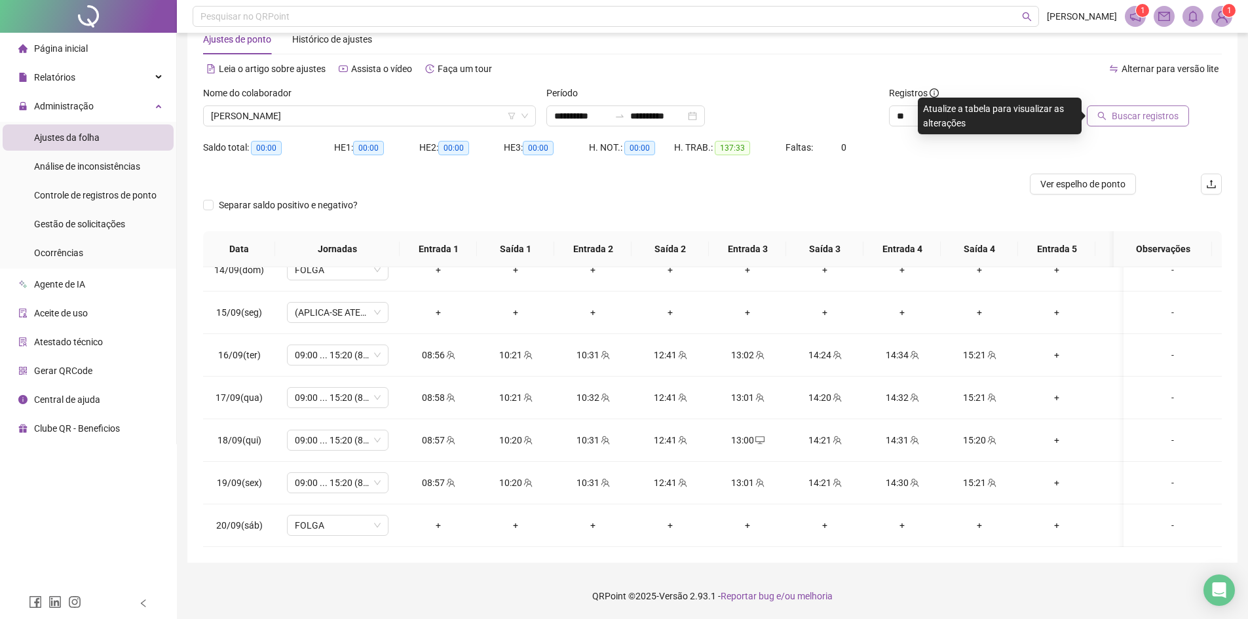
click at [1136, 117] on span "Buscar registros" at bounding box center [1145, 116] width 67 height 14
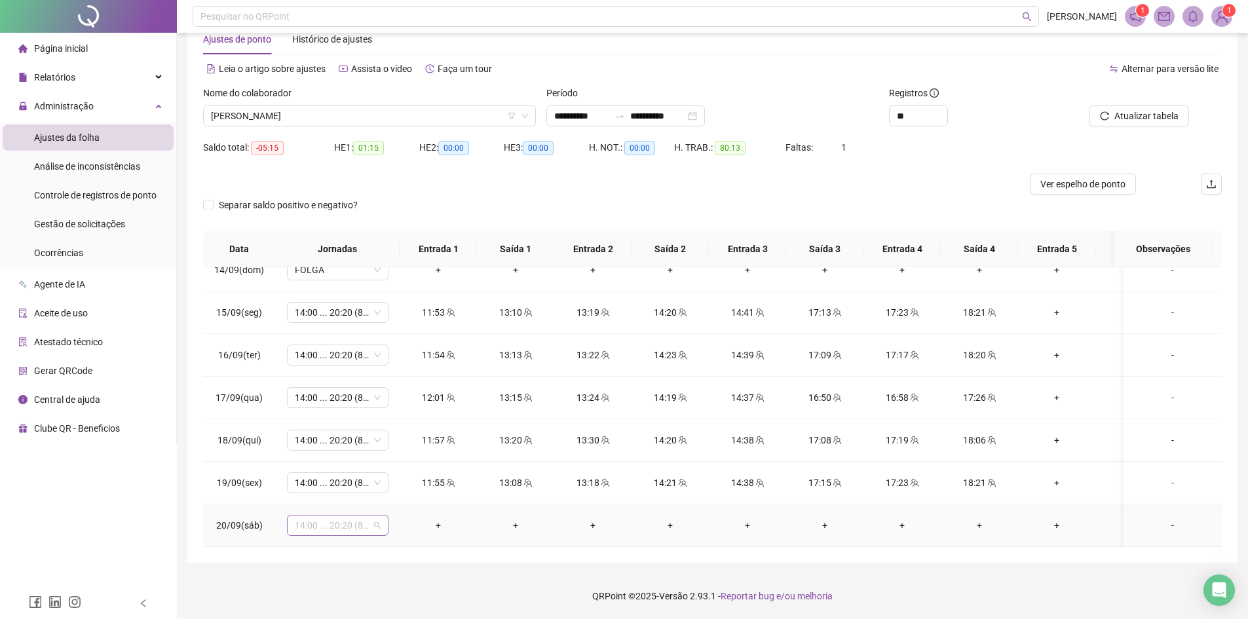
click at [373, 523] on span "14:00 ... 20:20 (8 HORAS)" at bounding box center [338, 525] width 86 height 20
click at [318, 395] on div "Folga" at bounding box center [357, 404] width 134 height 22
click at [400, 480] on span "Sim" at bounding box center [399, 481] width 15 height 14
click at [1146, 113] on span "Atualizar tabela" at bounding box center [1146, 116] width 64 height 14
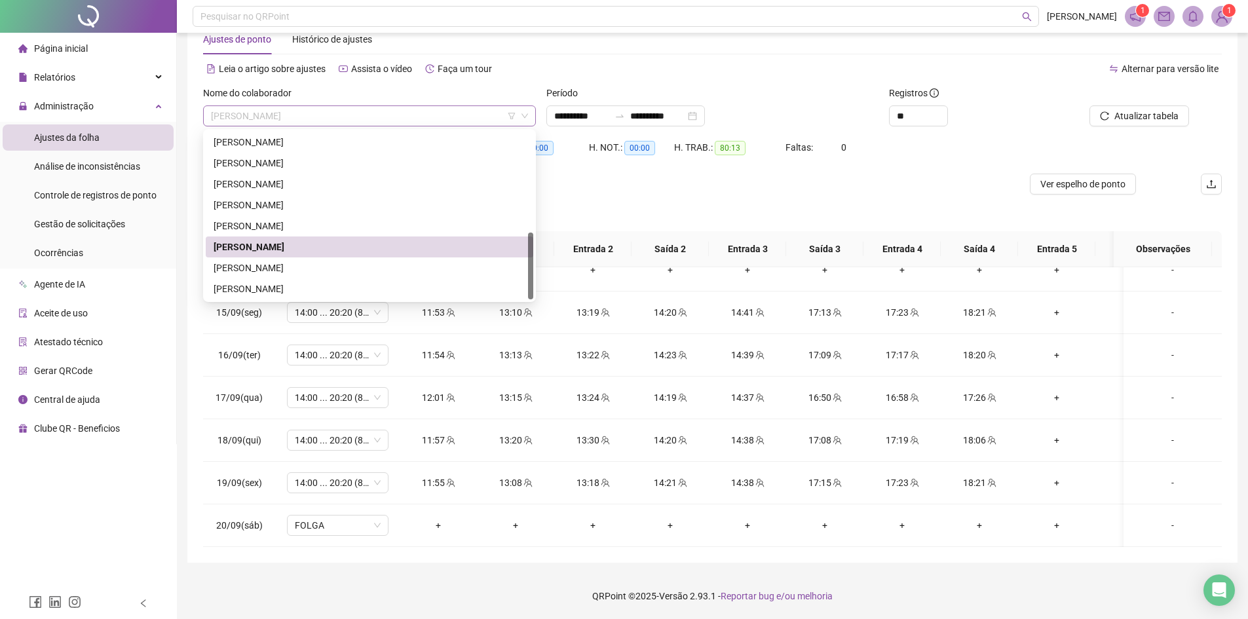
click at [411, 109] on span "[PERSON_NAME]" at bounding box center [369, 116] width 317 height 20
click at [278, 269] on div "[PERSON_NAME]" at bounding box center [370, 268] width 312 height 14
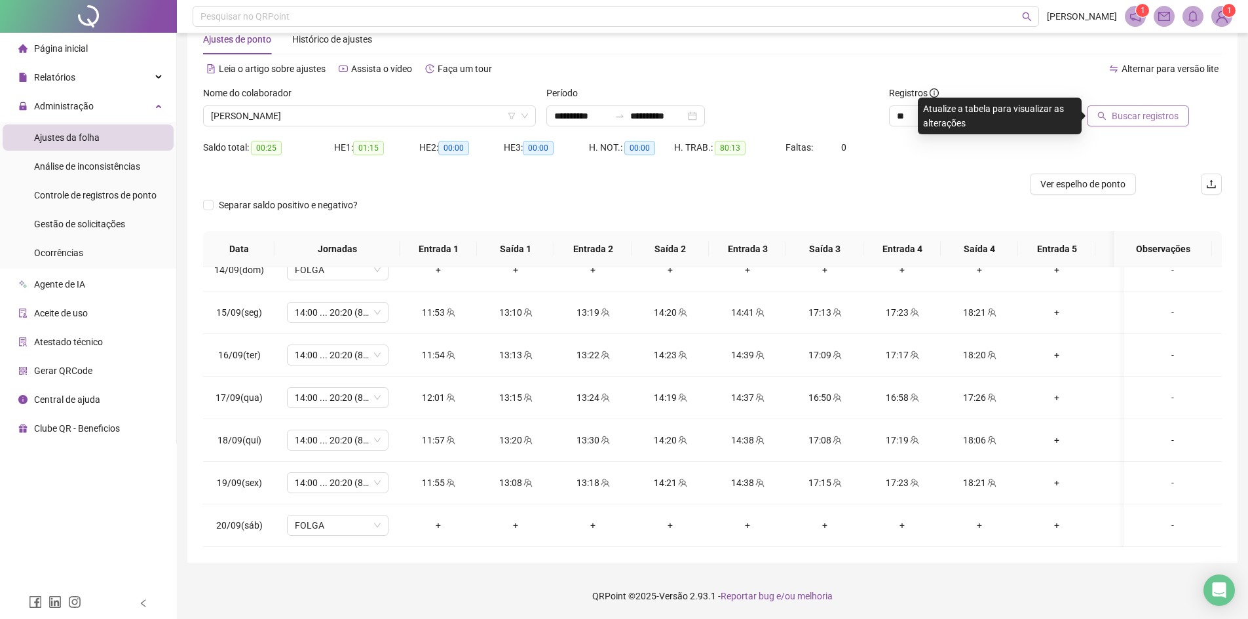
click at [1132, 112] on span "Buscar registros" at bounding box center [1145, 116] width 67 height 14
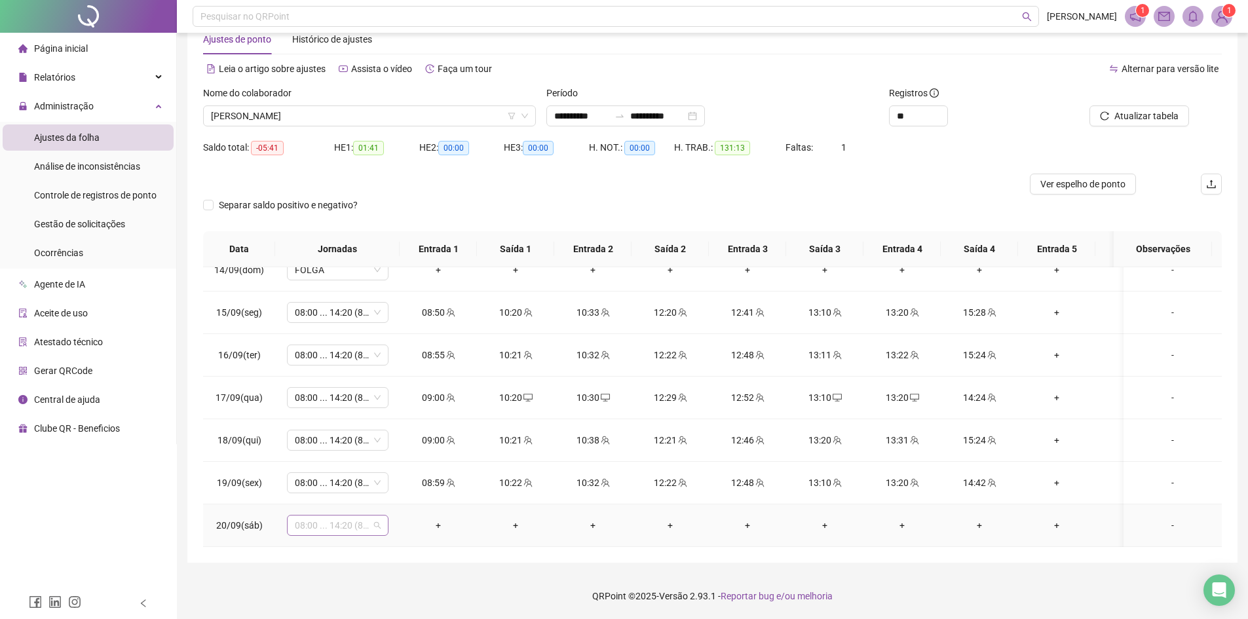
click at [383, 517] on div "08:00 ... 14:20 (8 HORAS)" at bounding box center [338, 525] width 102 height 21
click at [326, 398] on div "Folga" at bounding box center [360, 403] width 111 height 14
click at [395, 484] on span "Sim" at bounding box center [399, 481] width 15 height 14
click at [1138, 117] on span "Atualizar tabela" at bounding box center [1146, 116] width 64 height 14
click at [343, 116] on span "[PERSON_NAME]" at bounding box center [369, 116] width 317 height 20
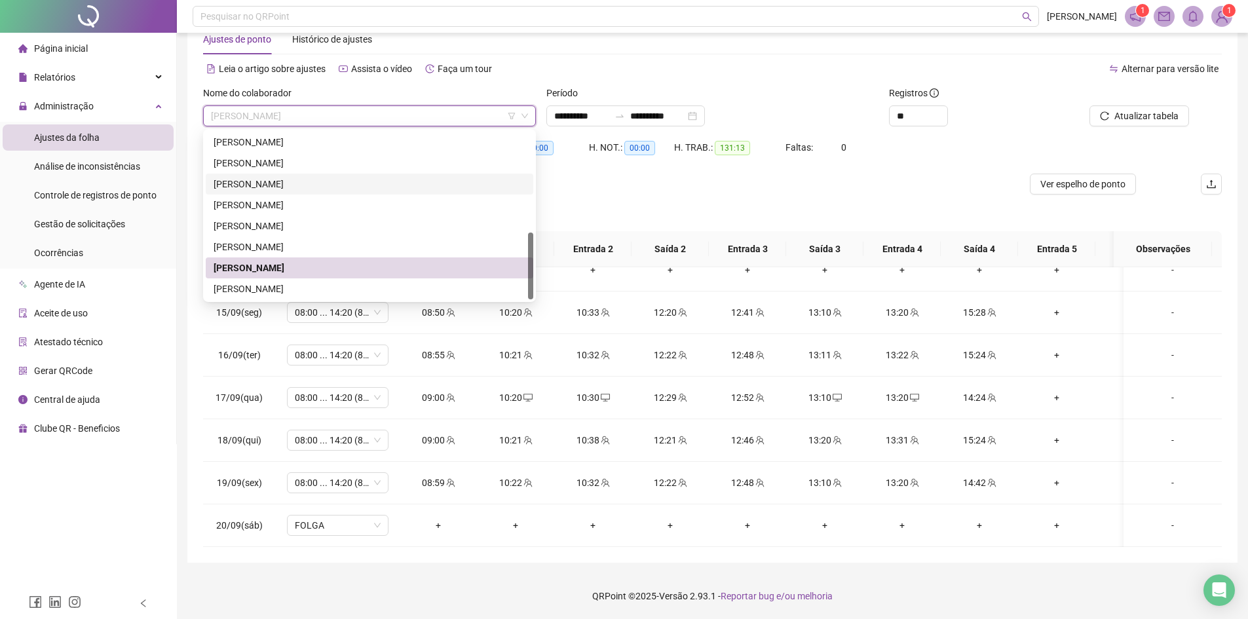
click at [670, 215] on div "Separar saldo positivo e negativo?" at bounding box center [712, 213] width 1019 height 37
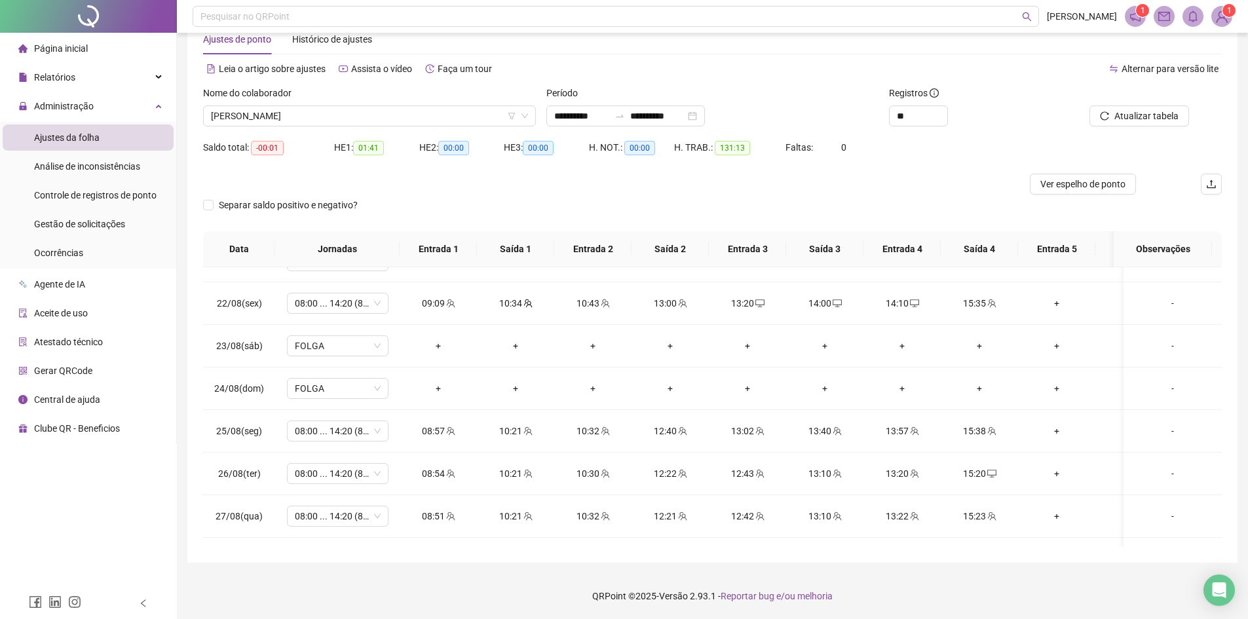
scroll to position [0, 0]
